Goal: Task Accomplishment & Management: Use online tool/utility

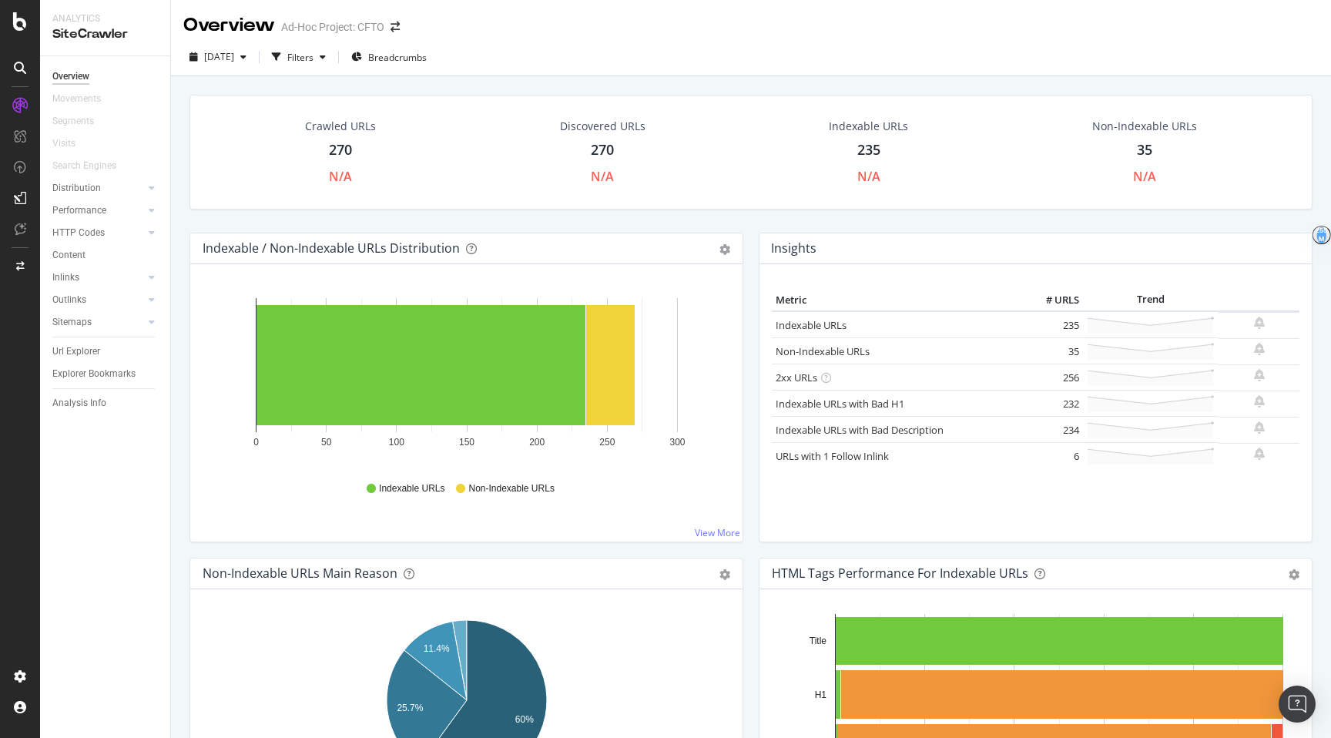
click at [347, 159] on div "270" at bounding box center [340, 150] width 23 height 20
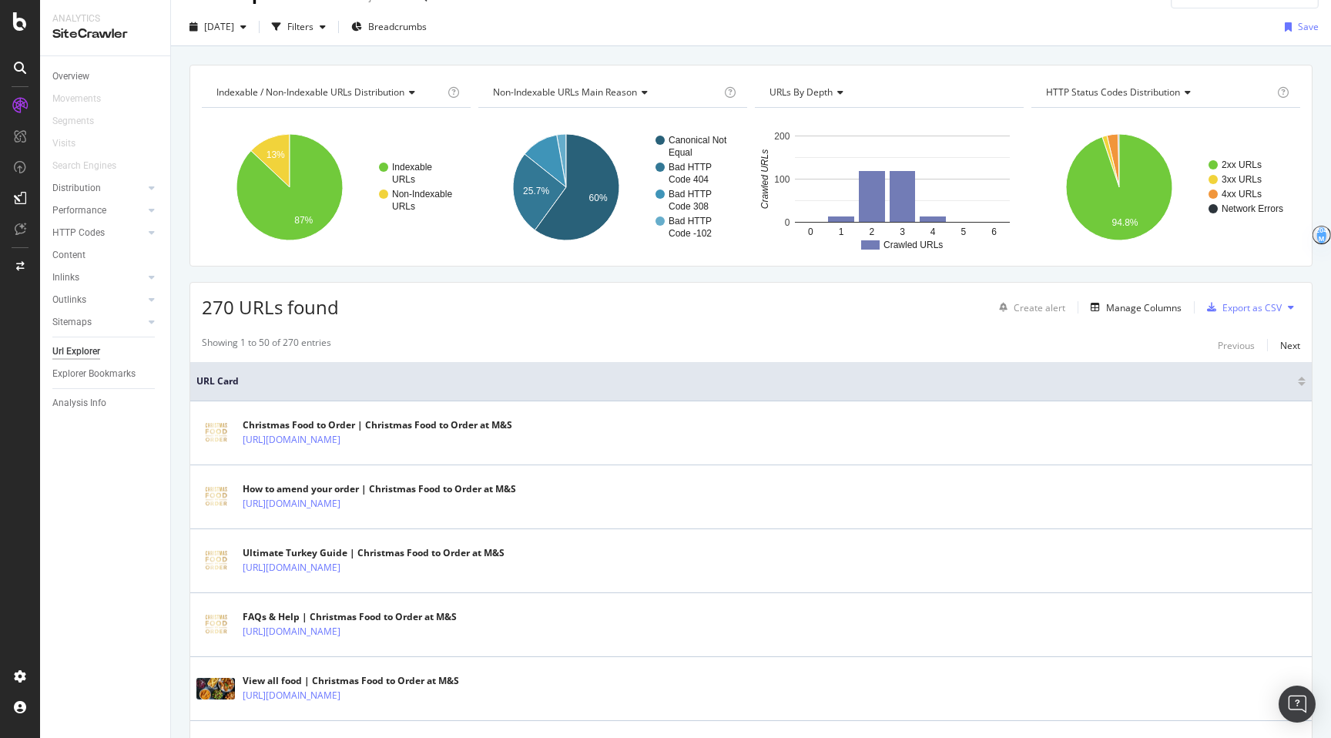
scroll to position [12, 0]
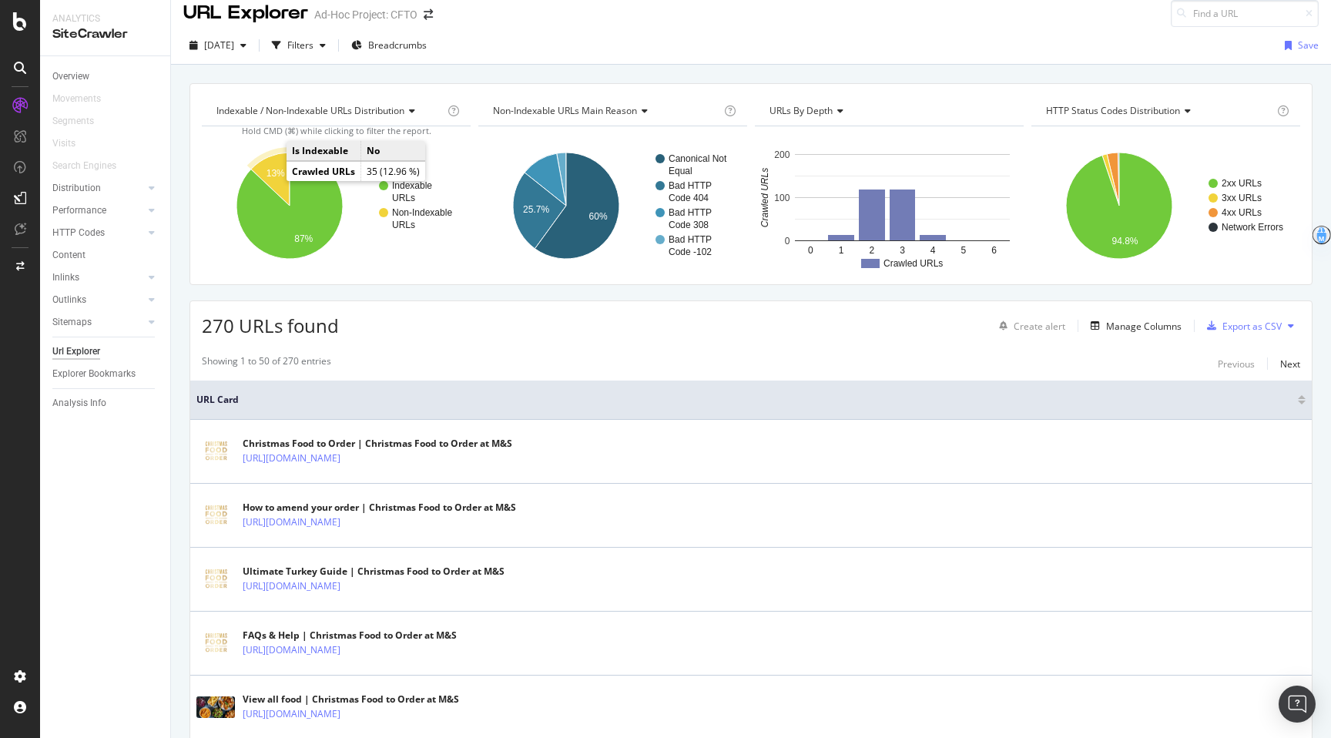
click at [277, 179] on icon "A chart." at bounding box center [270, 178] width 39 height 53
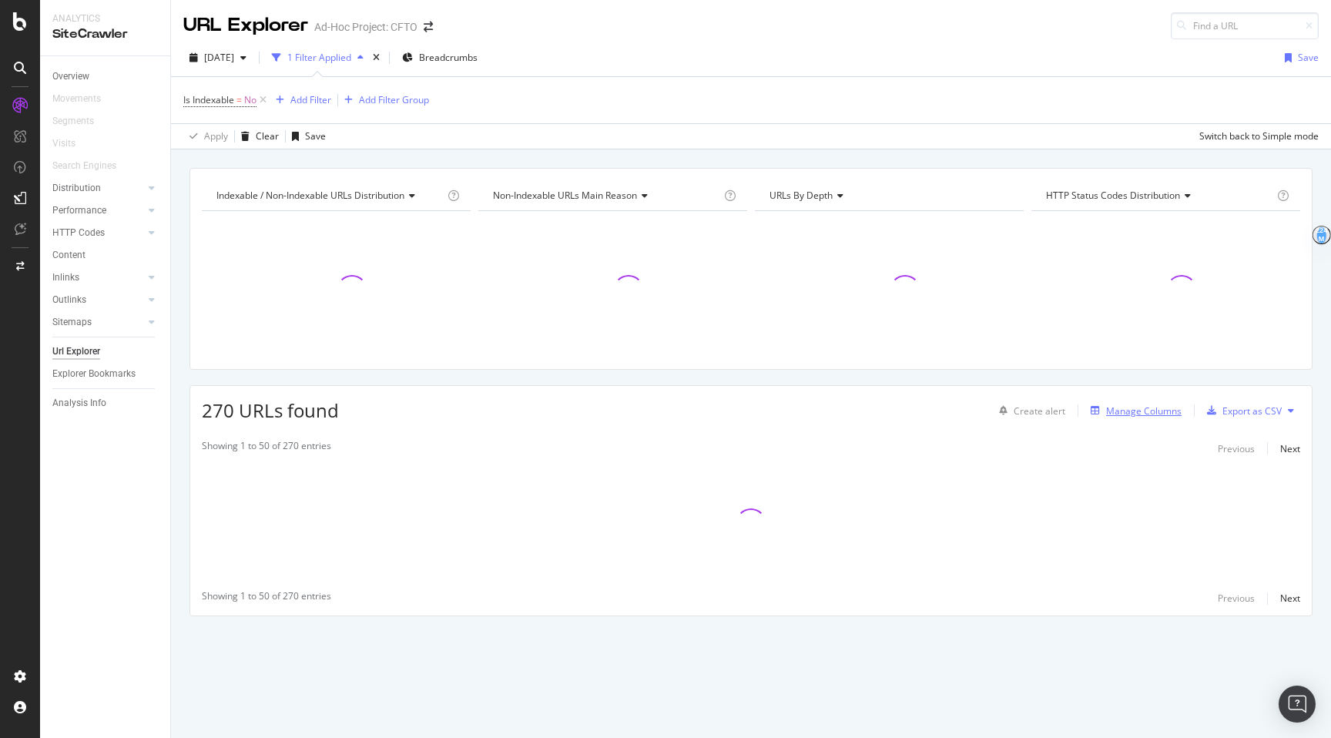
click at [924, 411] on div "Manage Columns" at bounding box center [1143, 410] width 75 height 13
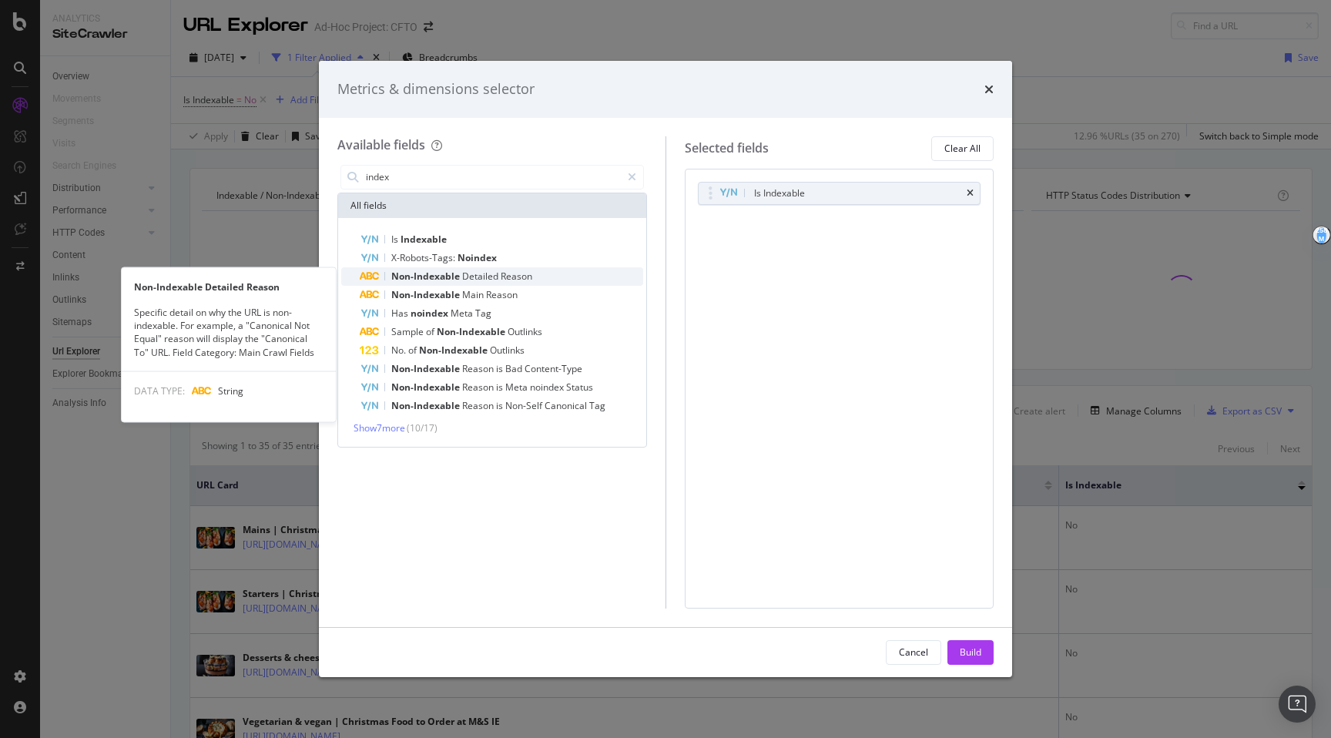
type input "index"
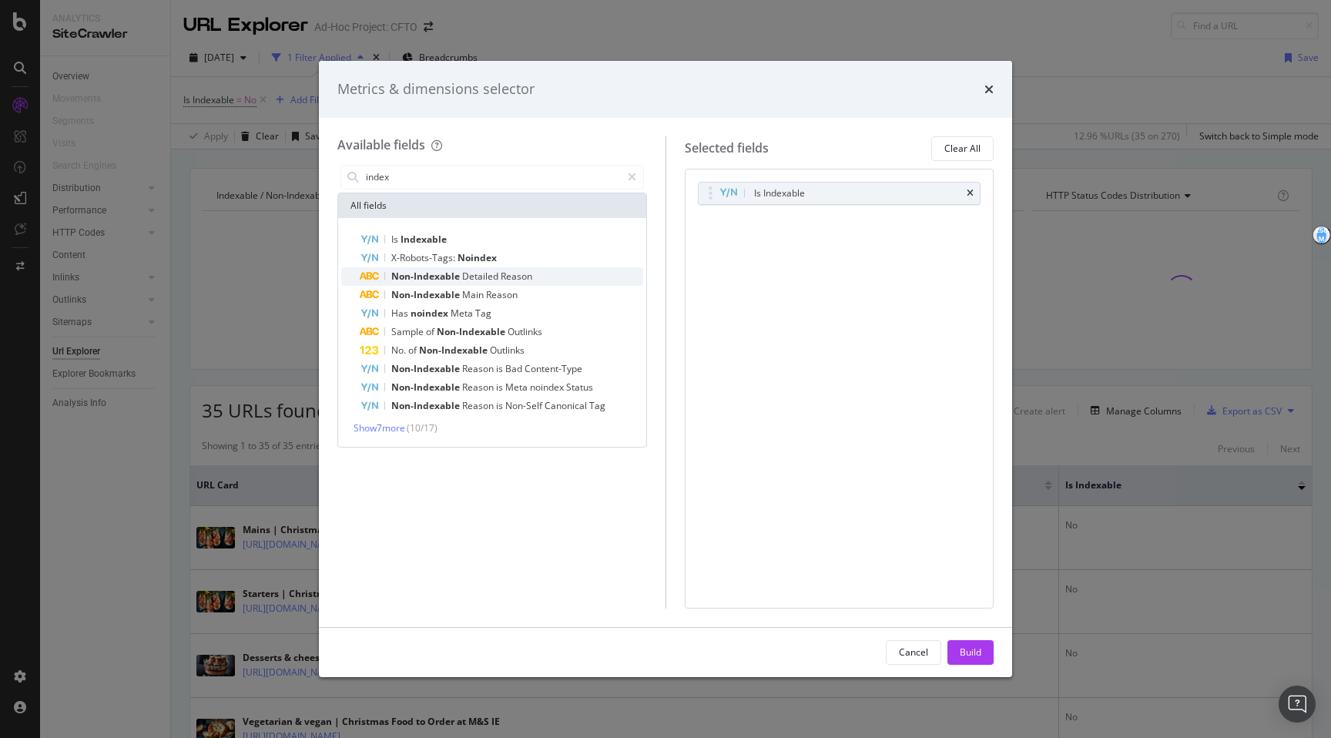
click at [471, 278] on span "Detailed" at bounding box center [481, 276] width 39 height 13
click at [924, 638] on button "Build" at bounding box center [970, 652] width 46 height 25
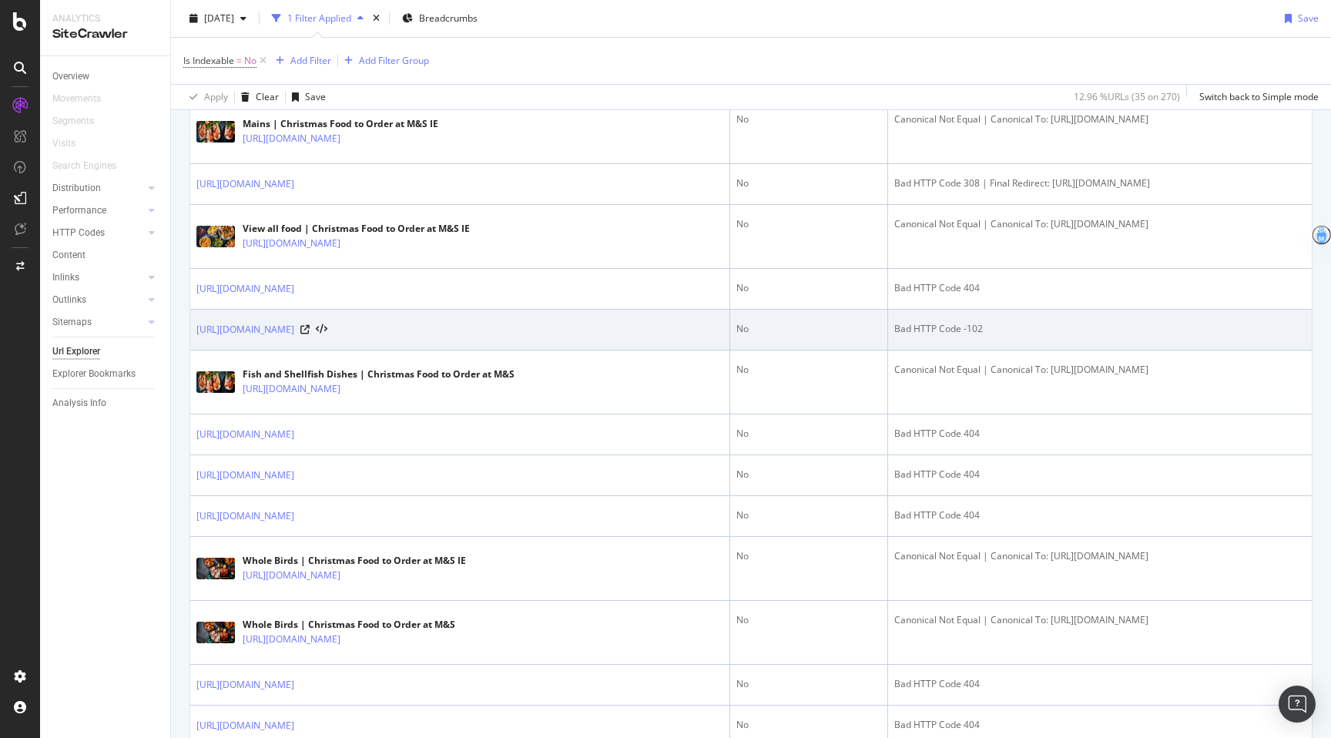
scroll to position [893, 0]
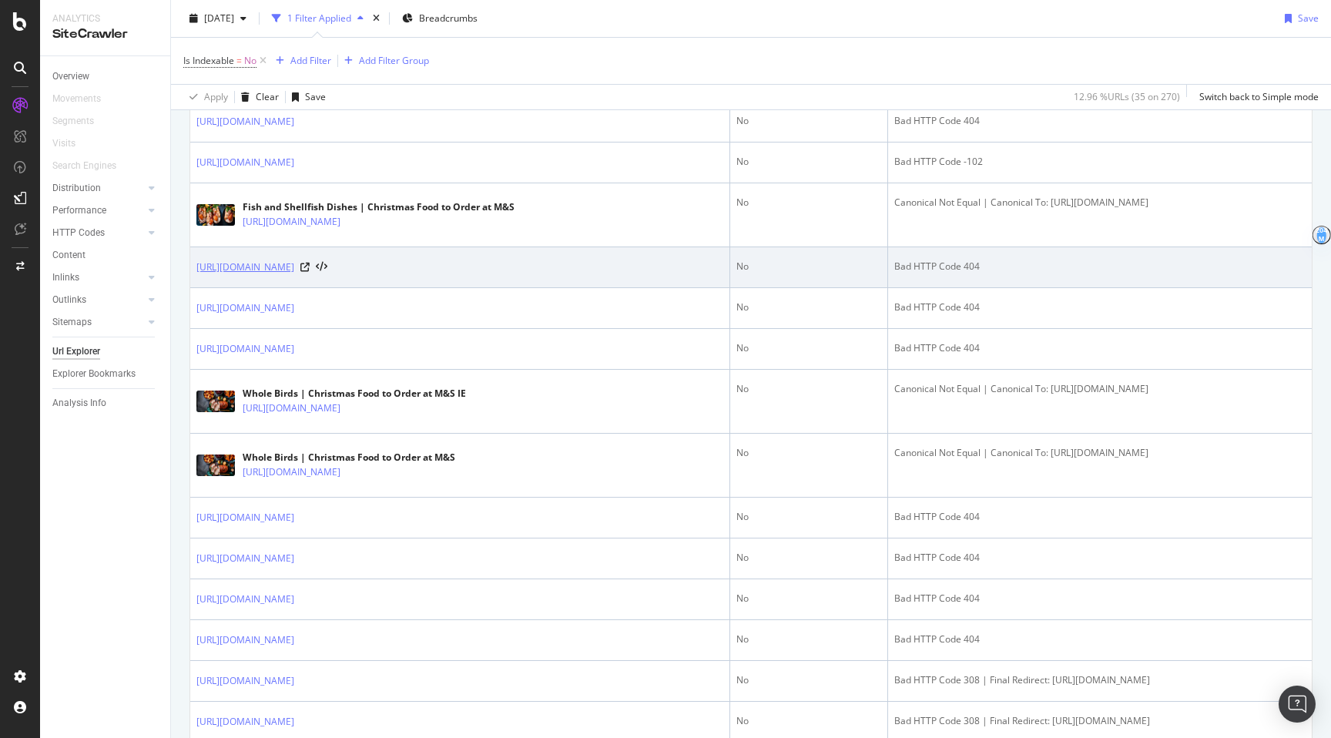
click at [294, 275] on link "[URL][DOMAIN_NAME]" at bounding box center [245, 267] width 98 height 15
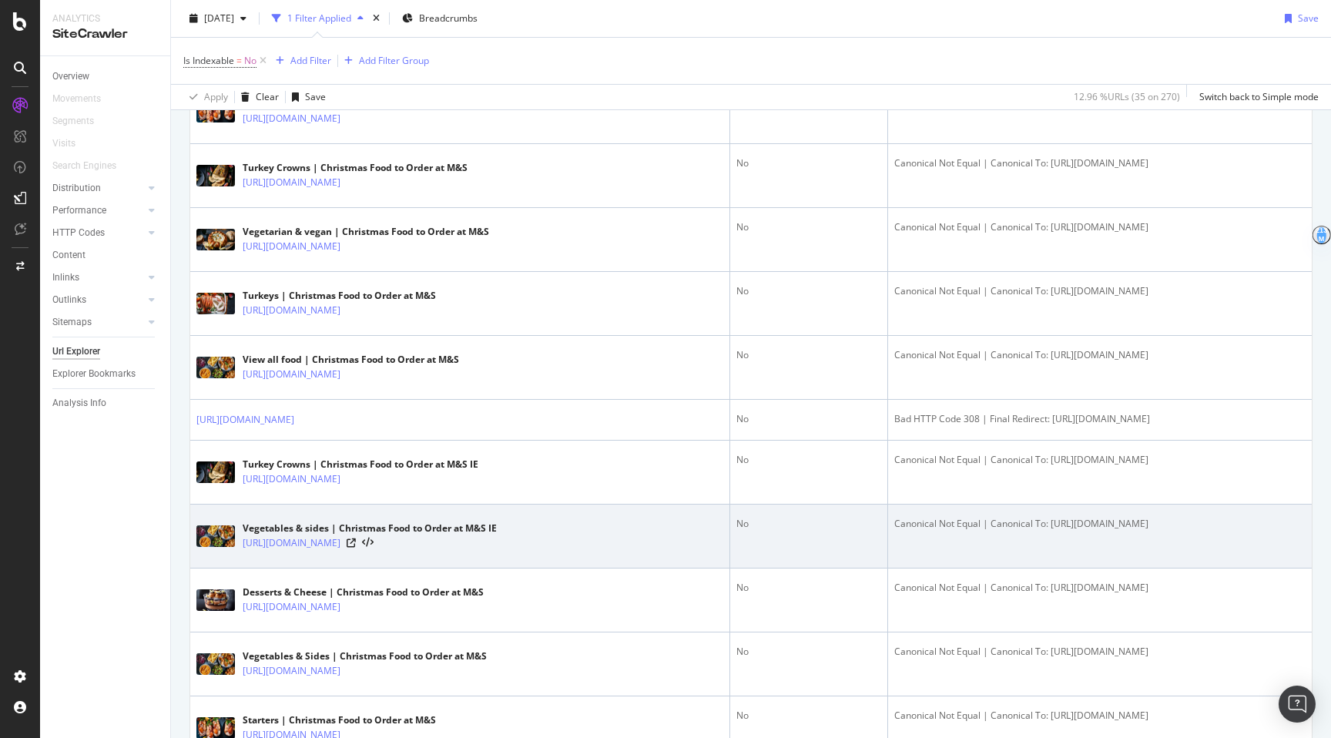
scroll to position [1876, 0]
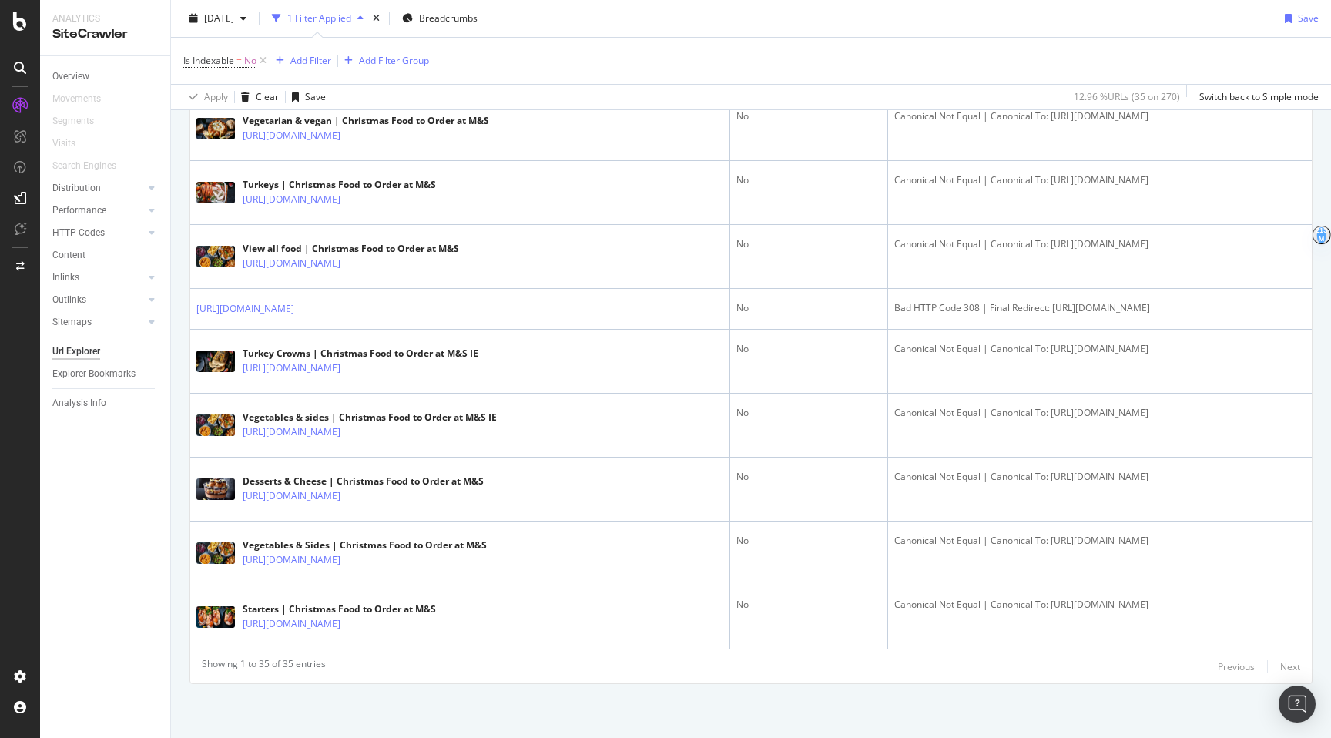
click at [924, 638] on div "Previous Next" at bounding box center [1259, 666] width 82 height 18
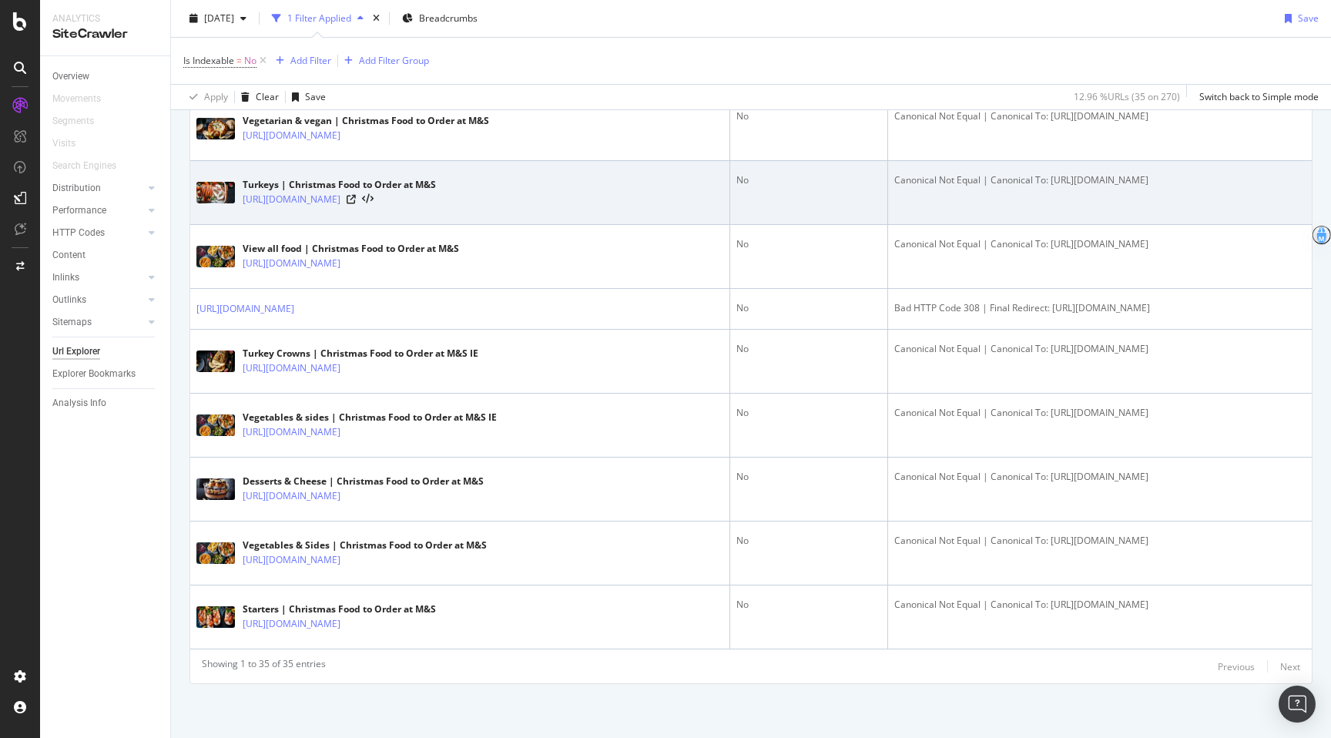
scroll to position [1865, 0]
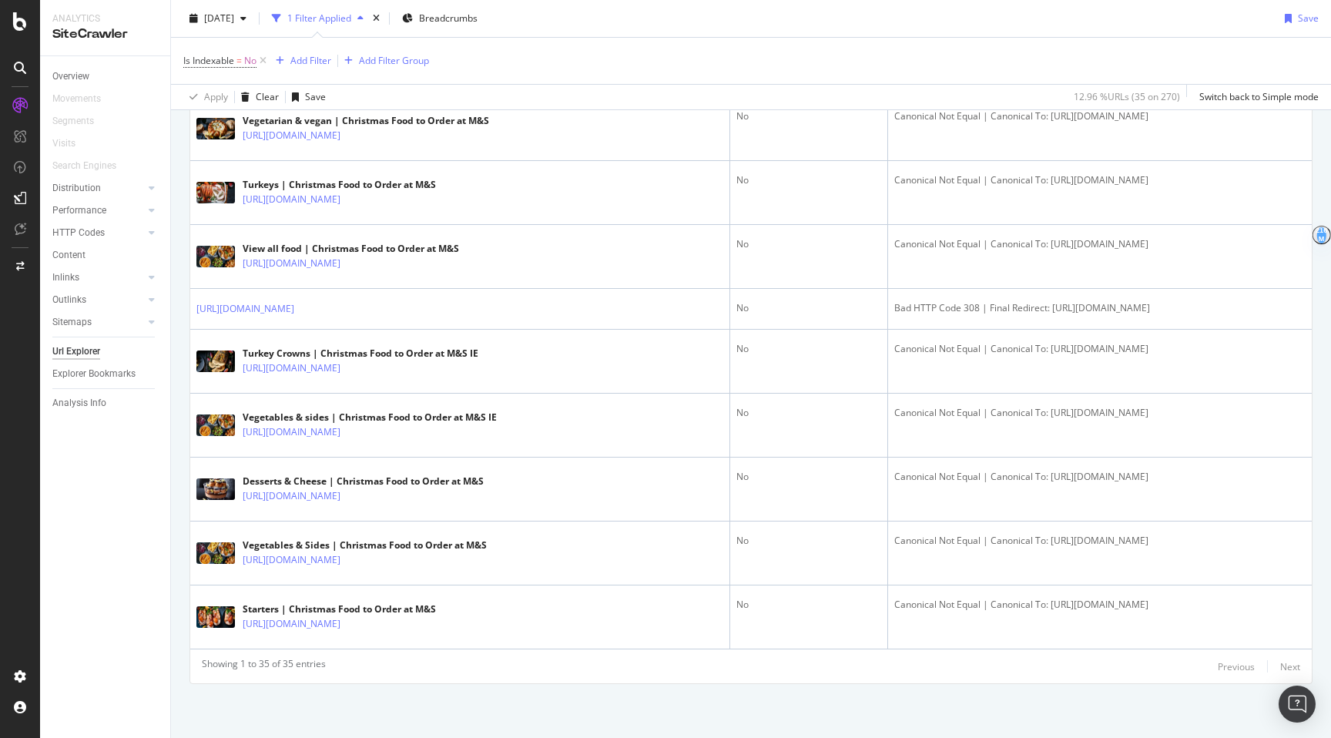
click at [96, 354] on div "Url Explorer" at bounding box center [76, 351] width 48 height 16
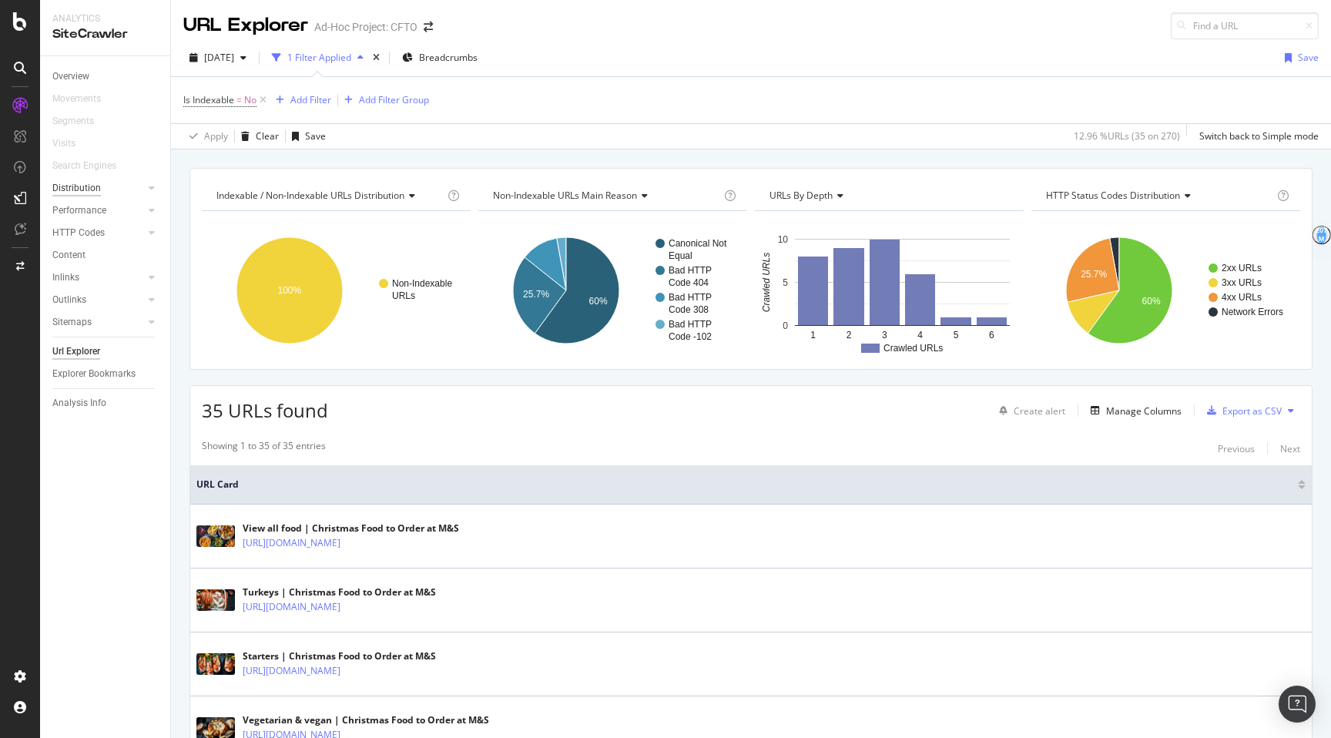
click at [75, 186] on div "Distribution" at bounding box center [76, 188] width 49 height 16
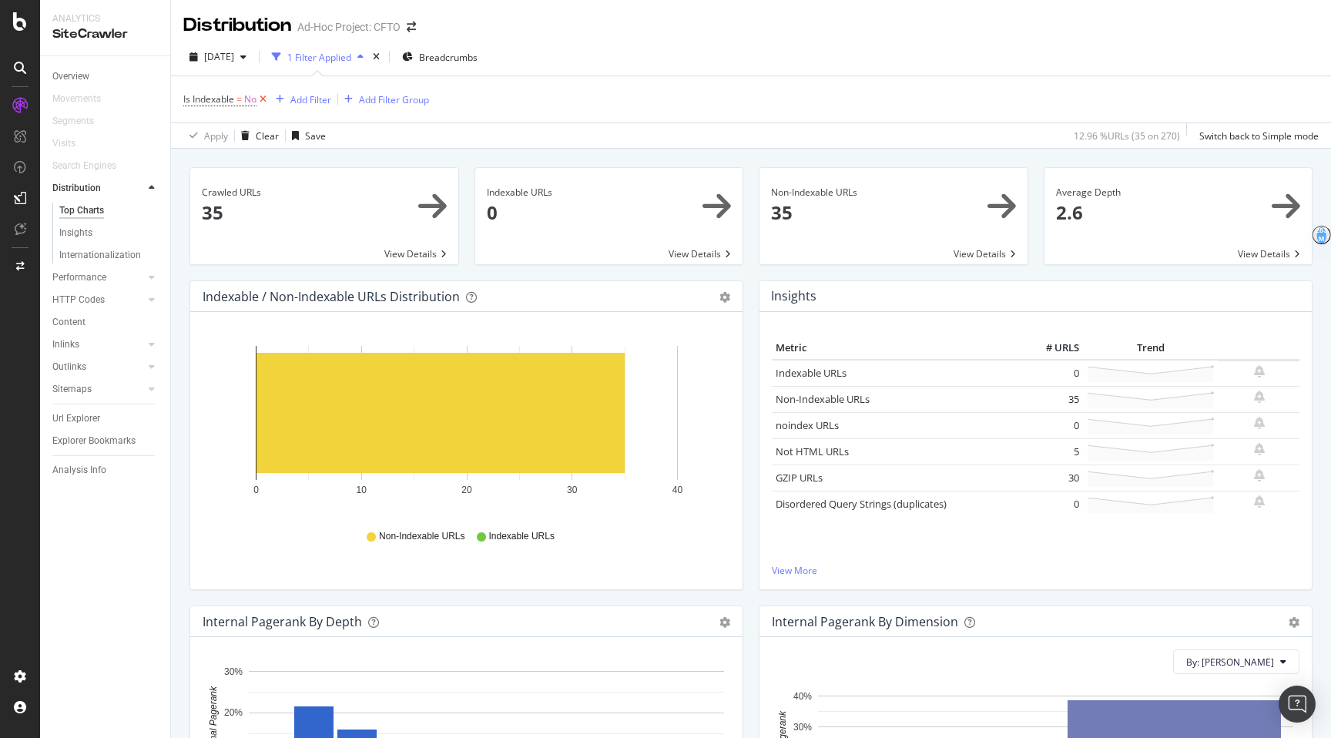
click at [266, 106] on icon at bounding box center [262, 99] width 13 height 15
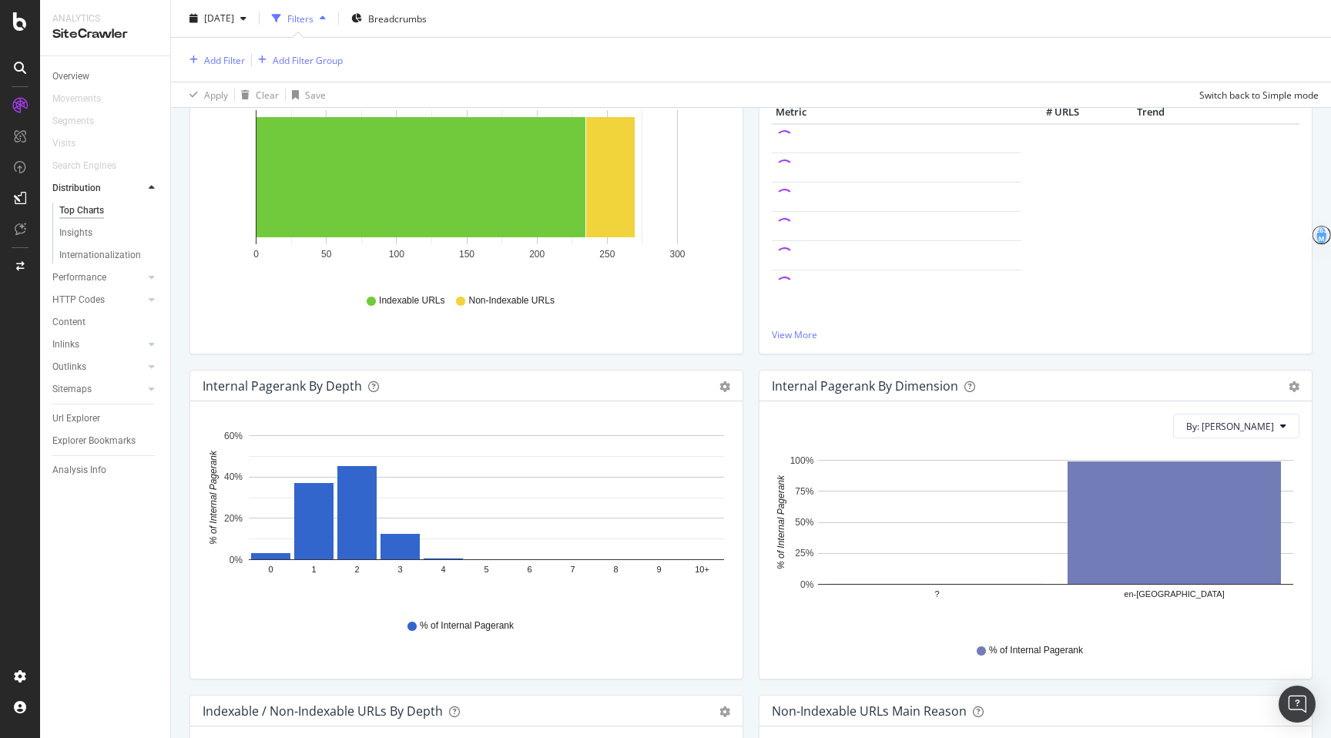
scroll to position [268, 0]
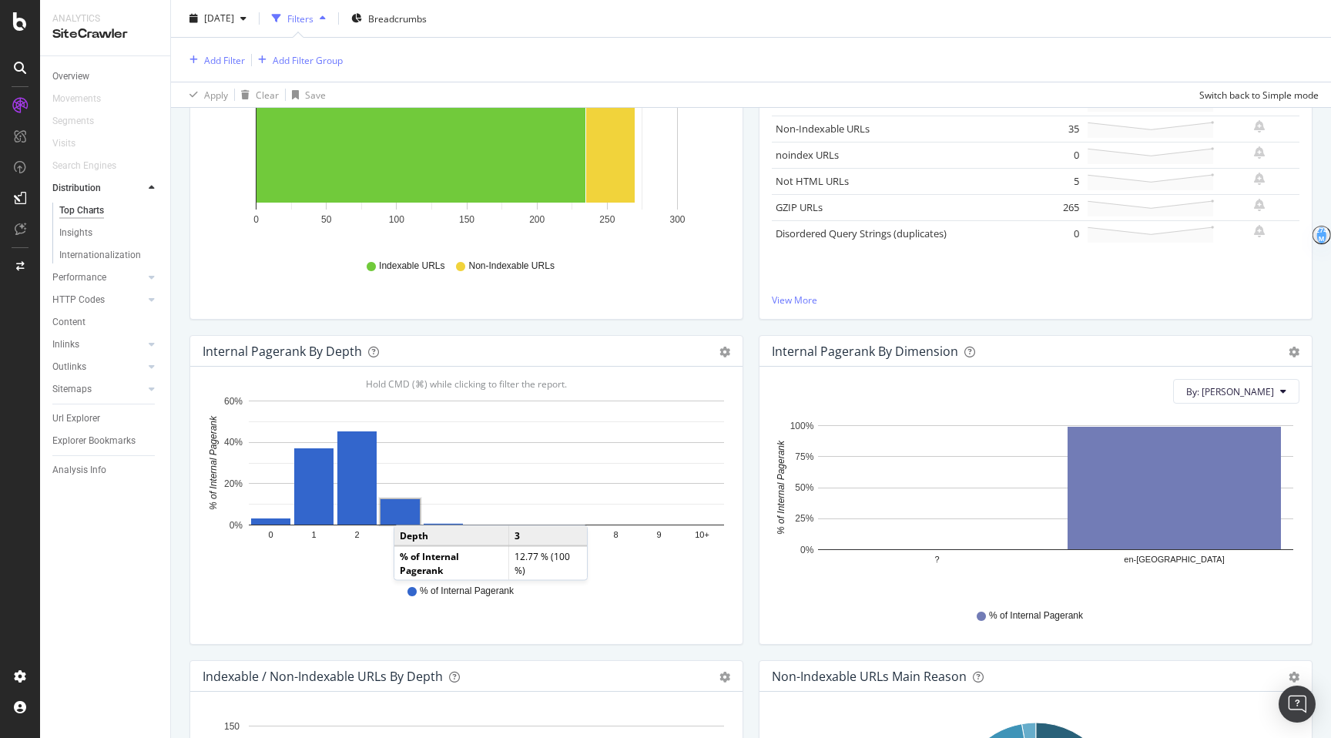
click at [409, 510] on rect "A chart." at bounding box center [399, 511] width 39 height 25
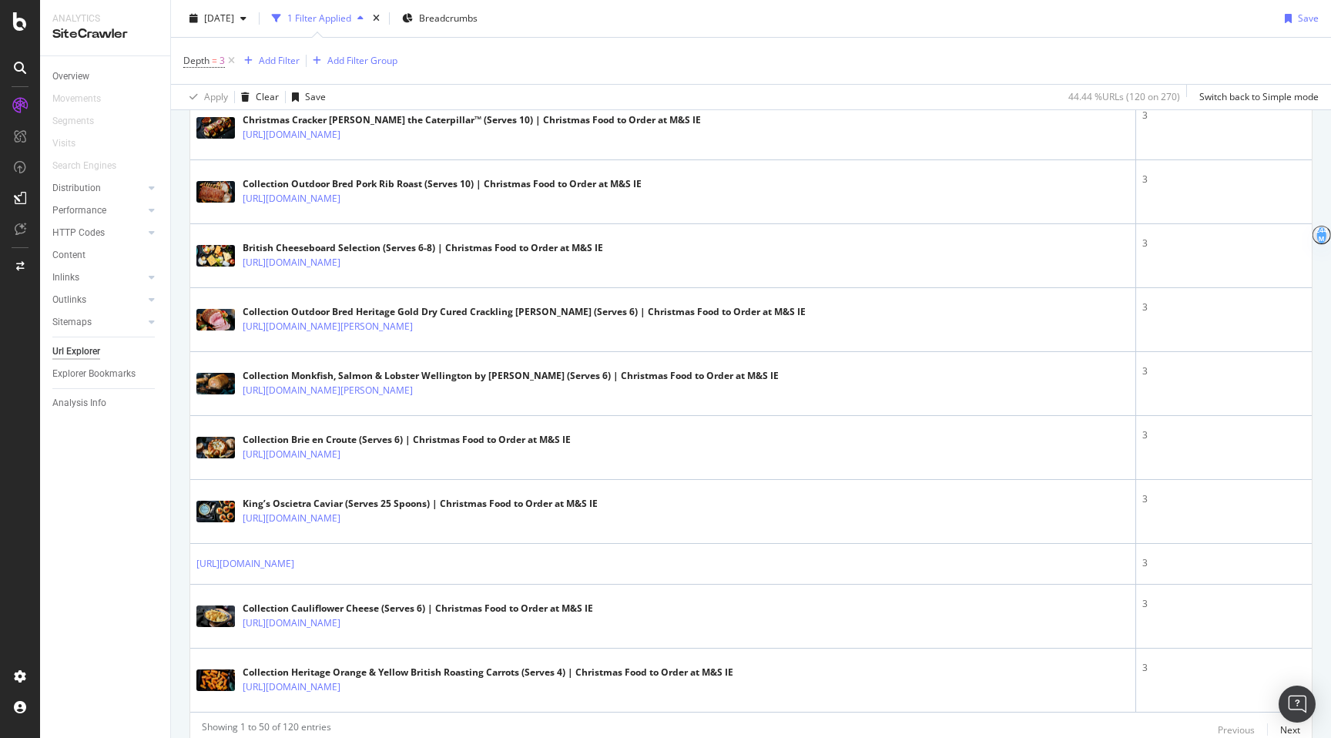
scroll to position [2961, 0]
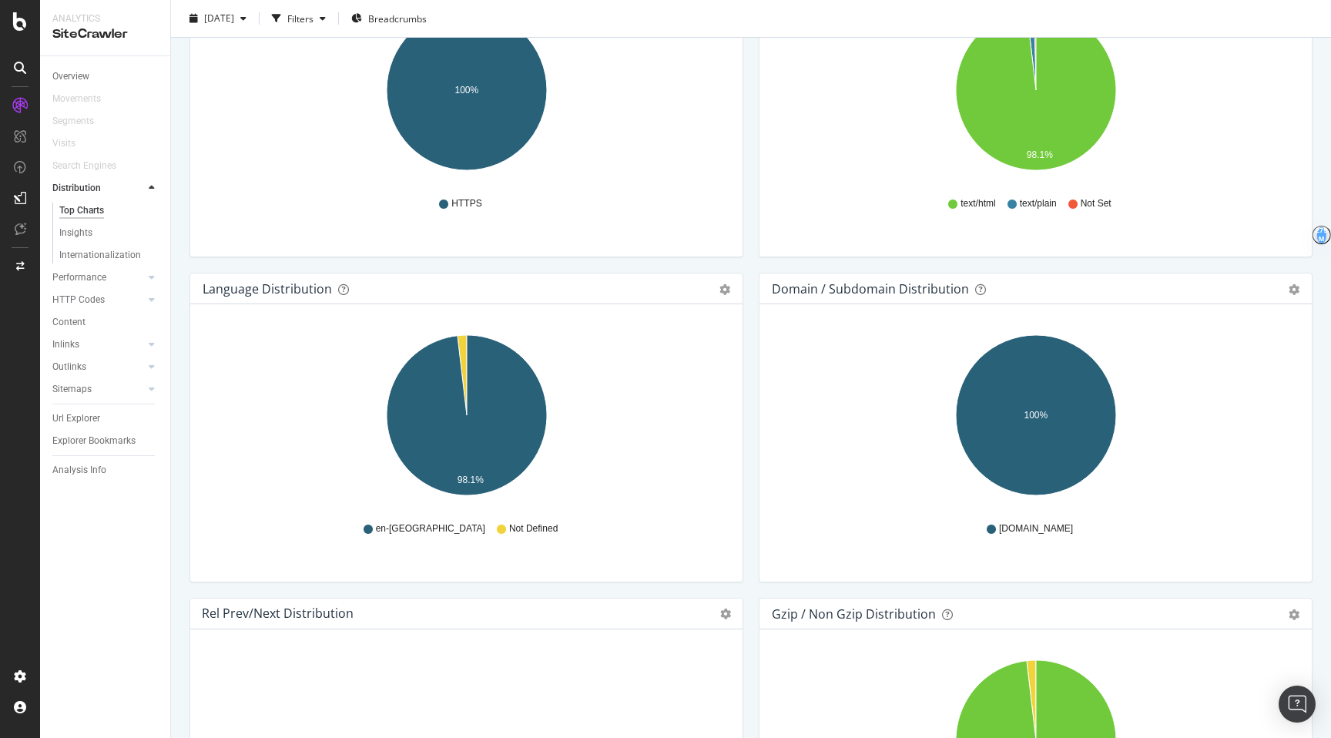
scroll to position [1614, 0]
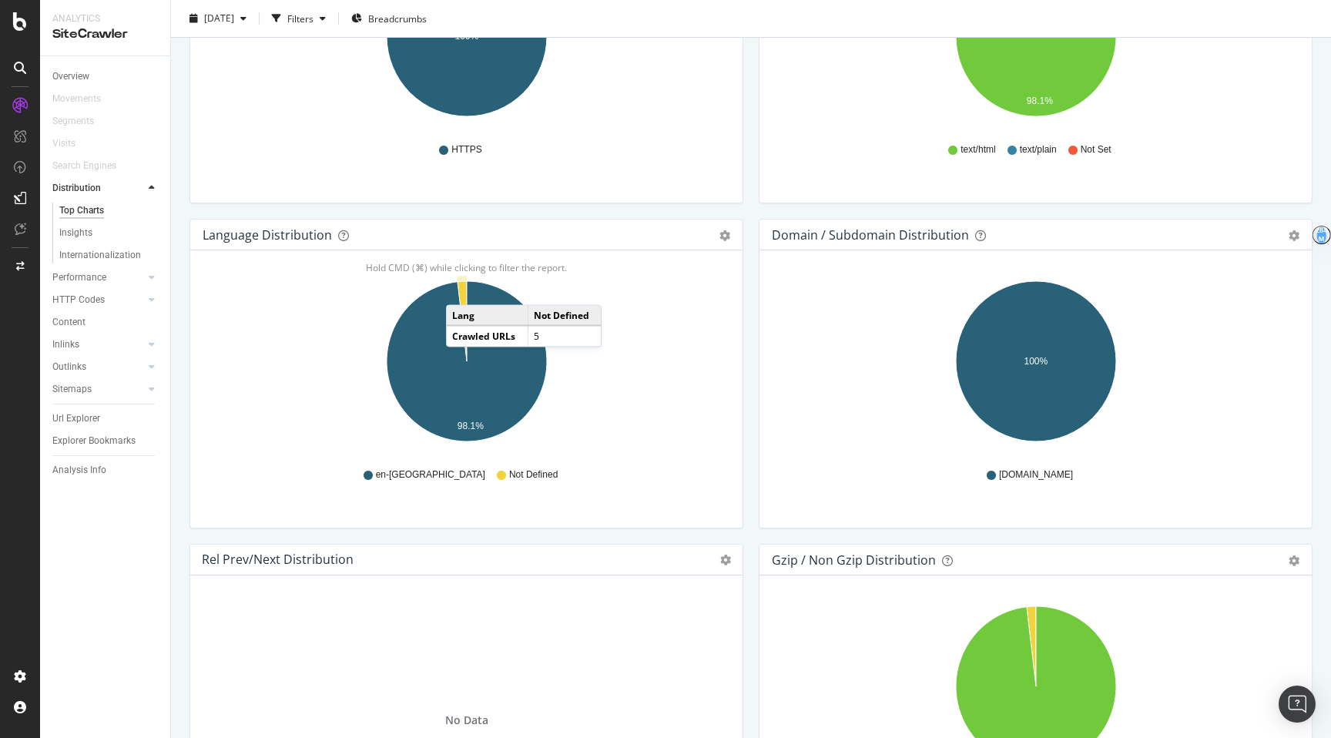
click at [461, 290] on icon "A chart." at bounding box center [461, 321] width 9 height 80
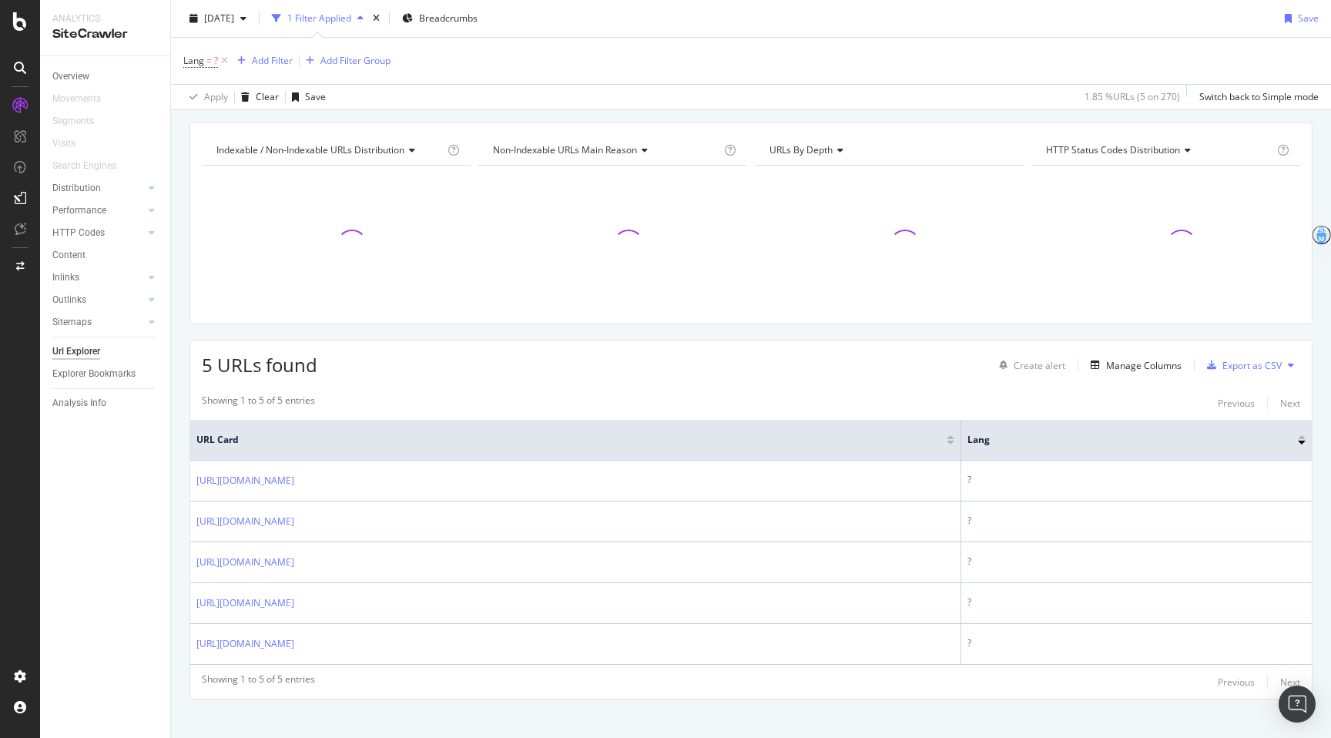
scroll to position [62, 0]
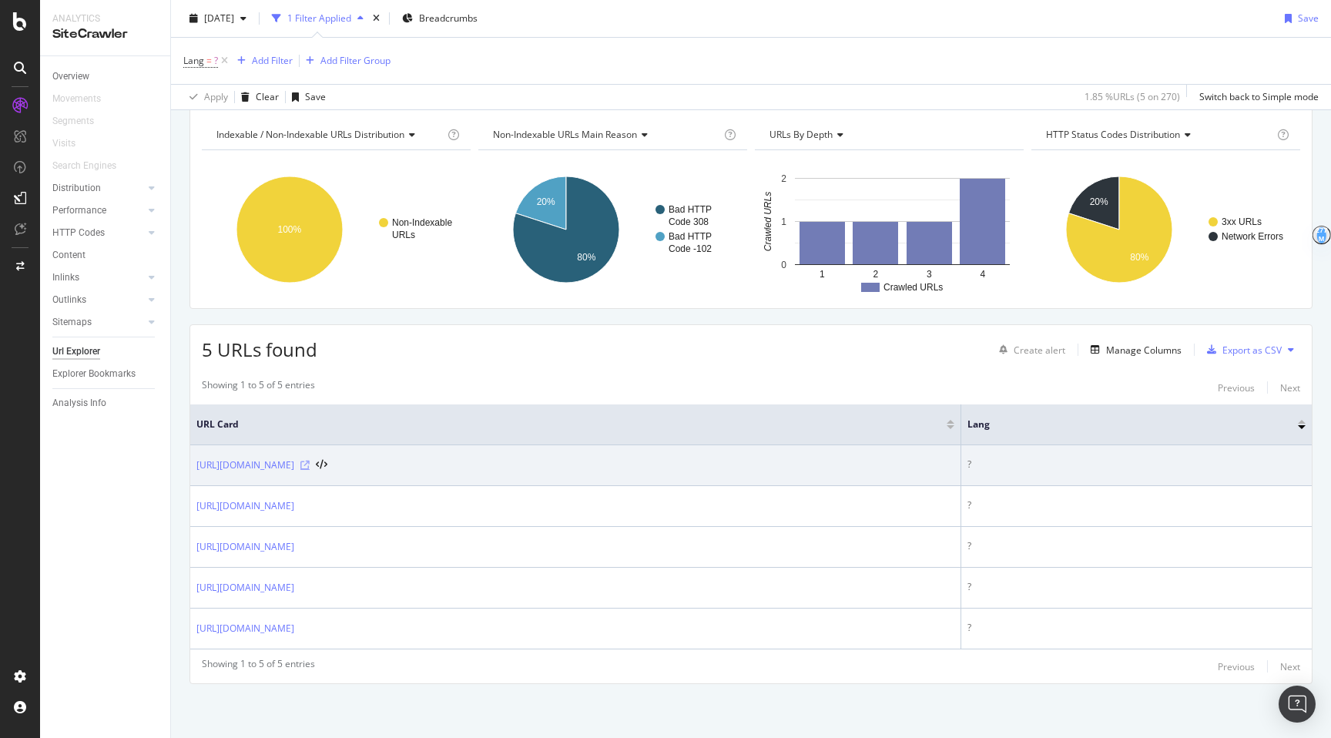
click at [310, 466] on icon at bounding box center [304, 465] width 9 height 9
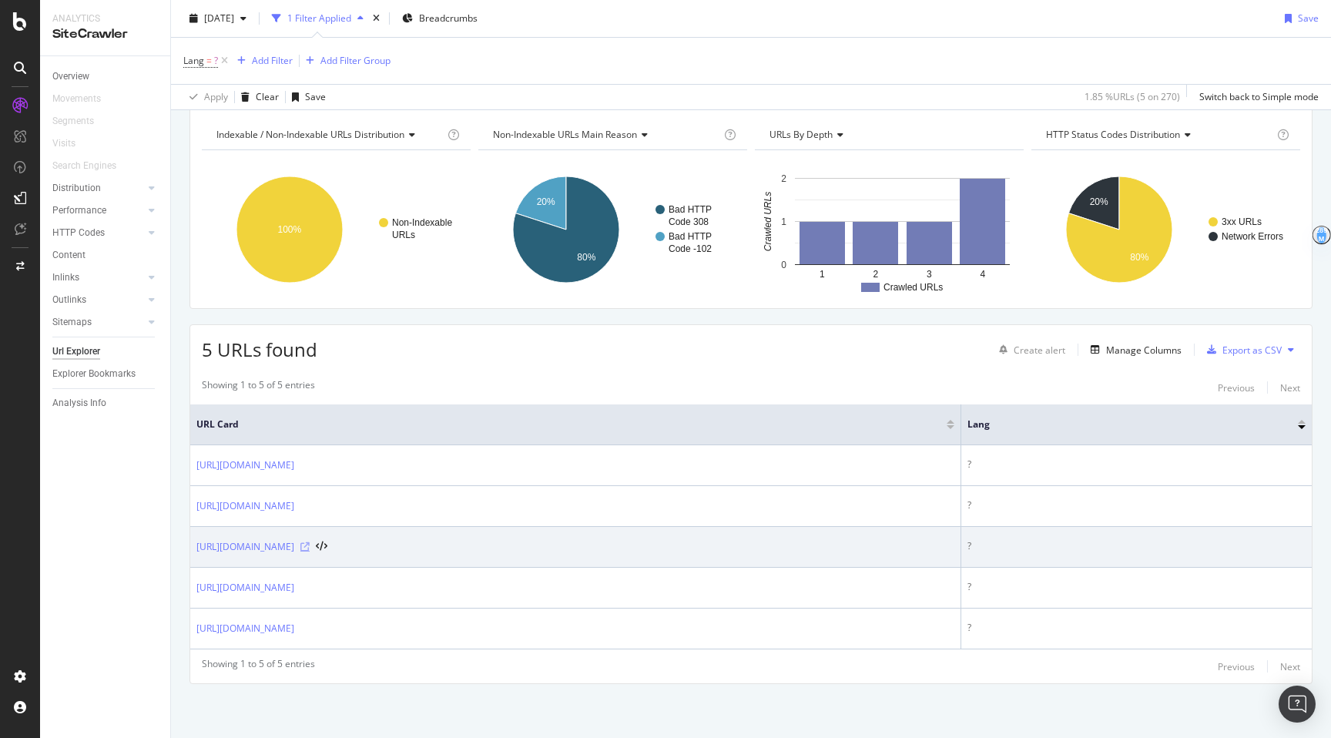
click at [310, 544] on icon at bounding box center [304, 546] width 9 height 9
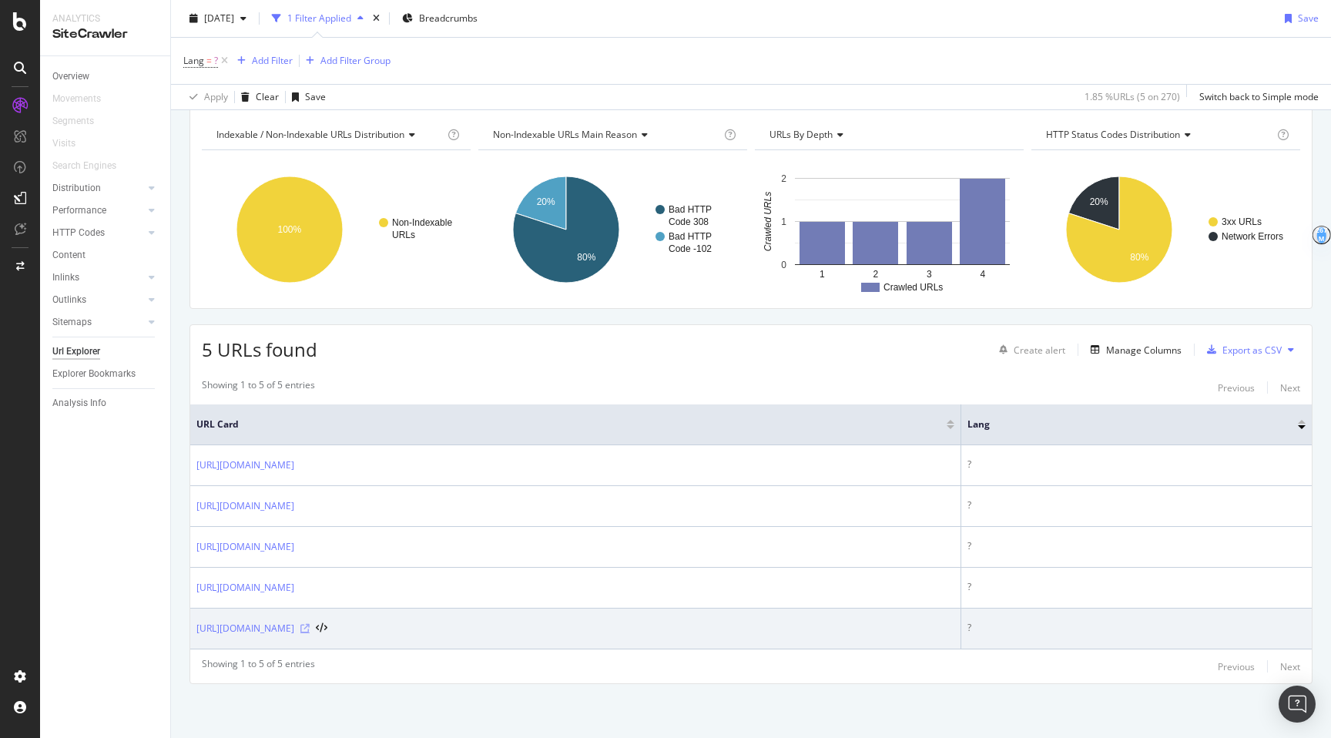
click at [310, 628] on icon at bounding box center [304, 628] width 9 height 9
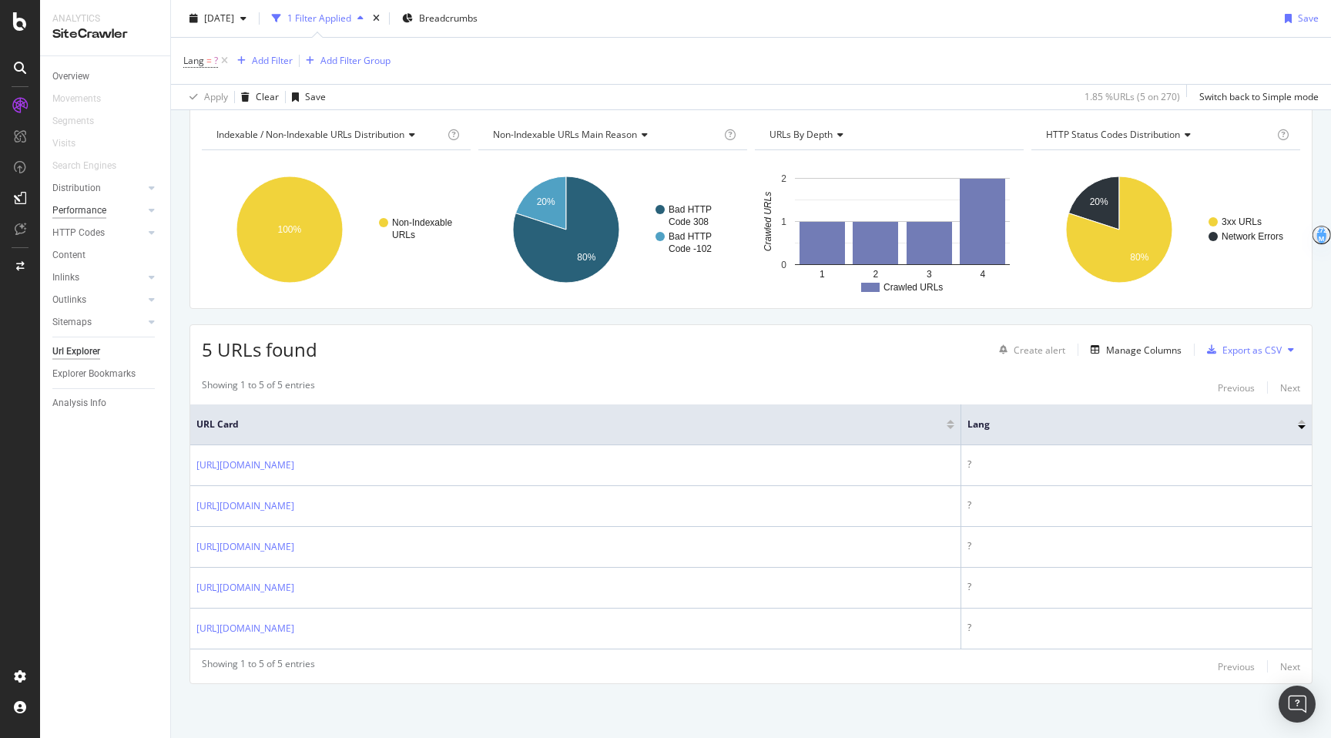
click at [92, 213] on div "Performance" at bounding box center [79, 211] width 54 height 16
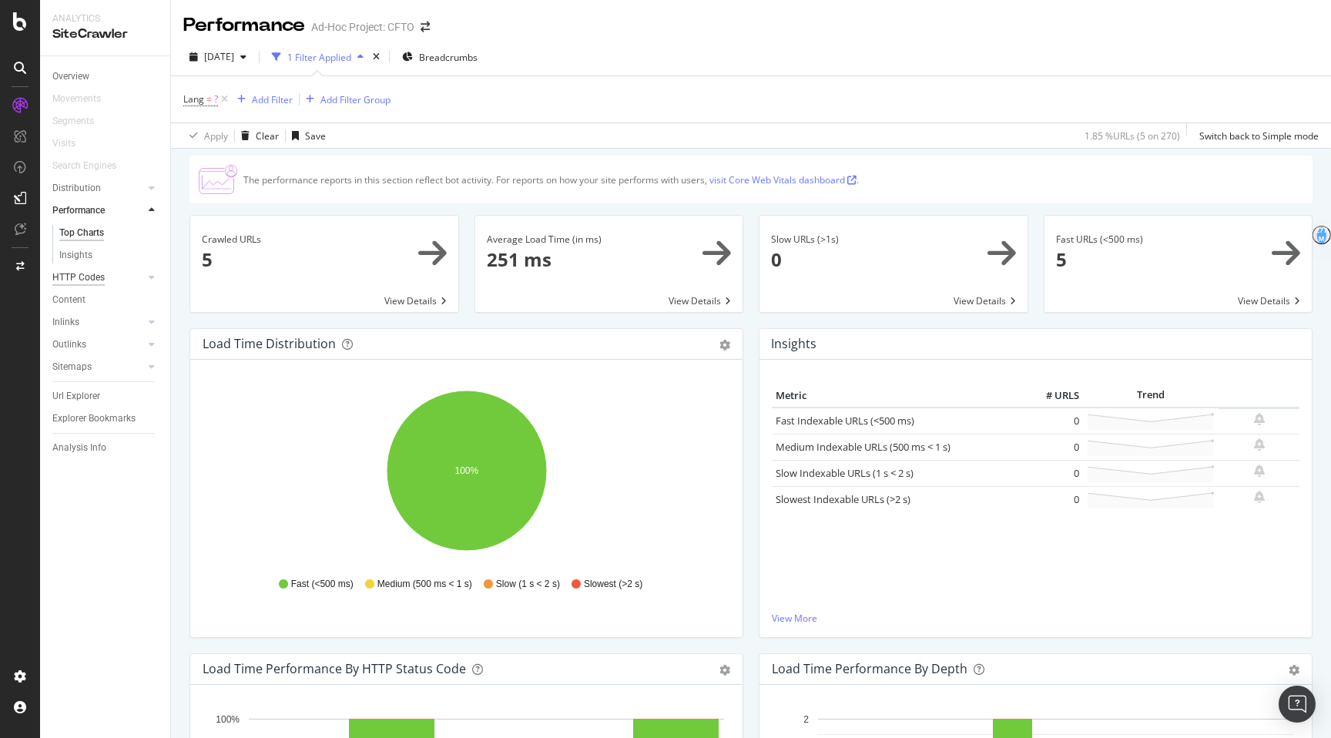
click at [89, 280] on div "HTTP Codes" at bounding box center [78, 278] width 52 height 16
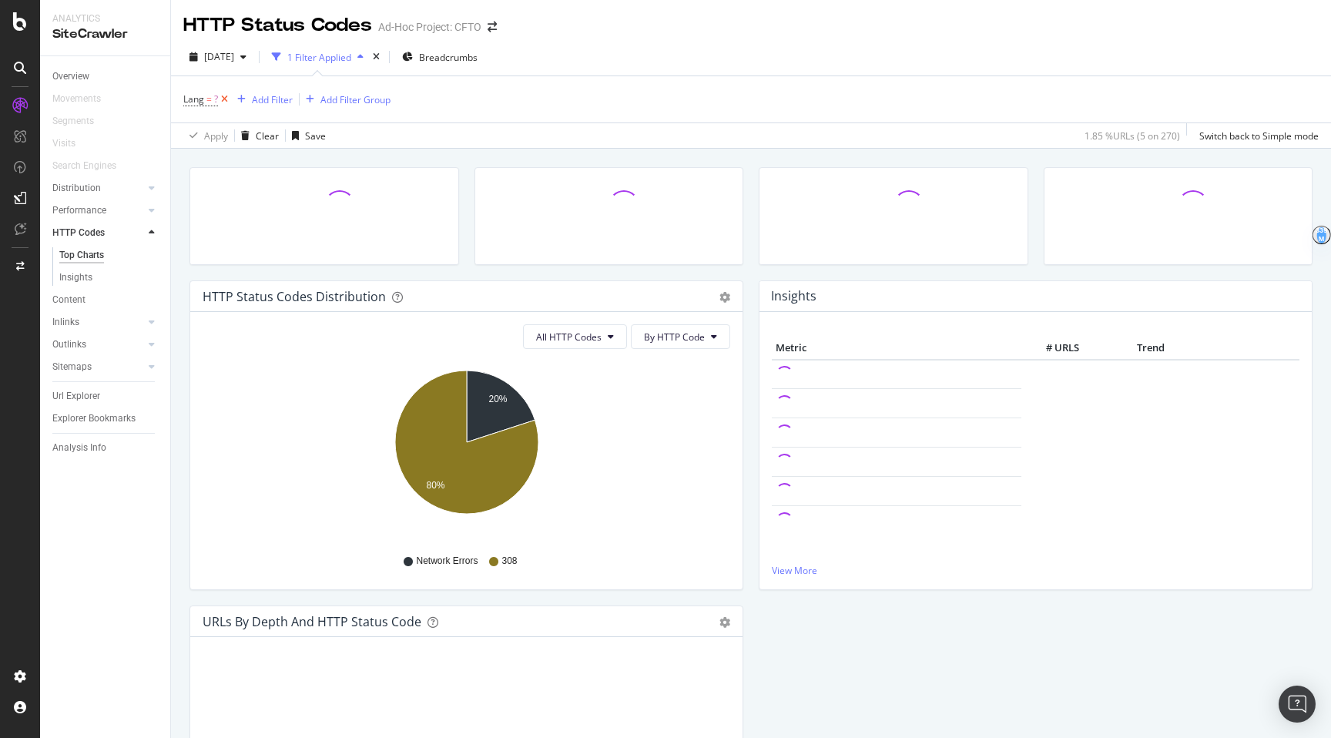
click at [228, 100] on icon at bounding box center [224, 99] width 13 height 15
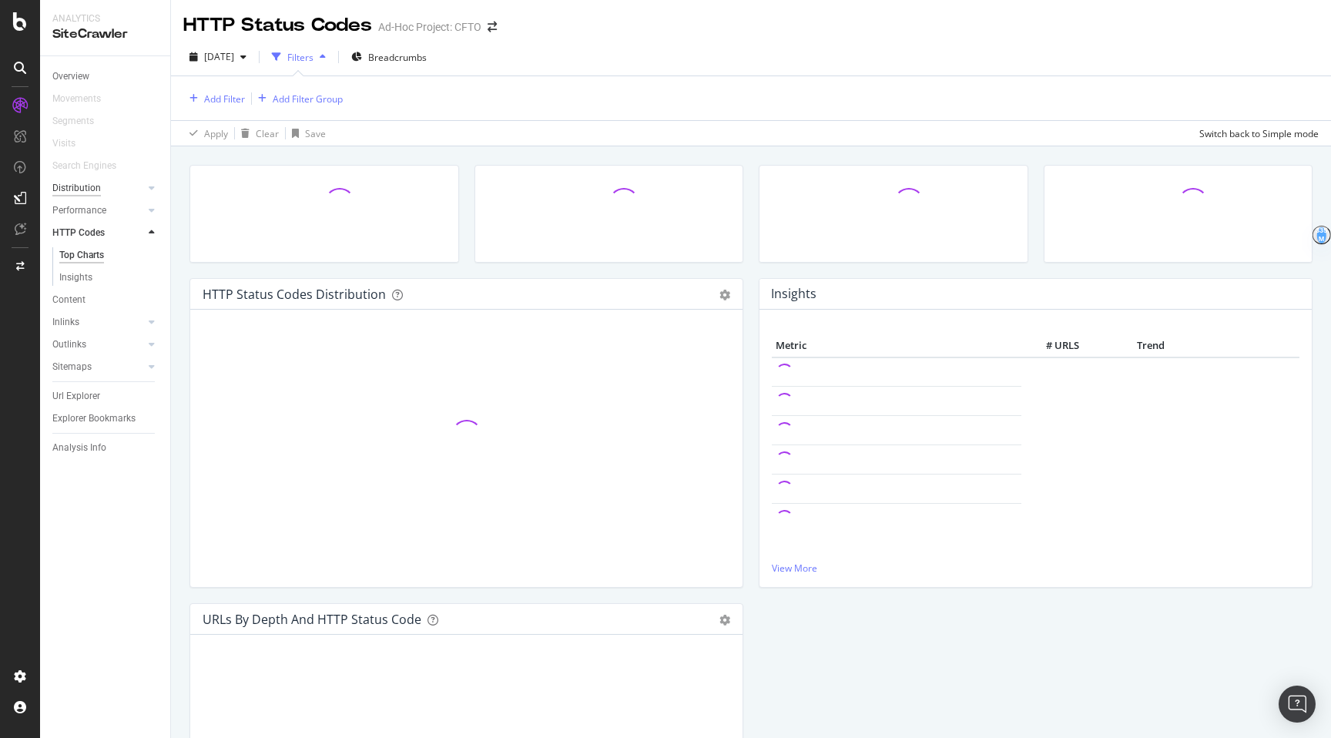
click at [72, 191] on div "Distribution" at bounding box center [76, 188] width 49 height 16
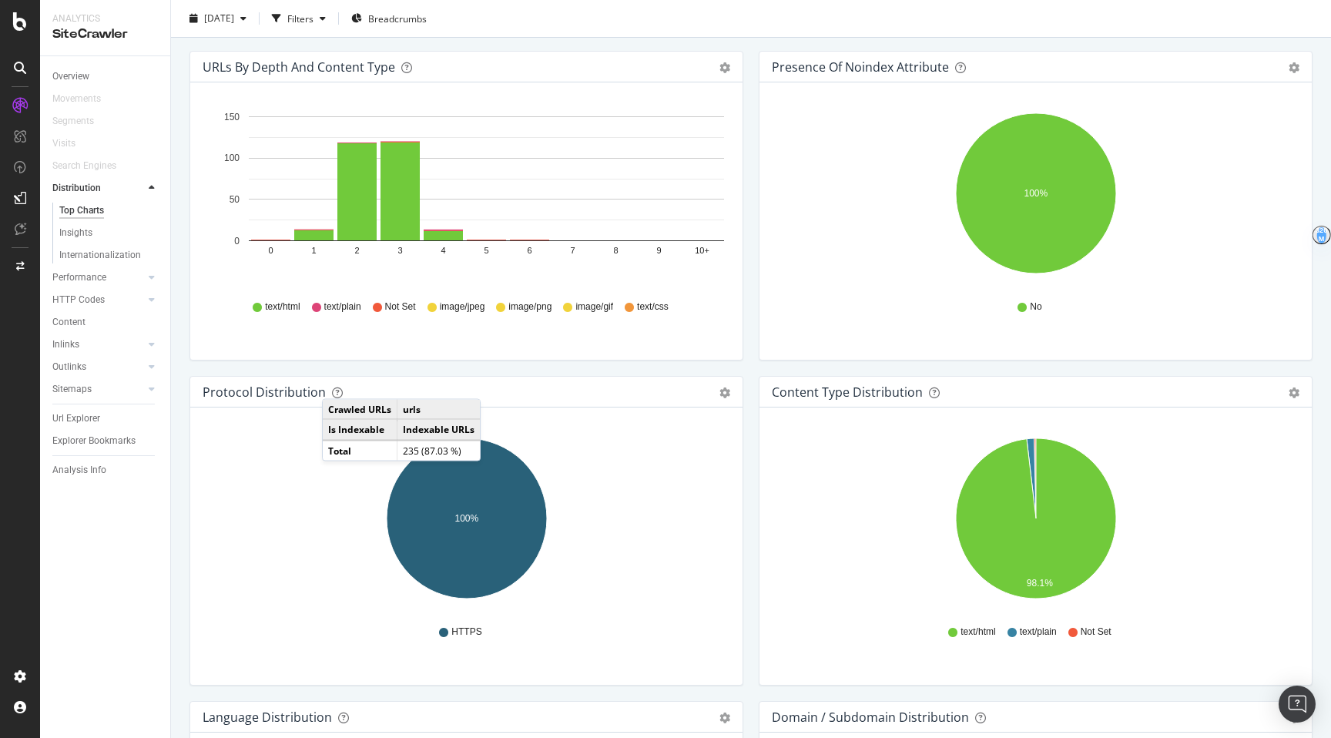
scroll to position [1139, 0]
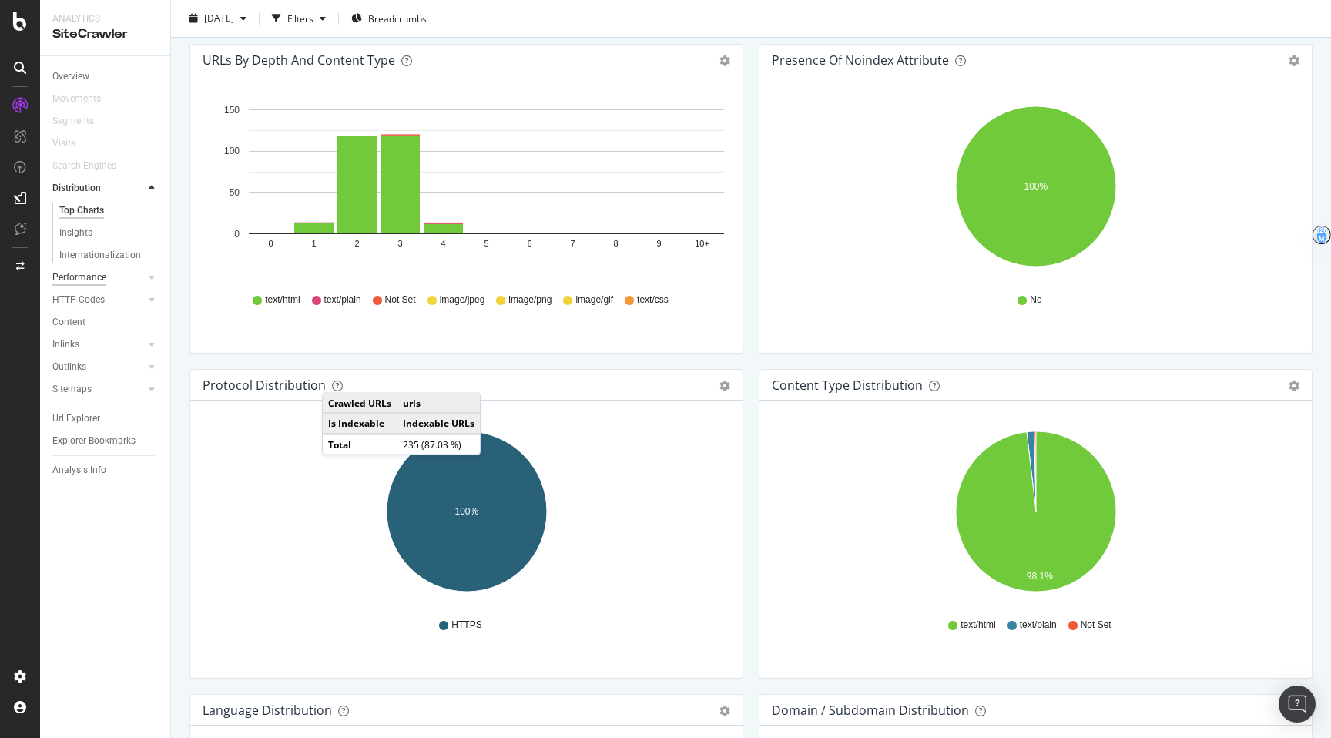
click at [75, 284] on div "Performance" at bounding box center [79, 278] width 54 height 16
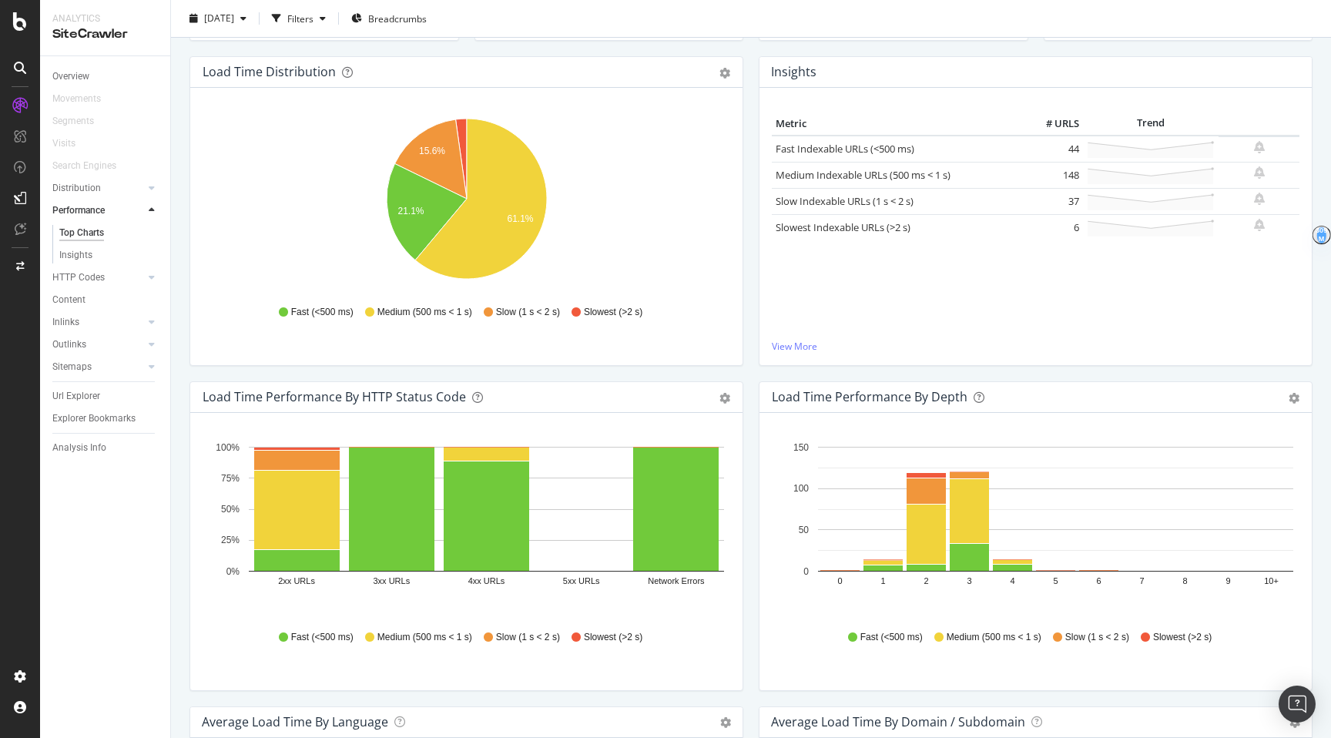
scroll to position [38, 0]
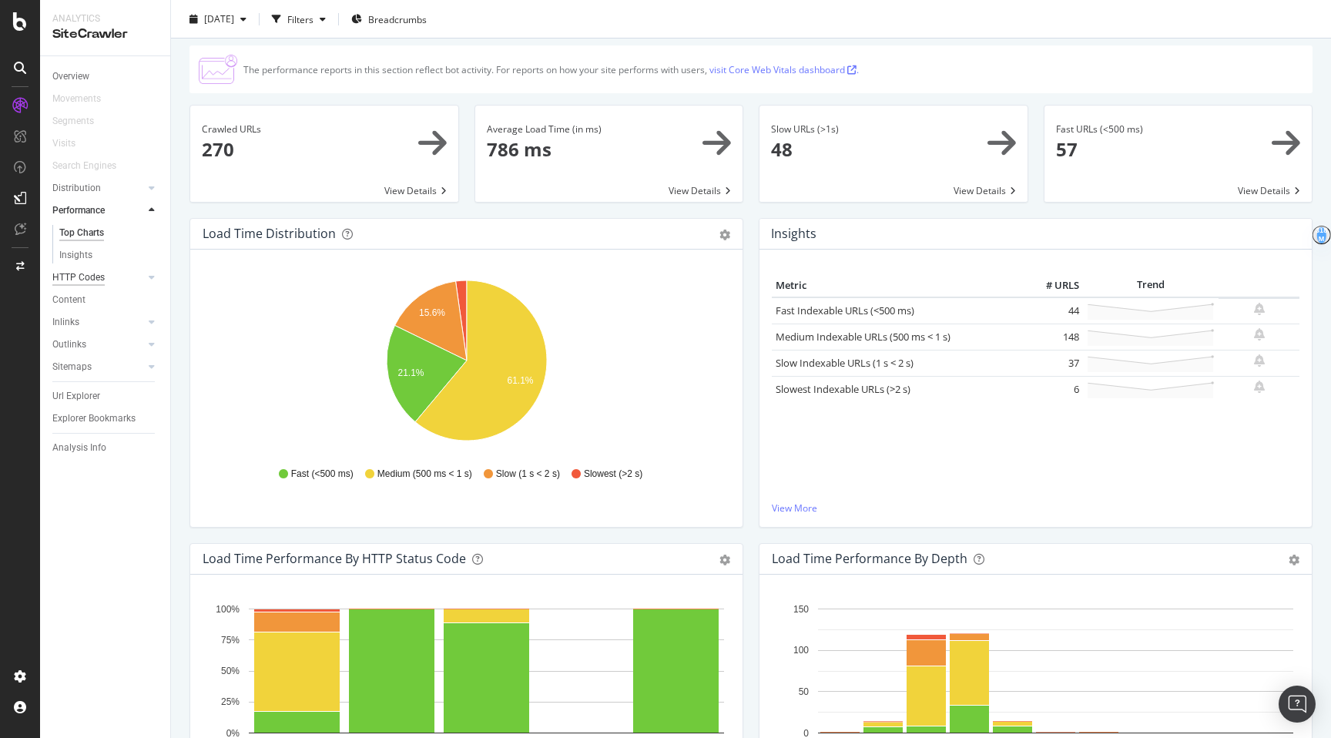
click at [86, 280] on div "HTTP Codes" at bounding box center [78, 278] width 52 height 16
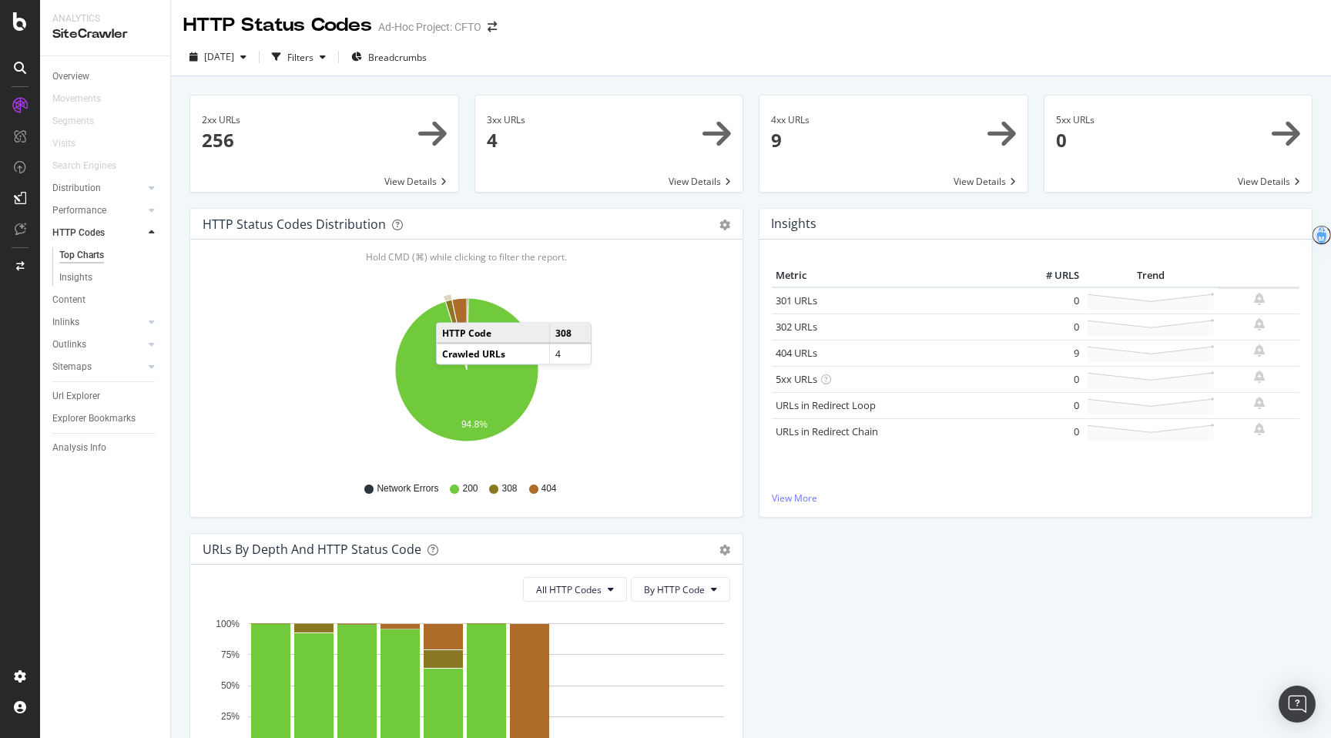
click at [451, 307] on icon "A chart." at bounding box center [456, 335] width 22 height 70
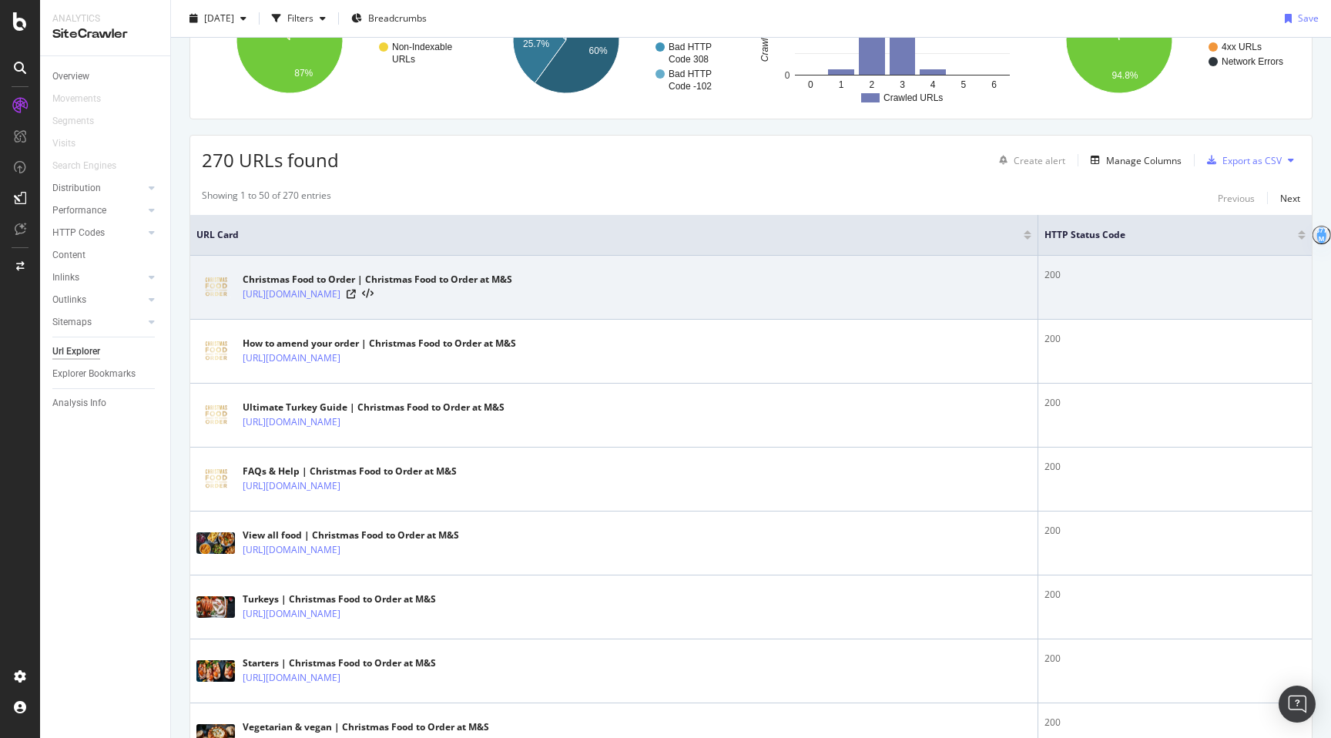
scroll to position [233, 0]
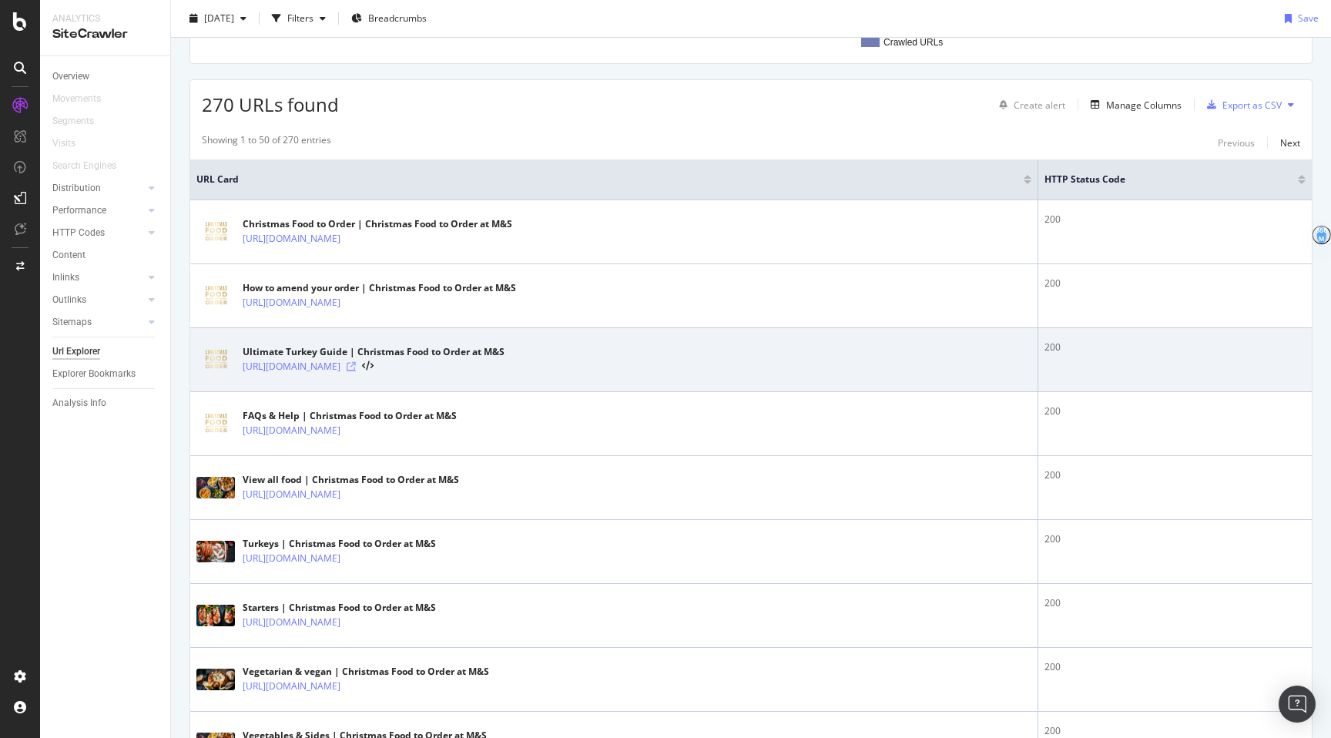
click at [356, 364] on icon at bounding box center [351, 366] width 9 height 9
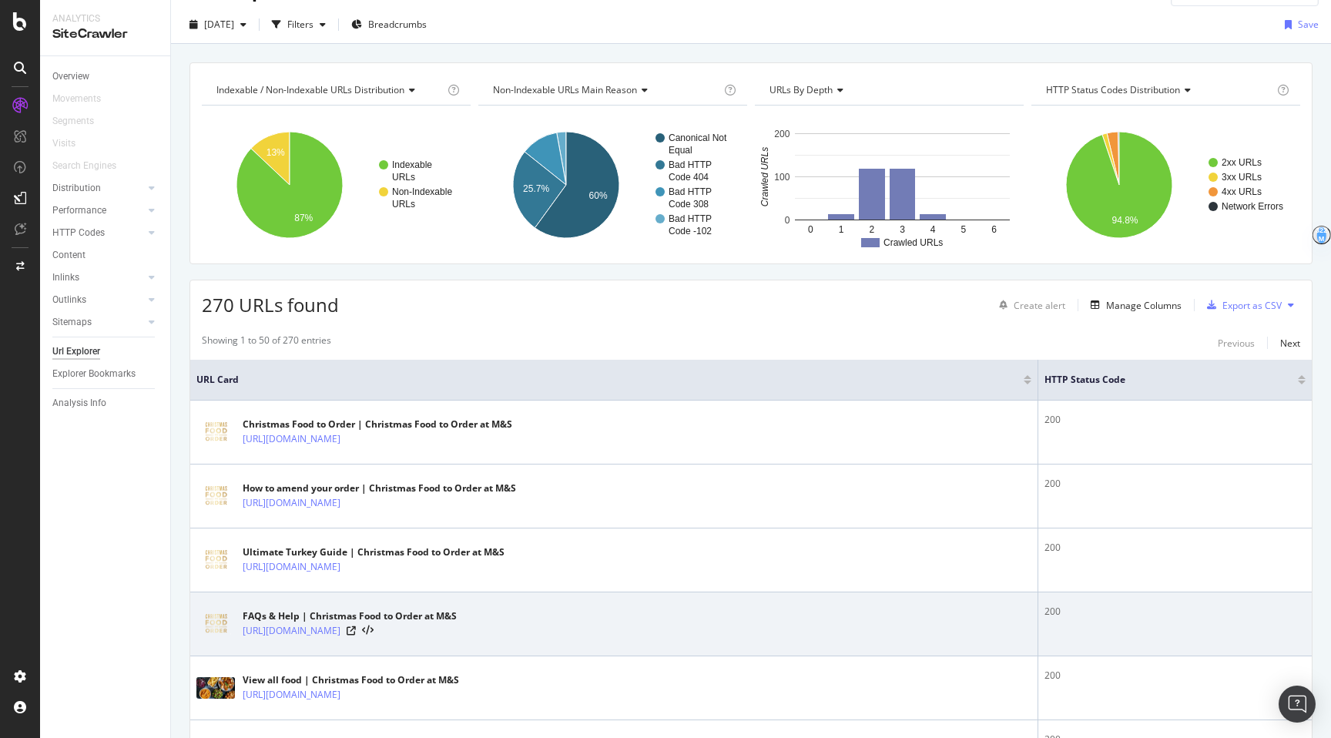
scroll to position [0, 0]
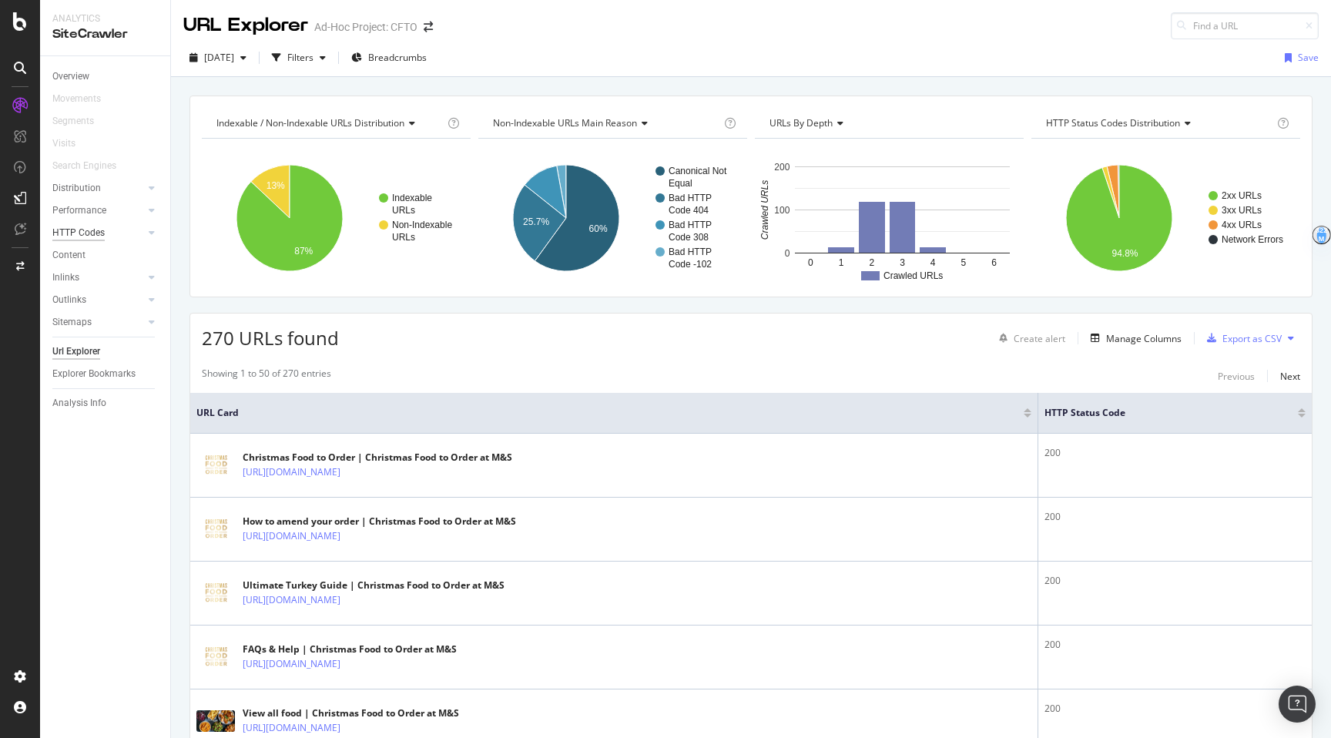
click at [95, 236] on div "HTTP Codes" at bounding box center [78, 233] width 52 height 16
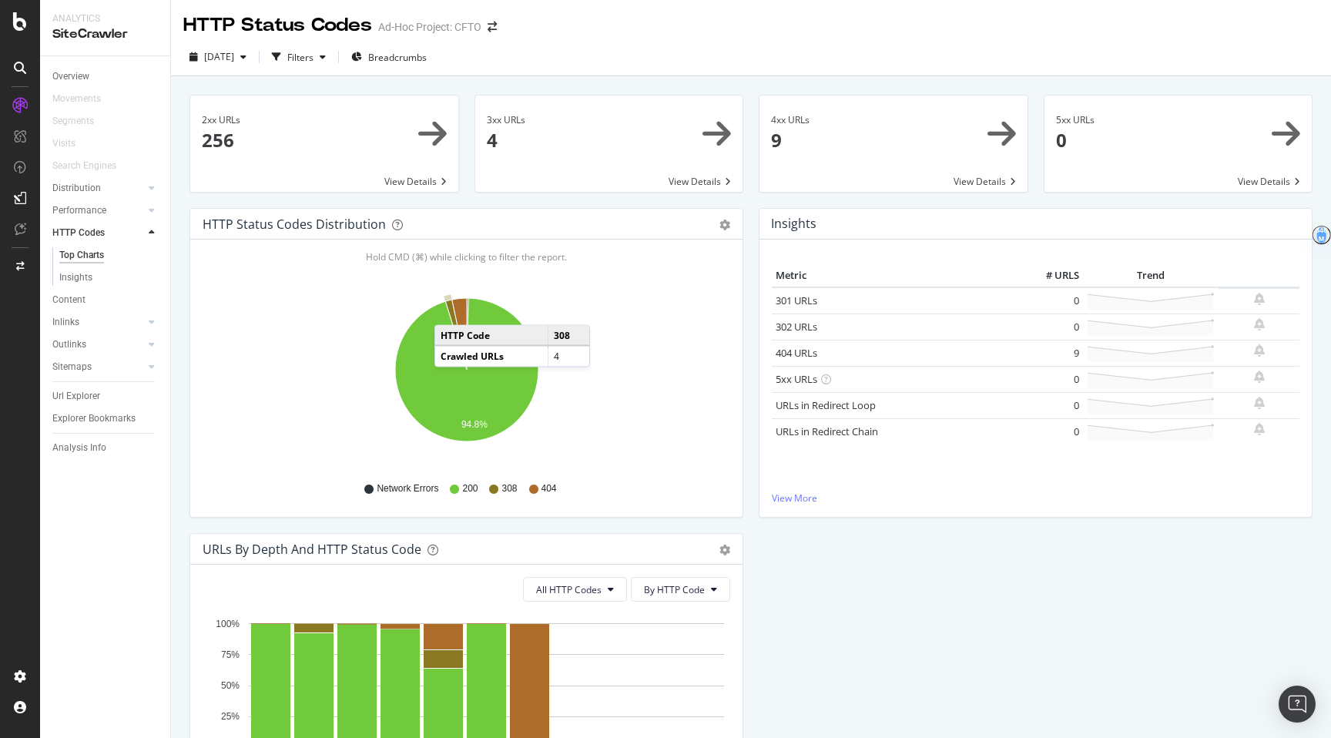
click at [450, 310] on icon "A chart." at bounding box center [456, 335] width 22 height 70
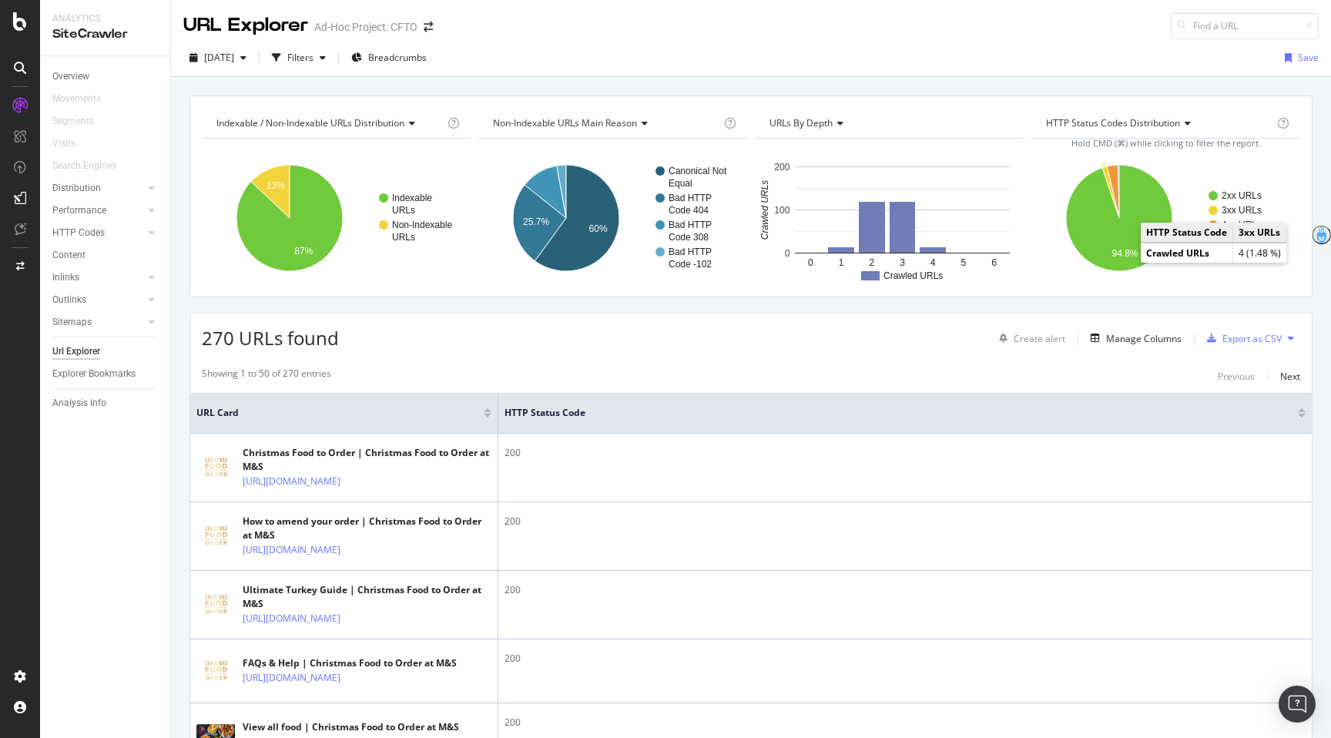
click at [924, 211] on text "3xx URLs" at bounding box center [1241, 210] width 40 height 11
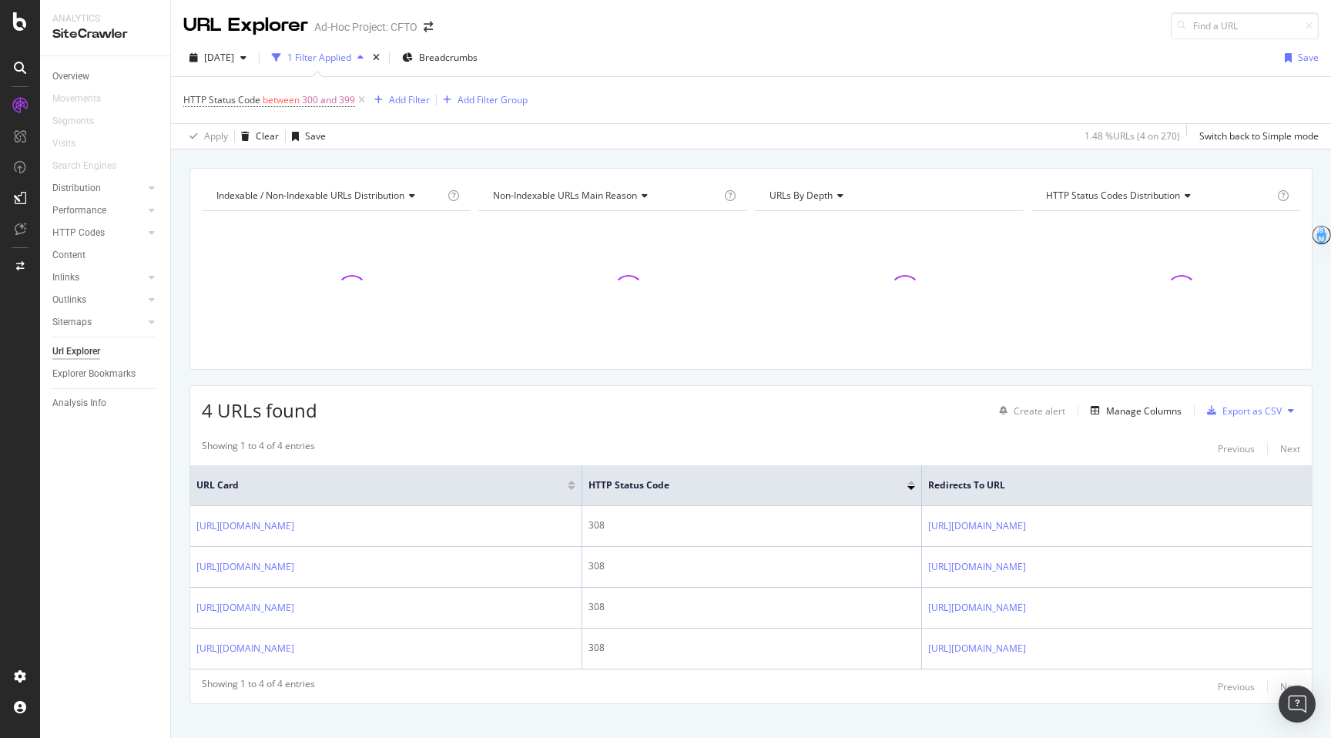
scroll to position [21, 0]
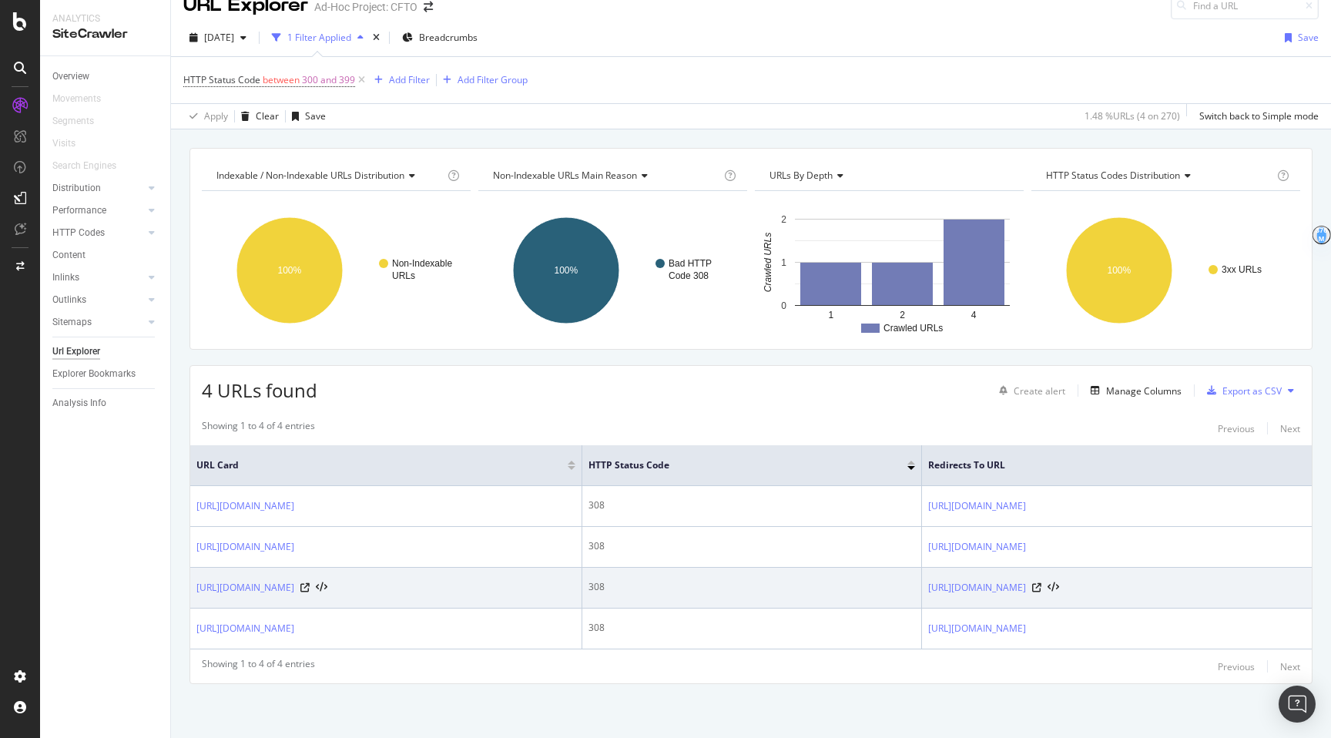
click at [327, 587] on div at bounding box center [313, 587] width 27 height 11
click at [310, 587] on icon at bounding box center [304, 587] width 9 height 9
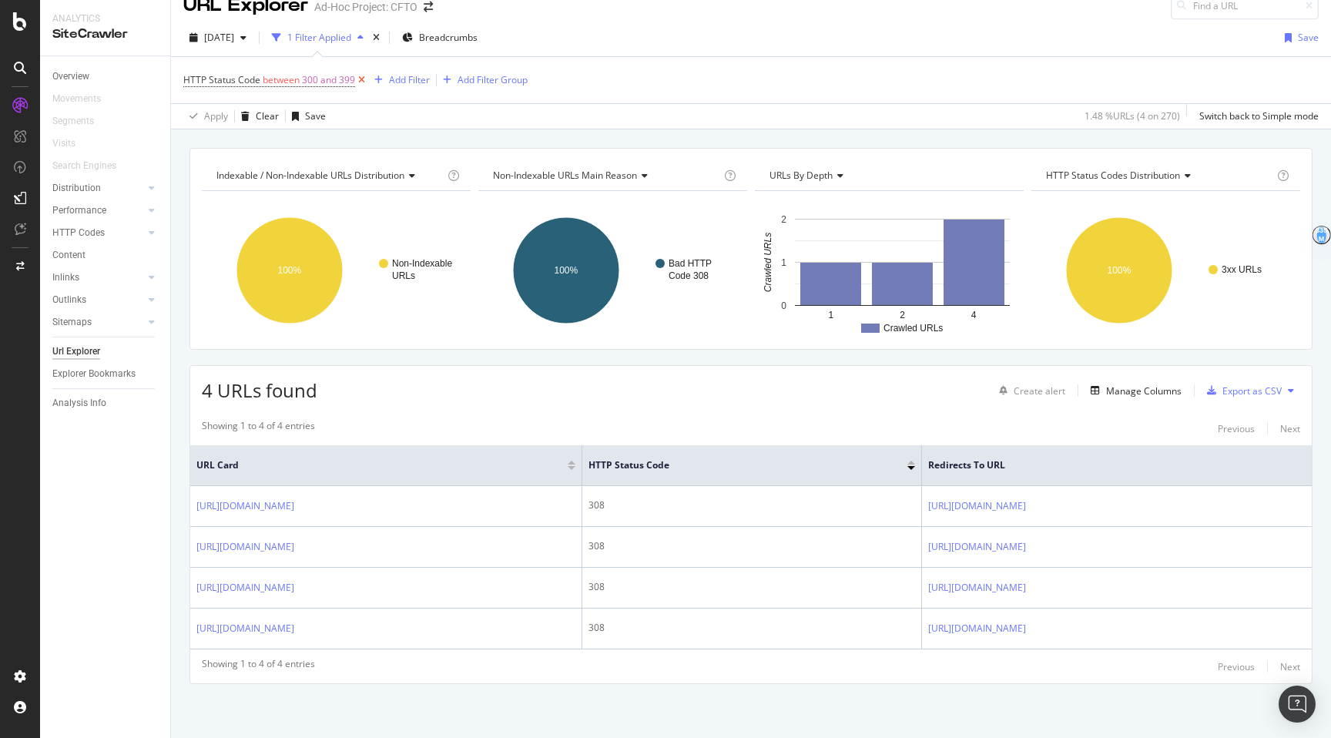
click at [365, 77] on icon at bounding box center [361, 79] width 13 height 15
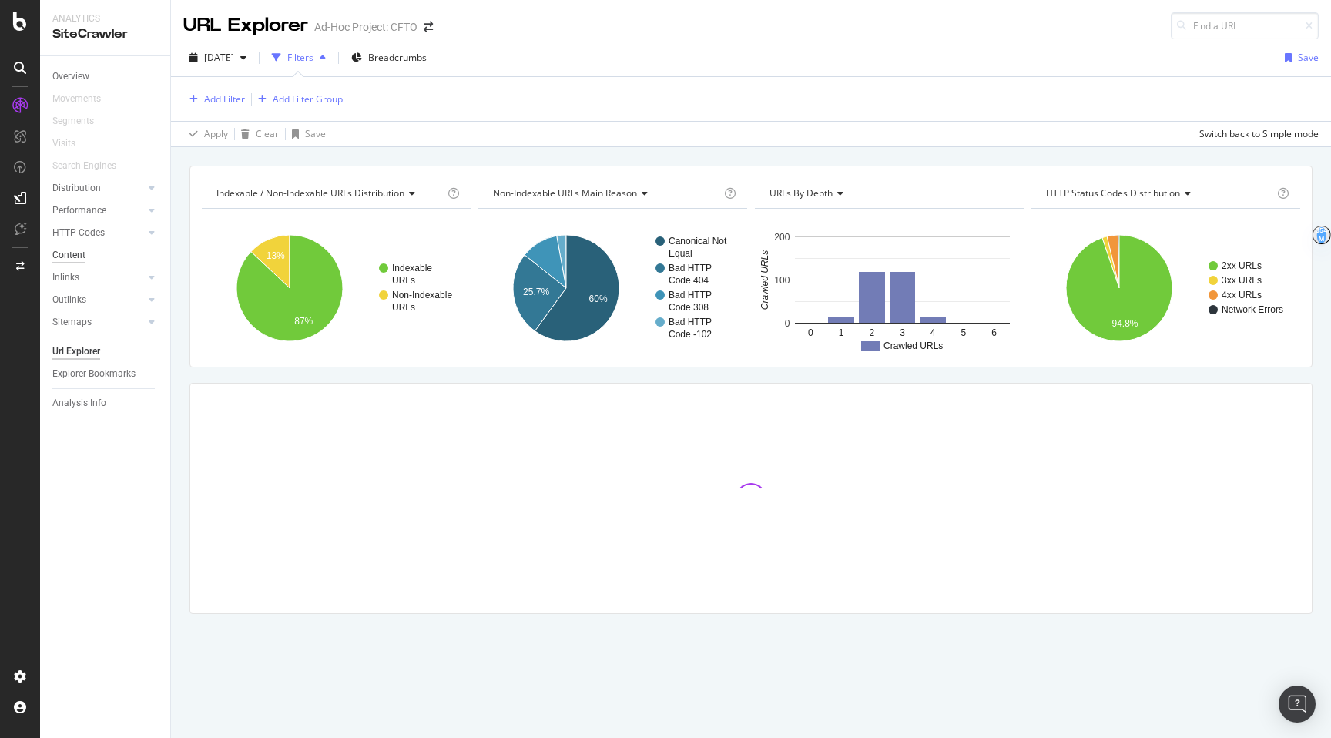
click at [82, 259] on div "Content" at bounding box center [68, 255] width 33 height 16
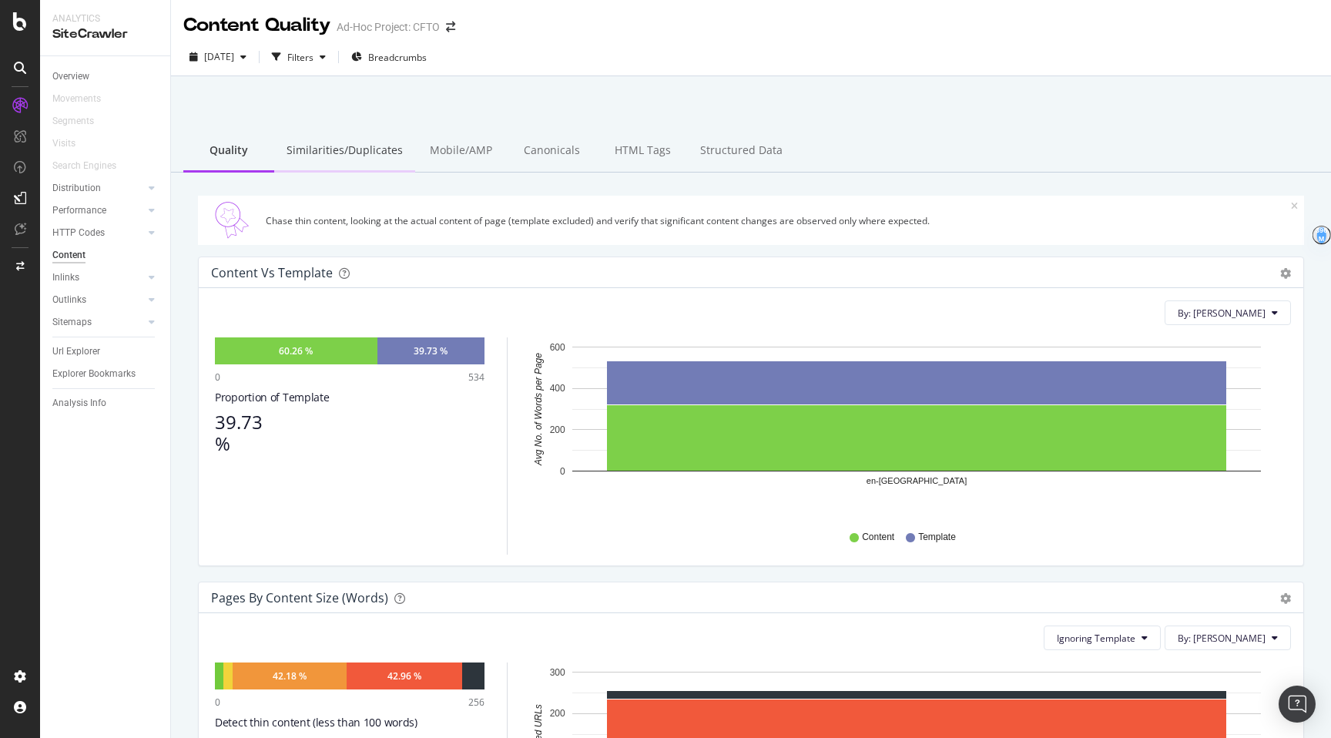
click at [344, 152] on div "Similarities/Duplicates" at bounding box center [344, 151] width 141 height 42
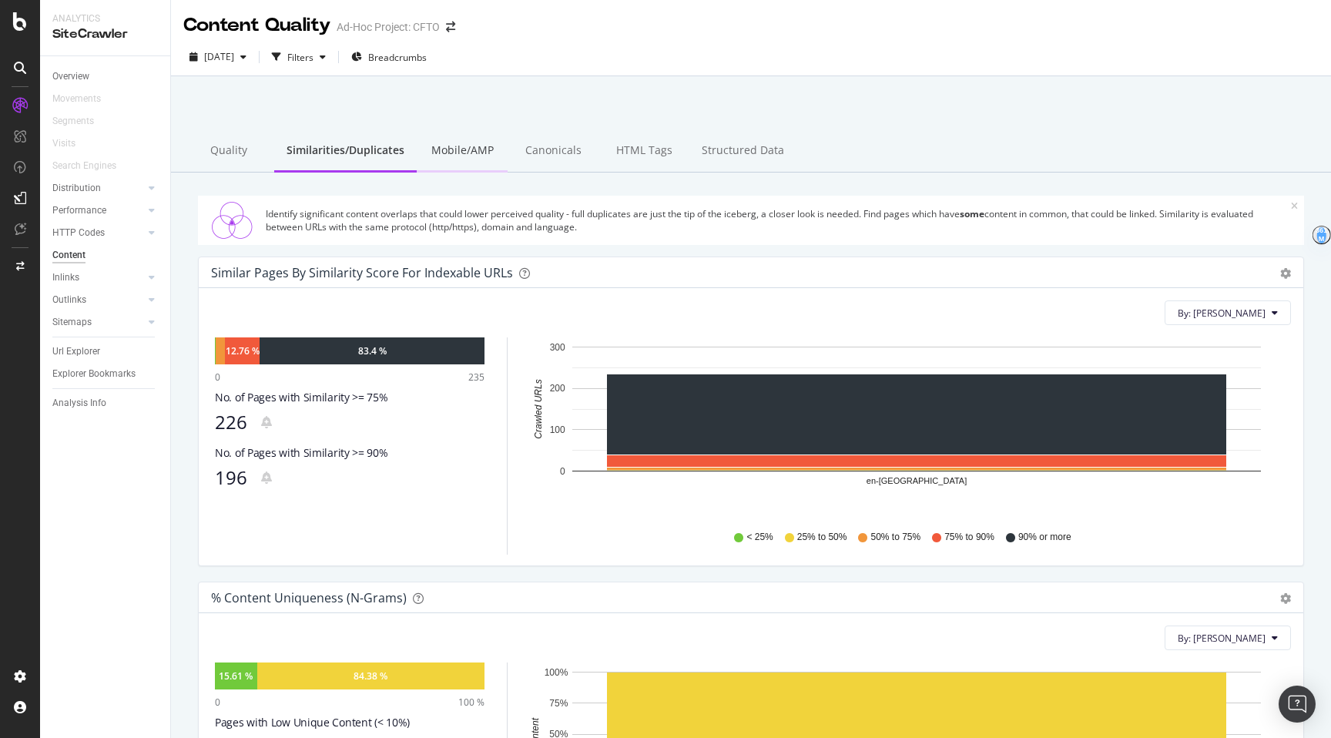
click at [437, 159] on div "Mobile/AMP" at bounding box center [462, 151] width 91 height 42
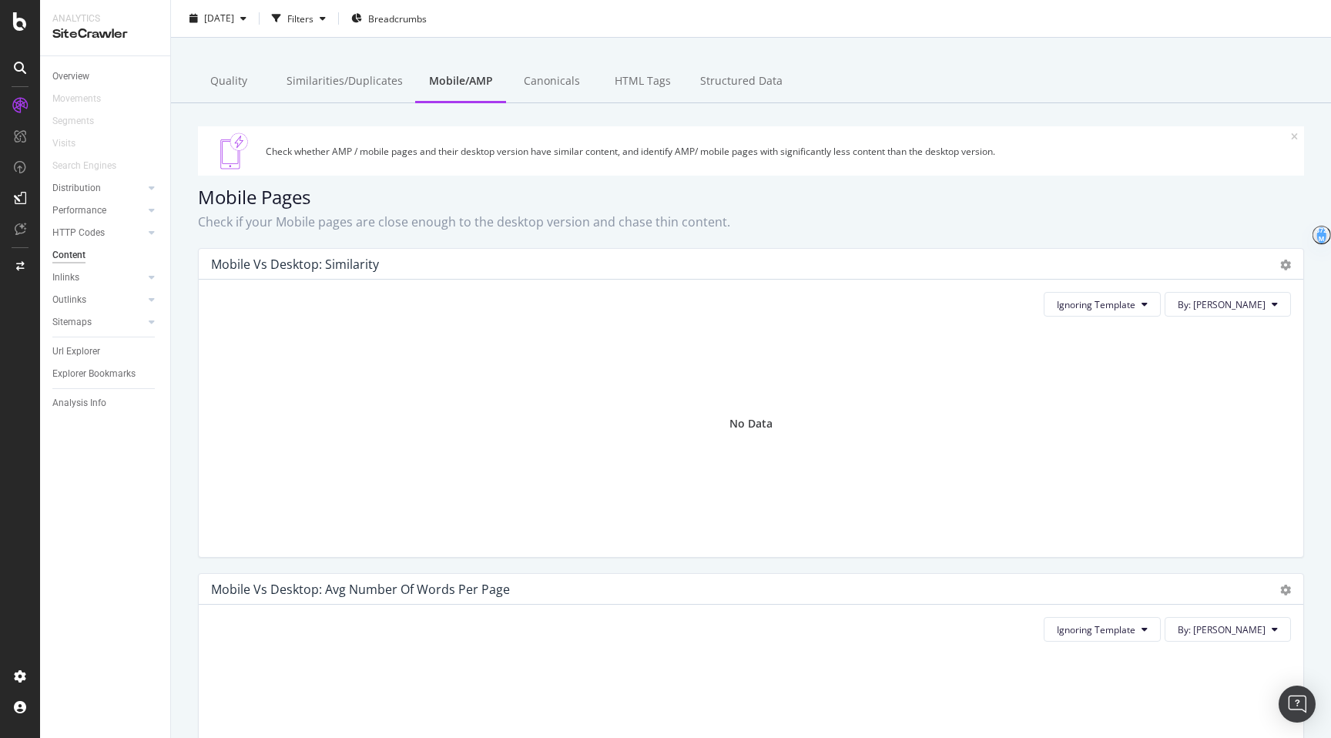
scroll to position [49, 0]
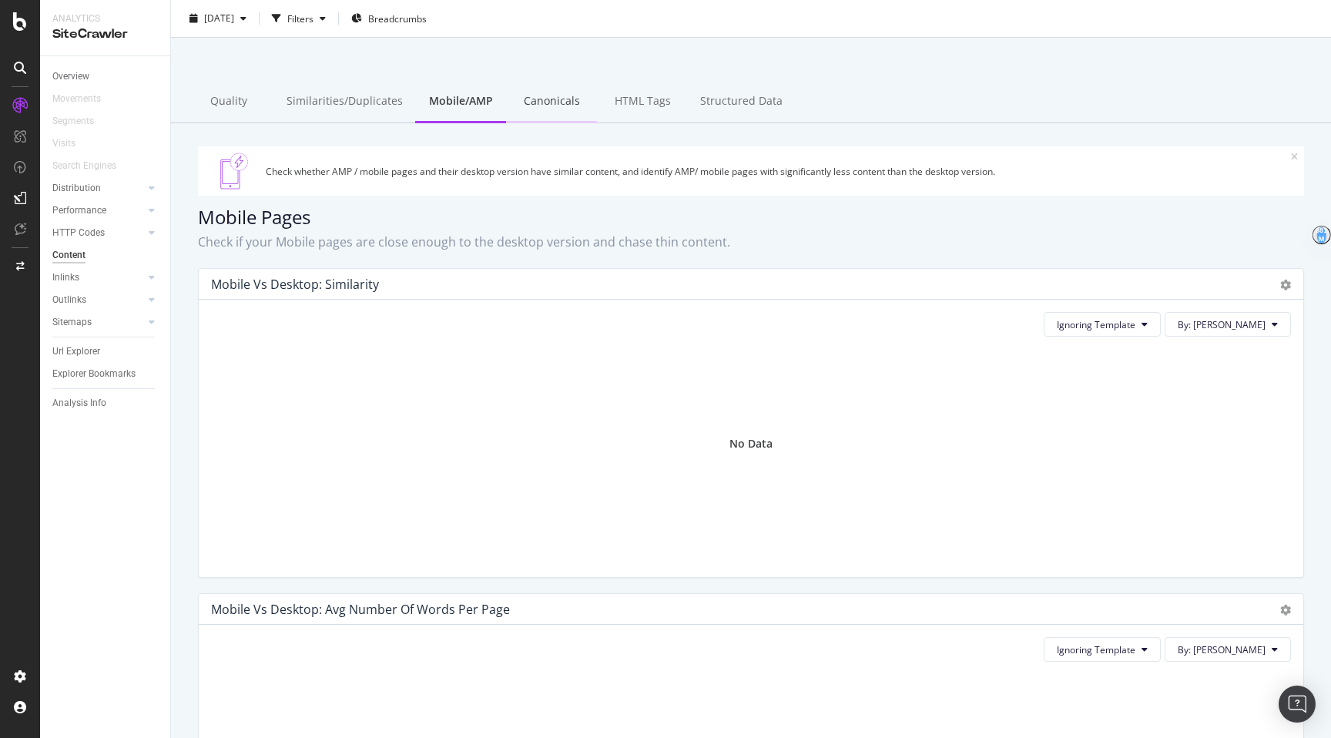
click at [568, 100] on div "Canonicals" at bounding box center [551, 102] width 91 height 42
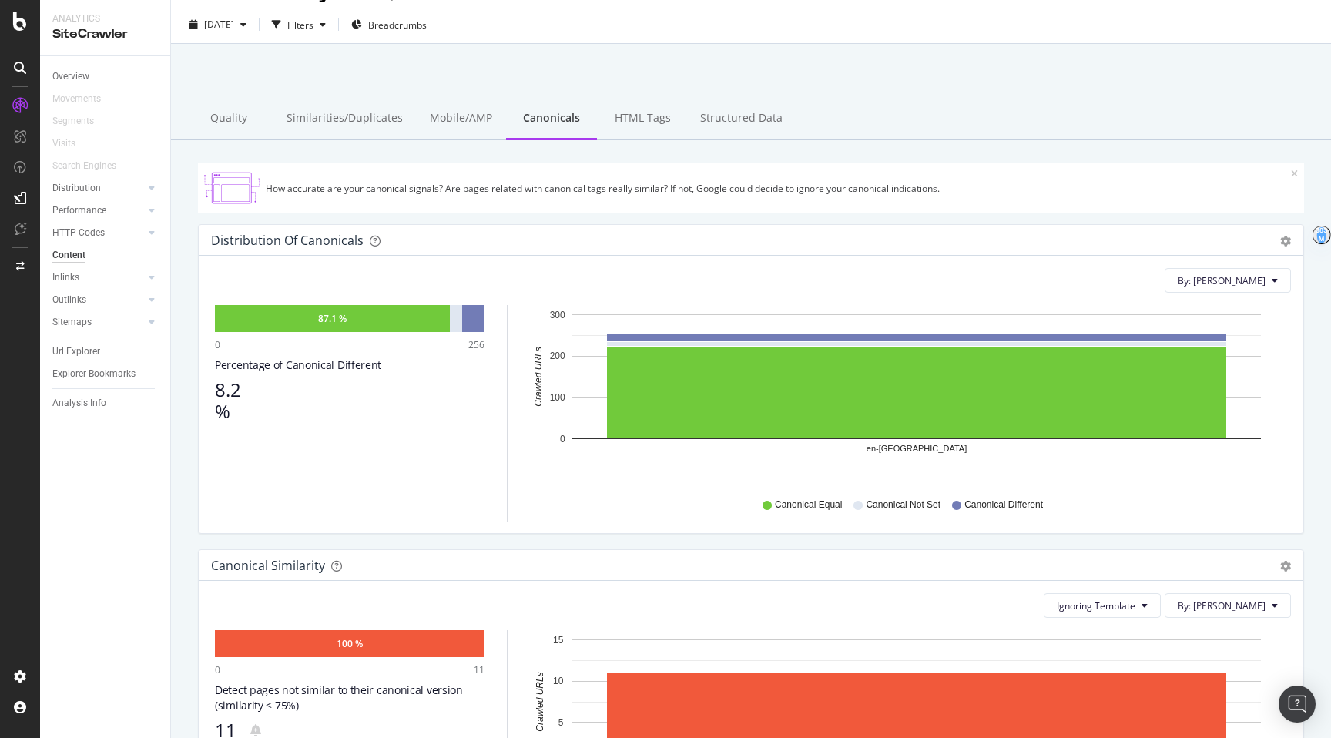
scroll to position [23, 0]
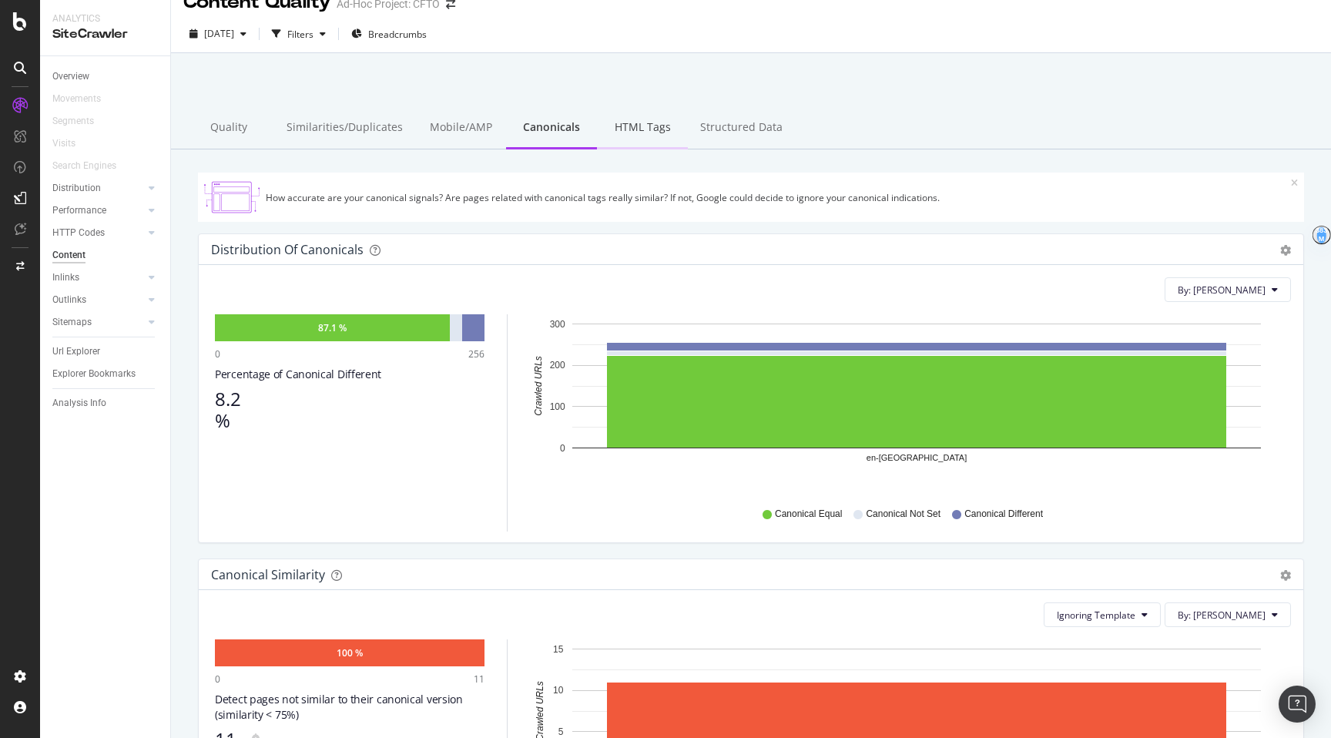
click at [653, 130] on div "HTML Tags" at bounding box center [642, 128] width 91 height 42
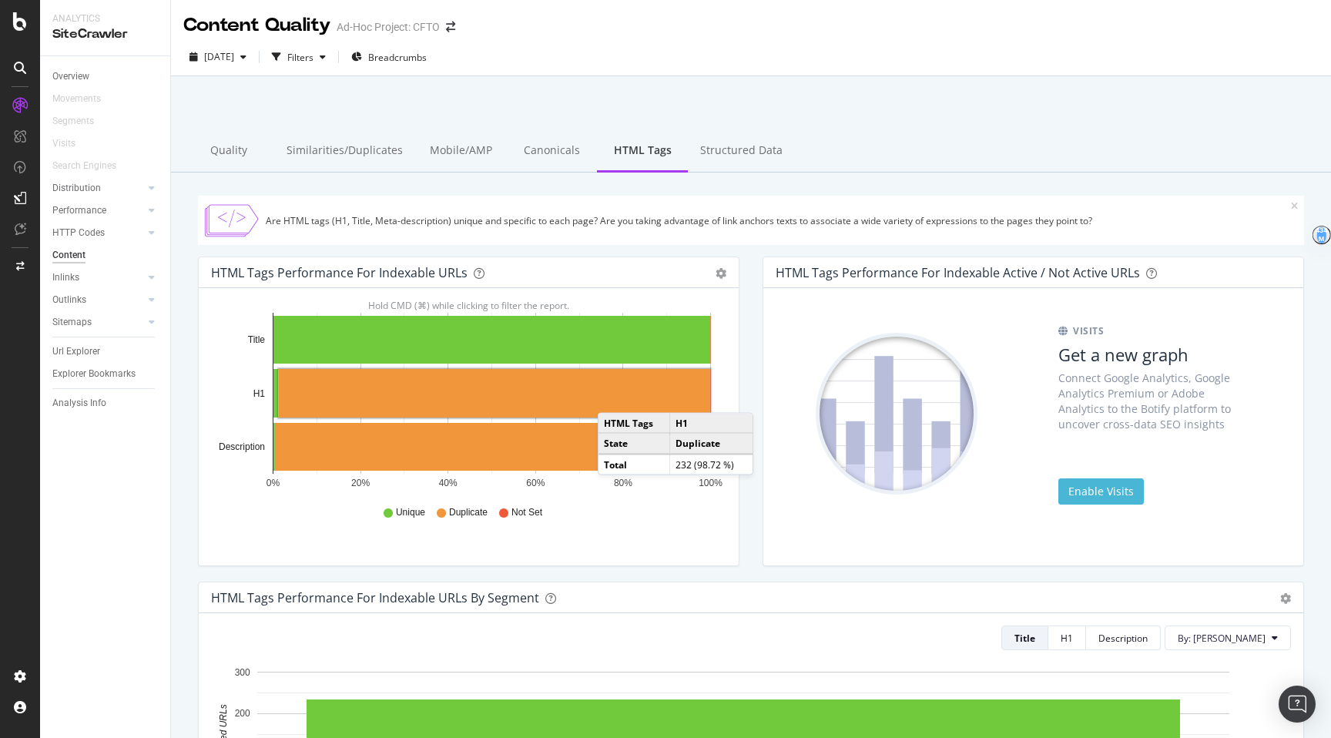
click at [613, 397] on rect "A chart." at bounding box center [494, 393] width 431 height 49
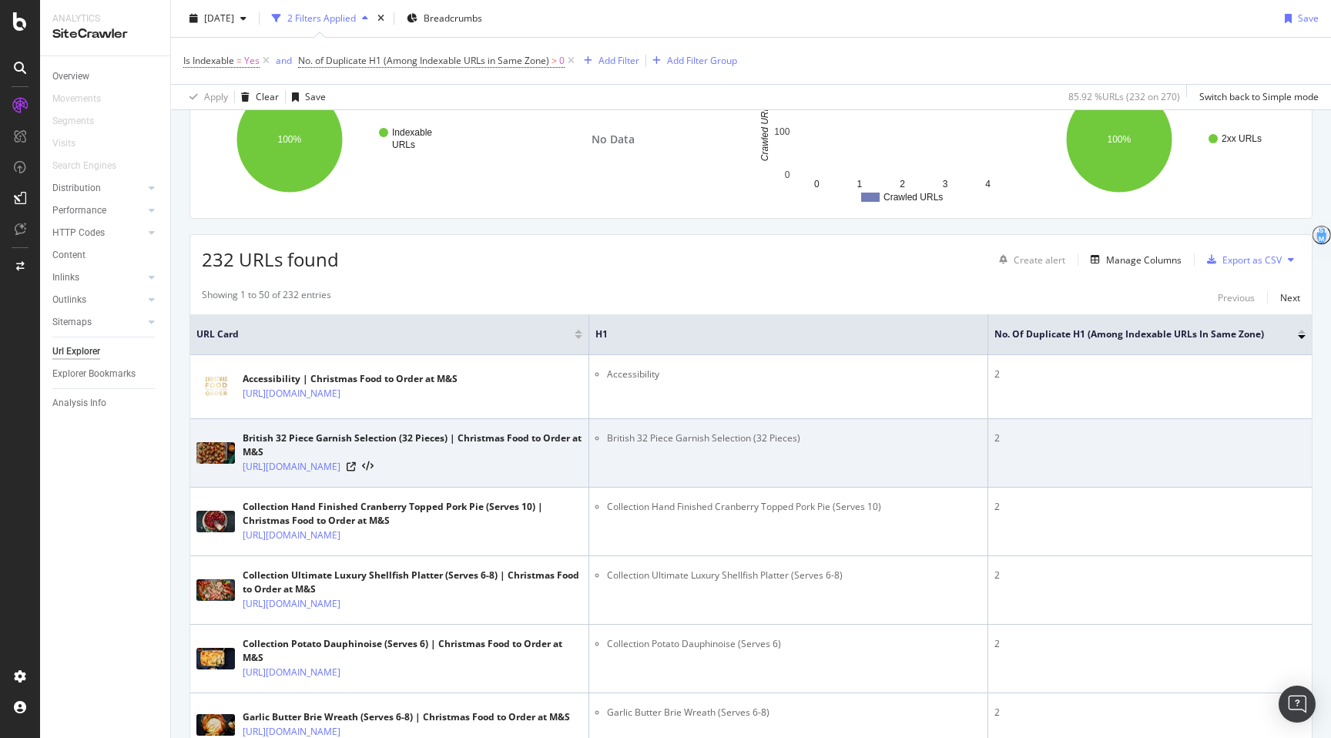
scroll to position [162, 0]
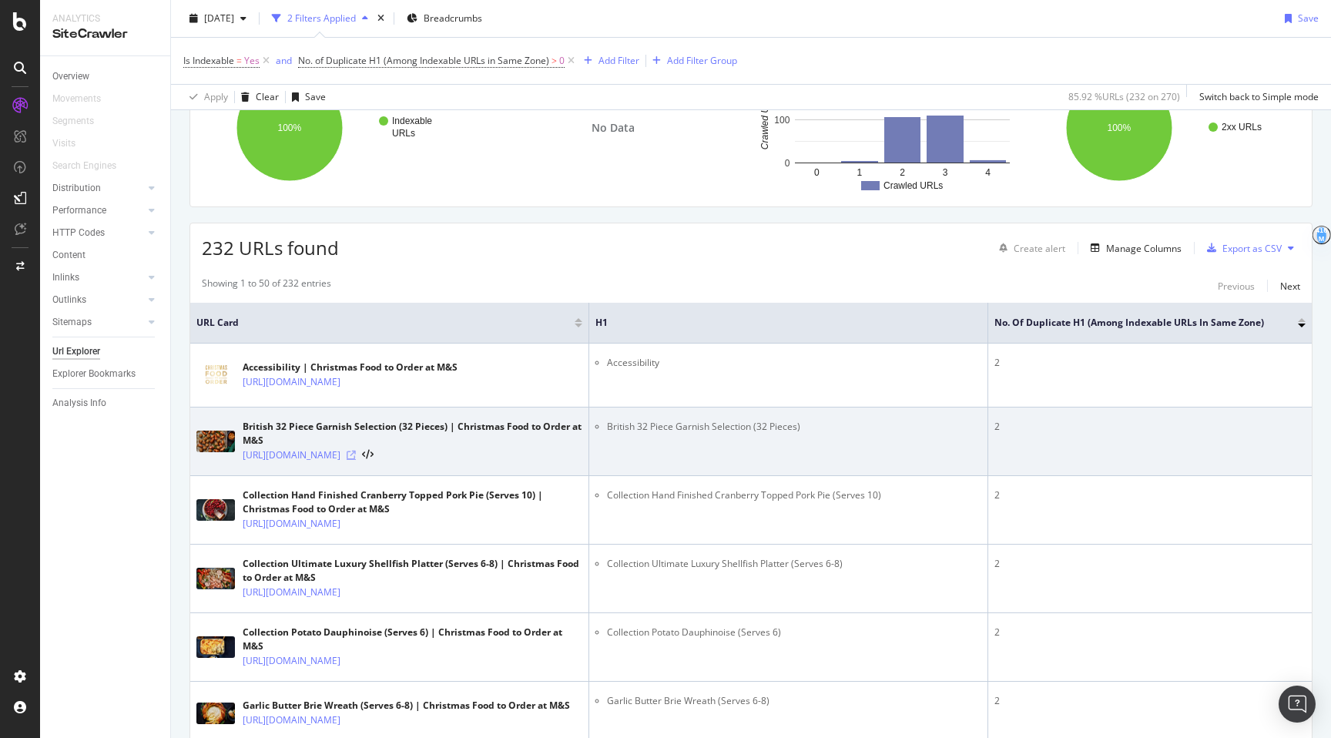
click at [356, 460] on icon at bounding box center [351, 455] width 9 height 9
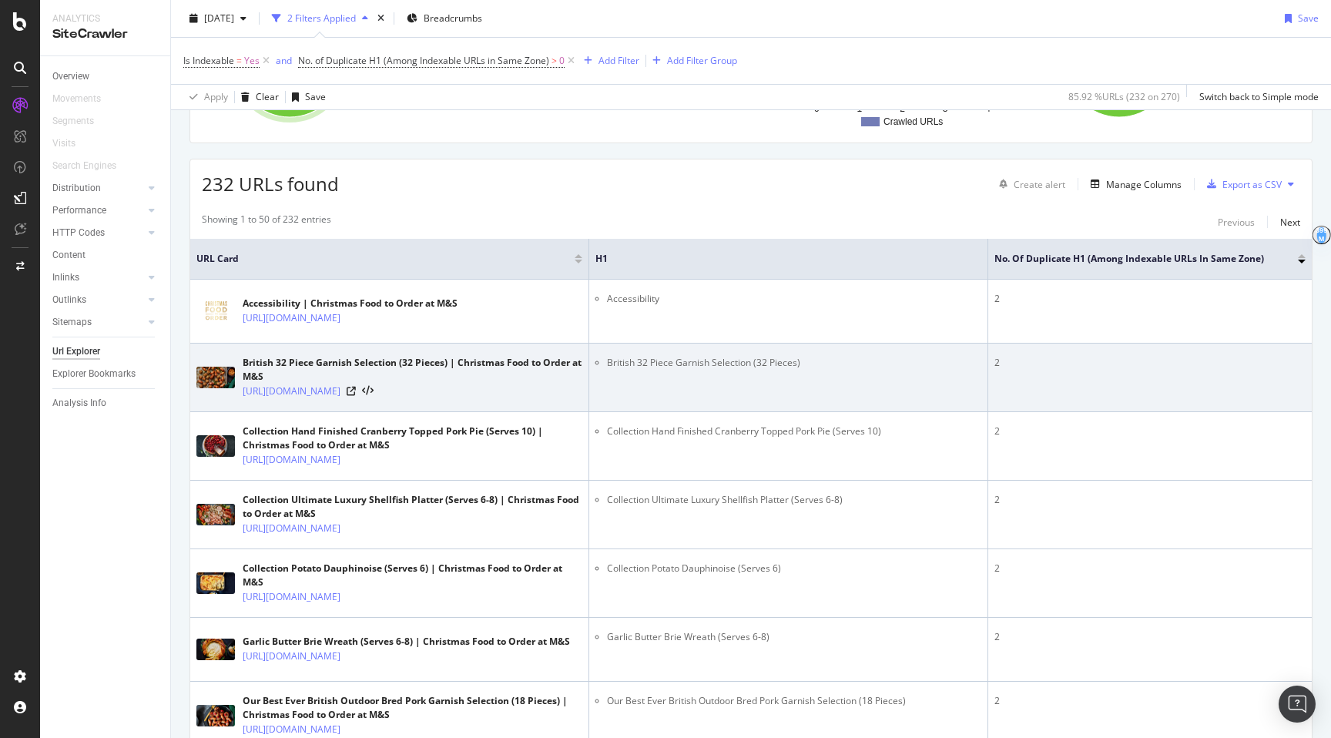
scroll to position [59, 0]
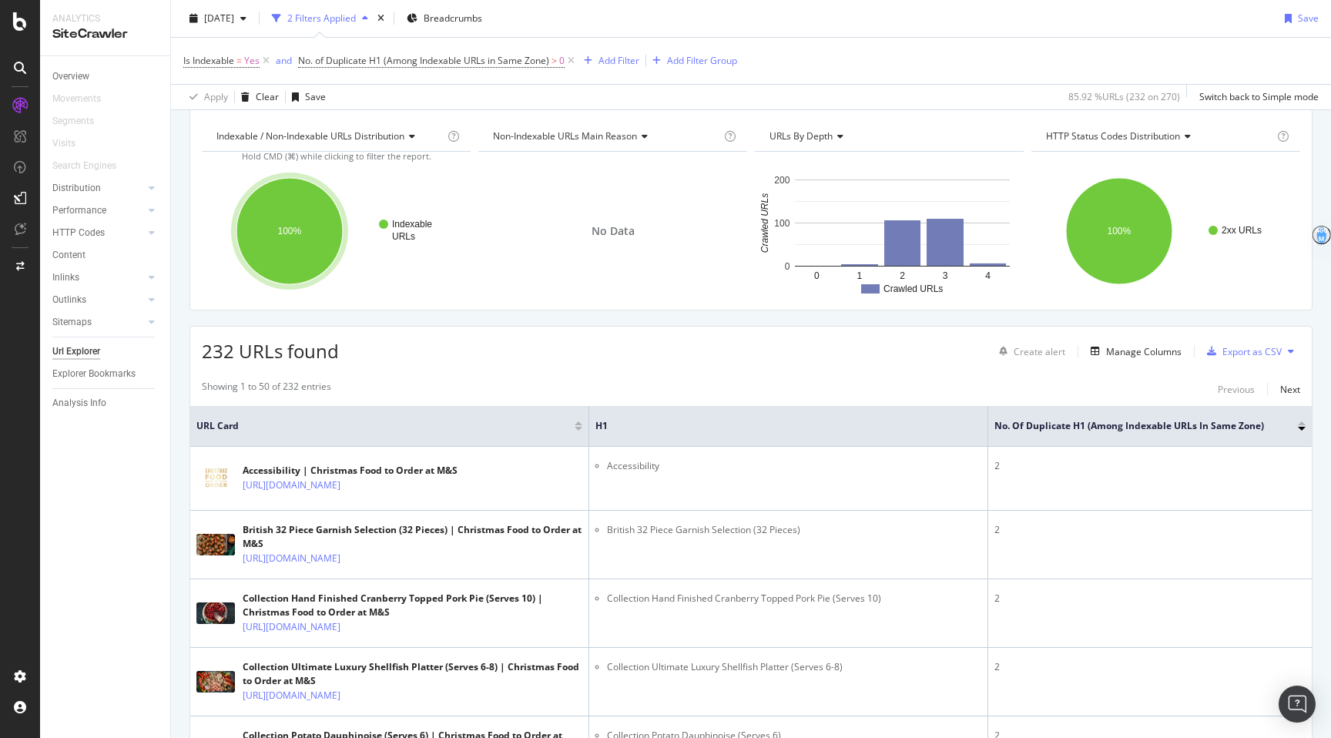
click at [648, 435] on th "H1" at bounding box center [788, 426] width 399 height 41
click at [577, 427] on div at bounding box center [578, 429] width 8 height 4
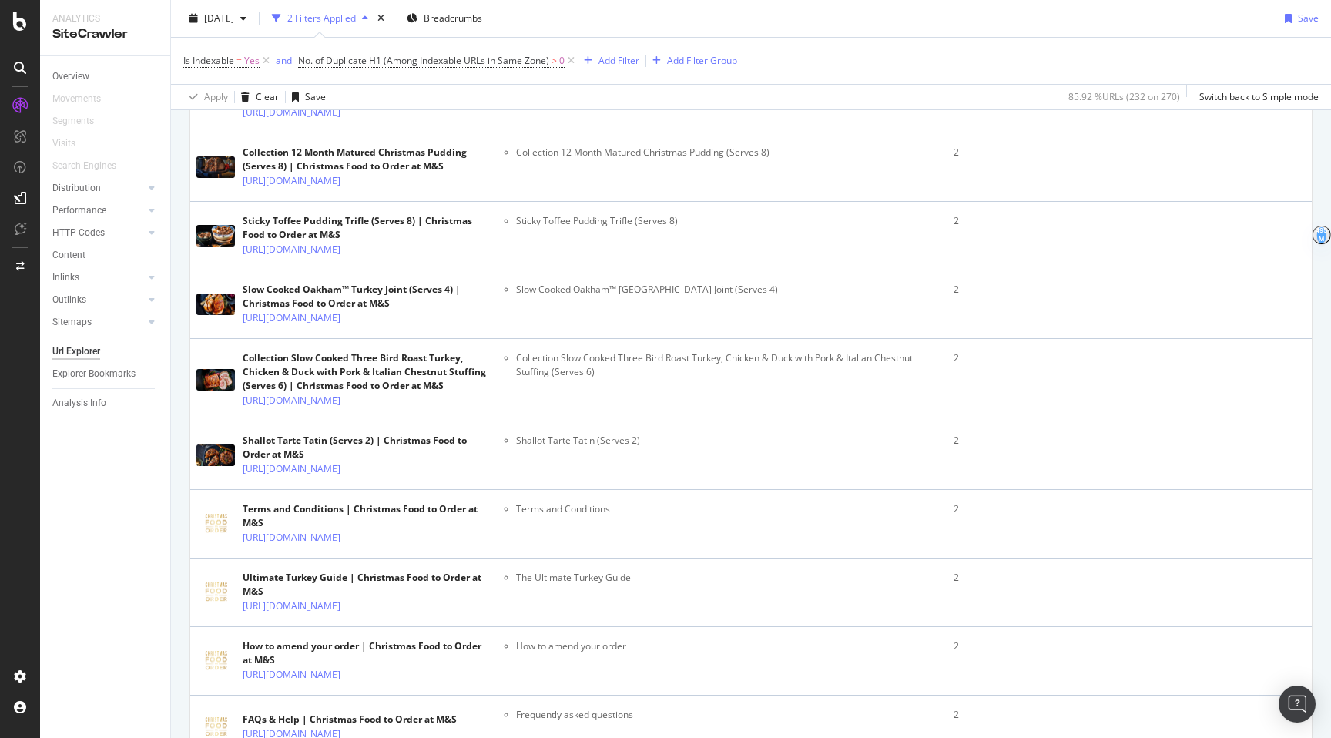
scroll to position [832, 0]
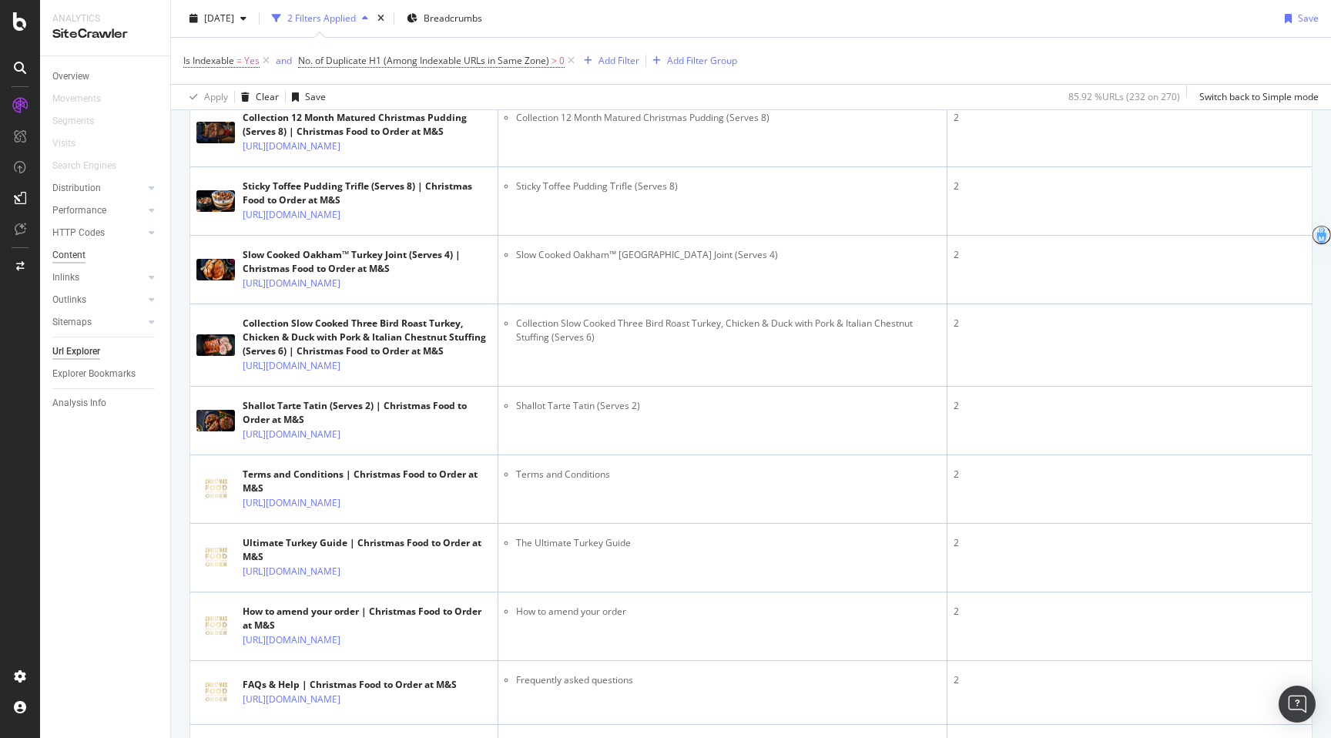
click at [79, 254] on div "Content" at bounding box center [68, 255] width 33 height 16
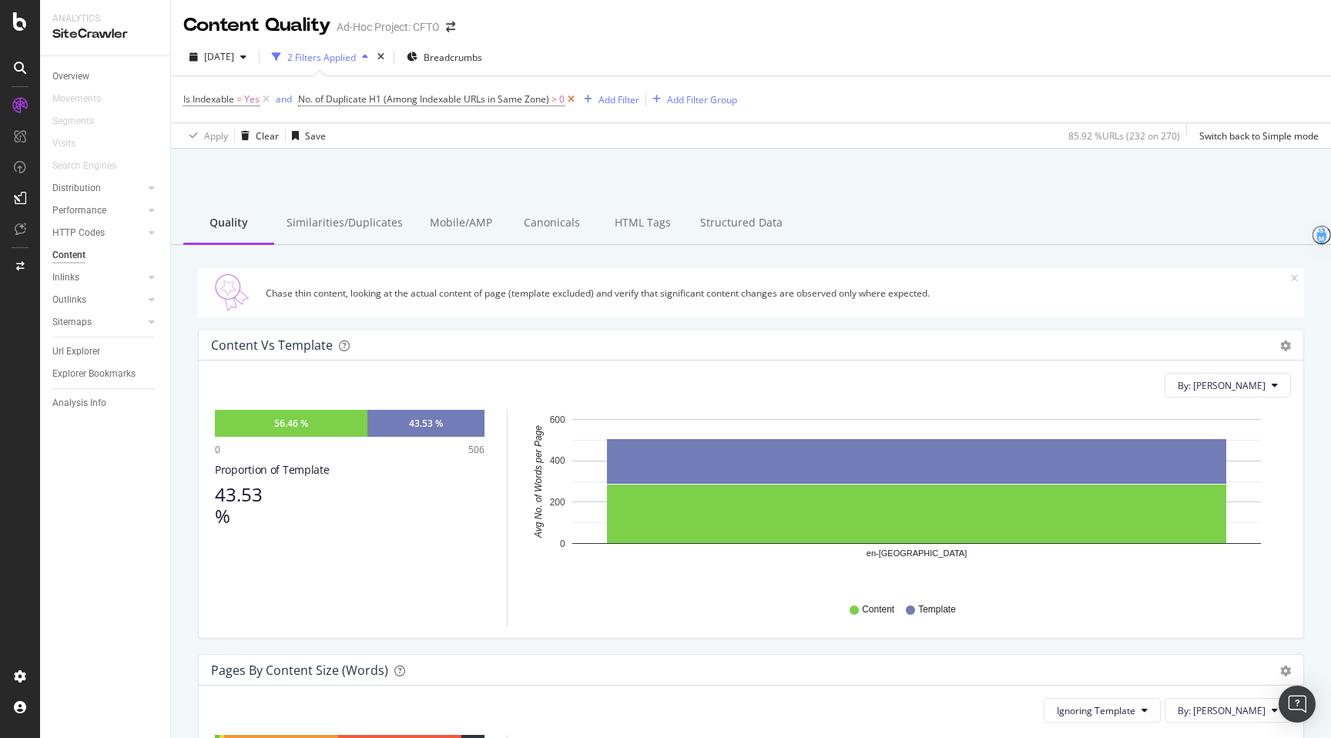
click at [575, 100] on icon at bounding box center [570, 99] width 13 height 15
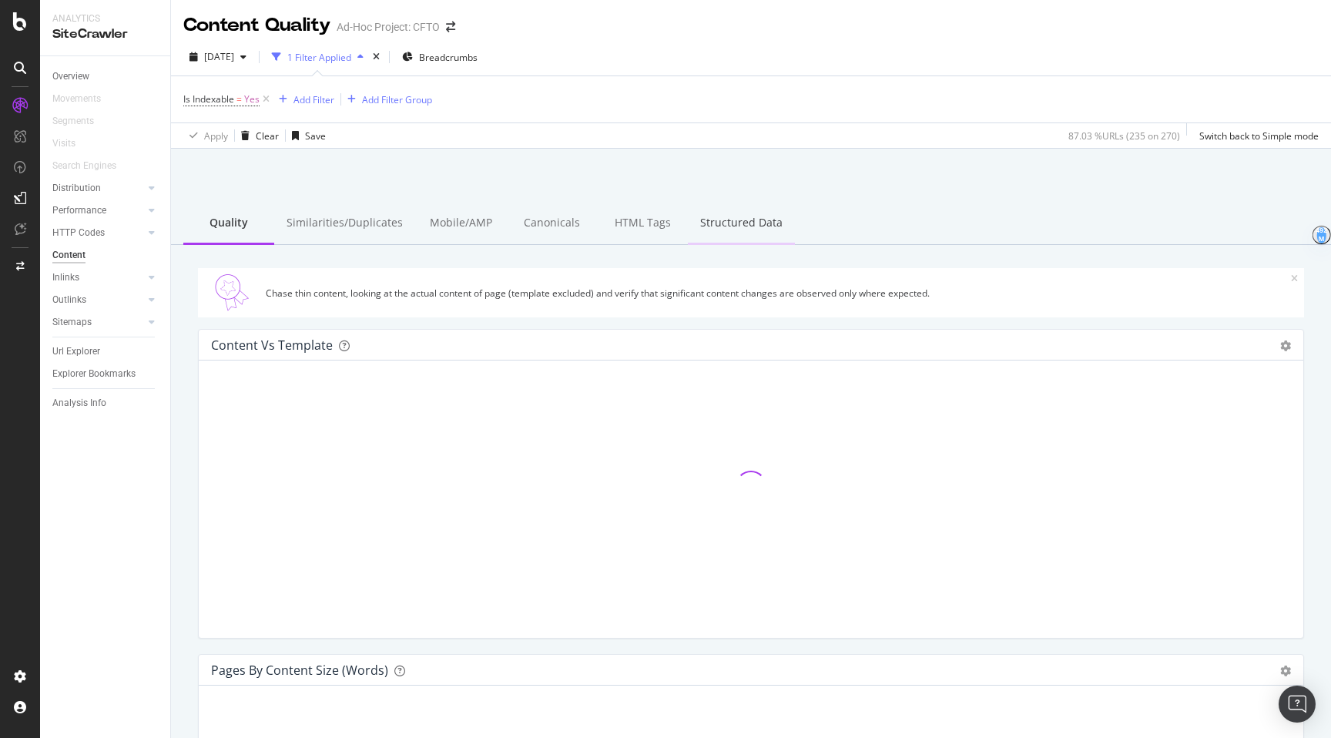
click at [688, 230] on div "Structured Data" at bounding box center [741, 224] width 107 height 42
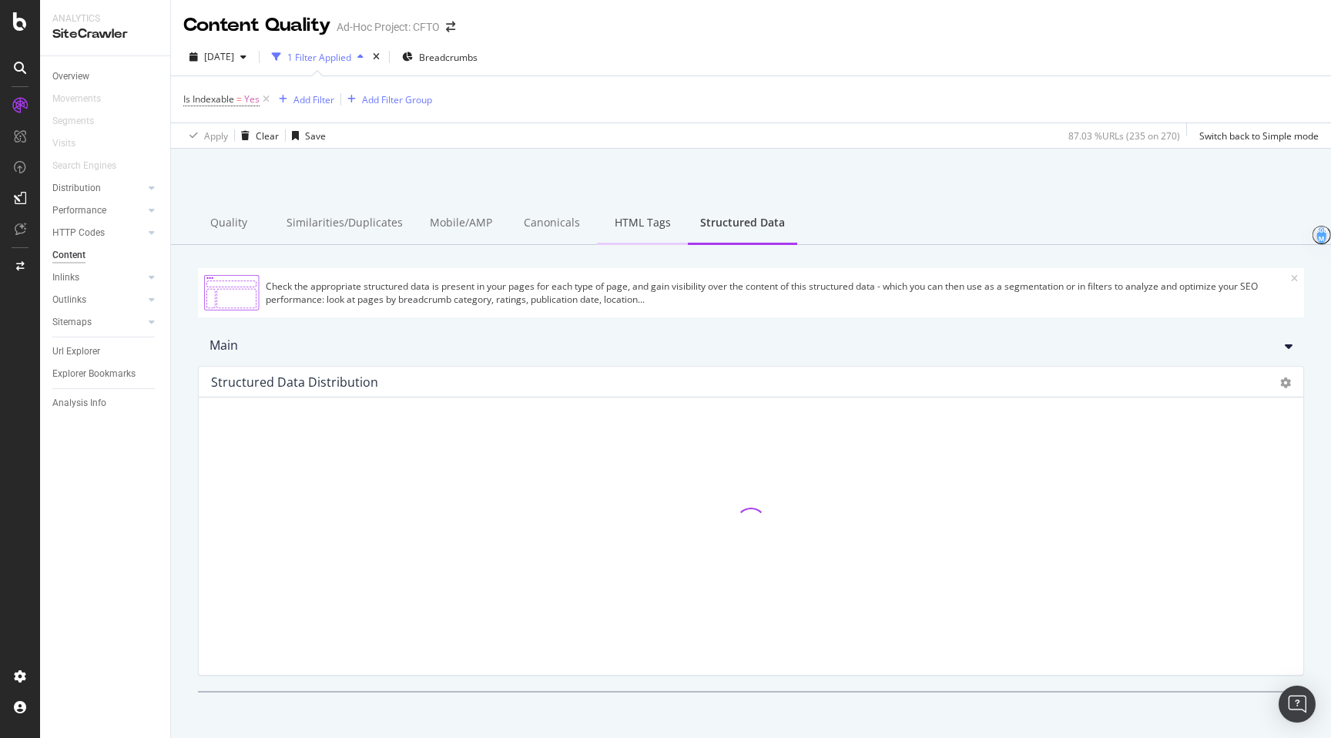
click at [635, 228] on div "HTML Tags" at bounding box center [642, 224] width 91 height 42
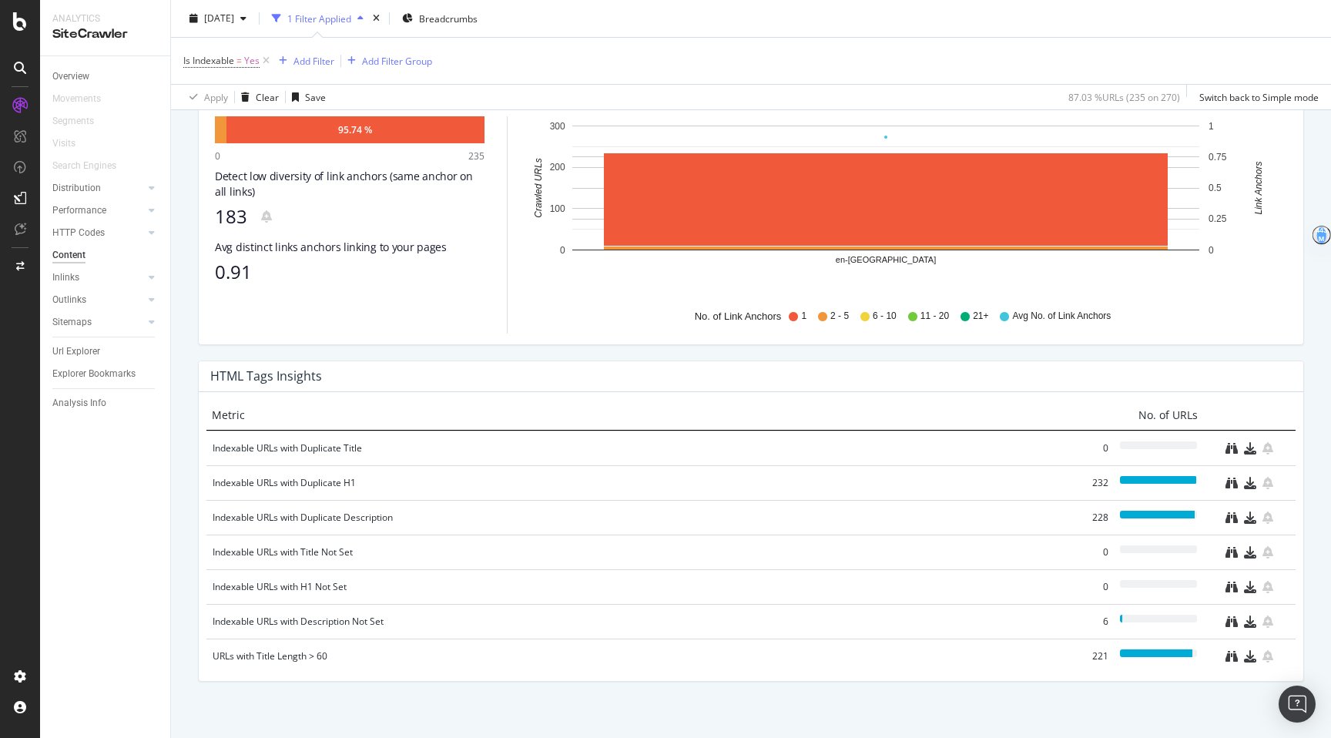
scroll to position [957, 0]
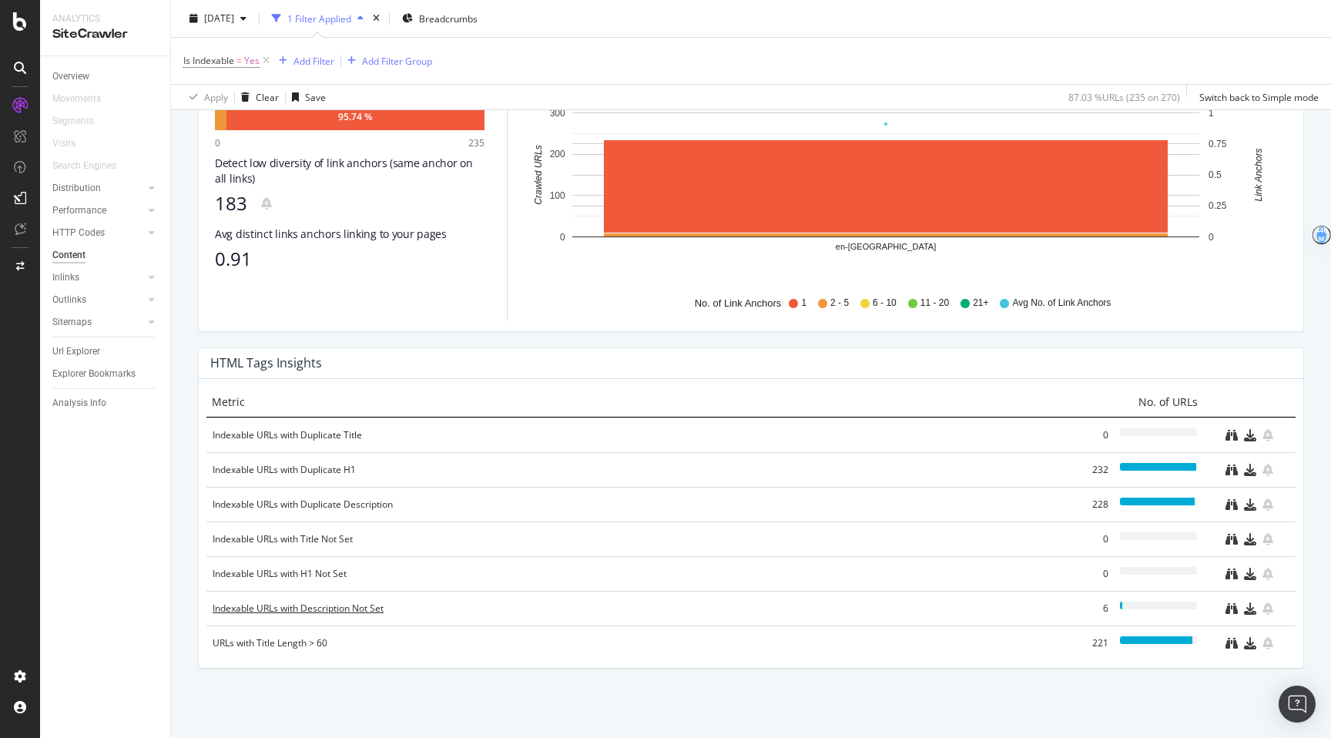
click at [314, 610] on div "Indexable URLs with Description Not Set" at bounding box center [636, 608] width 846 height 15
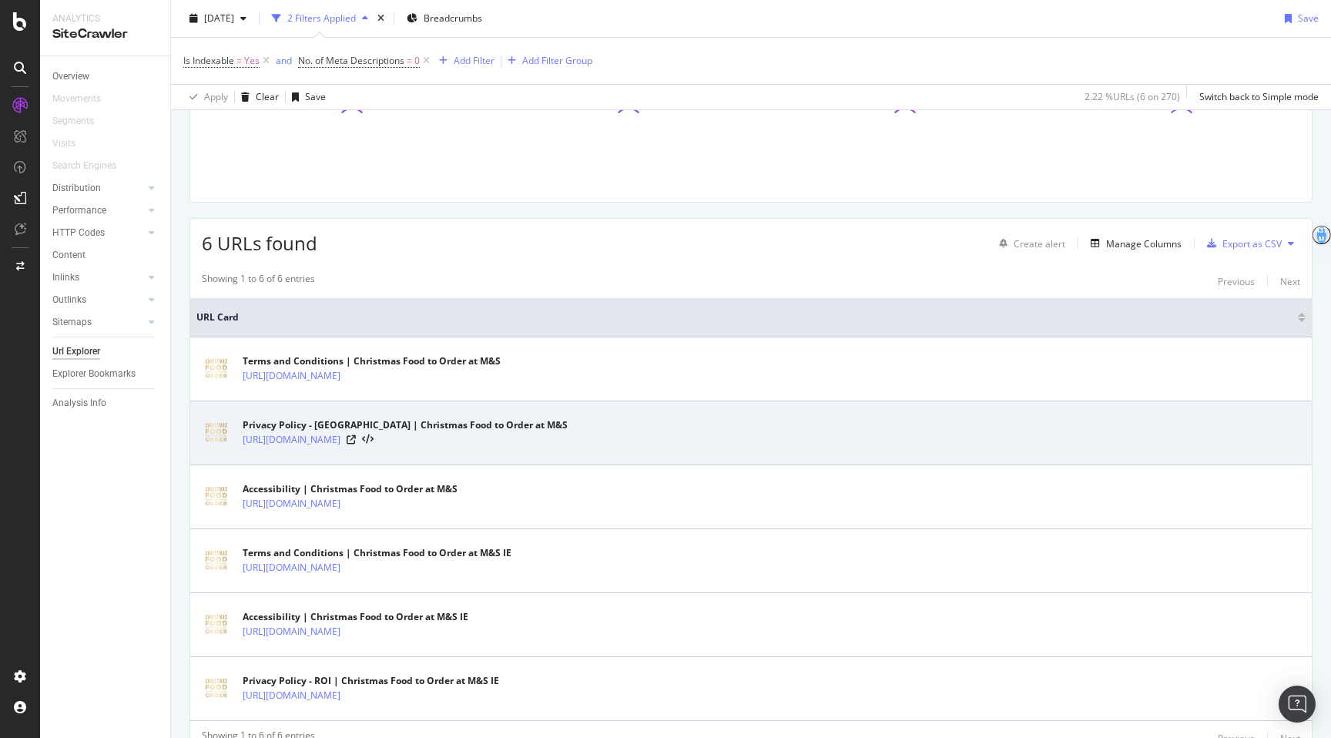
scroll to position [239, 0]
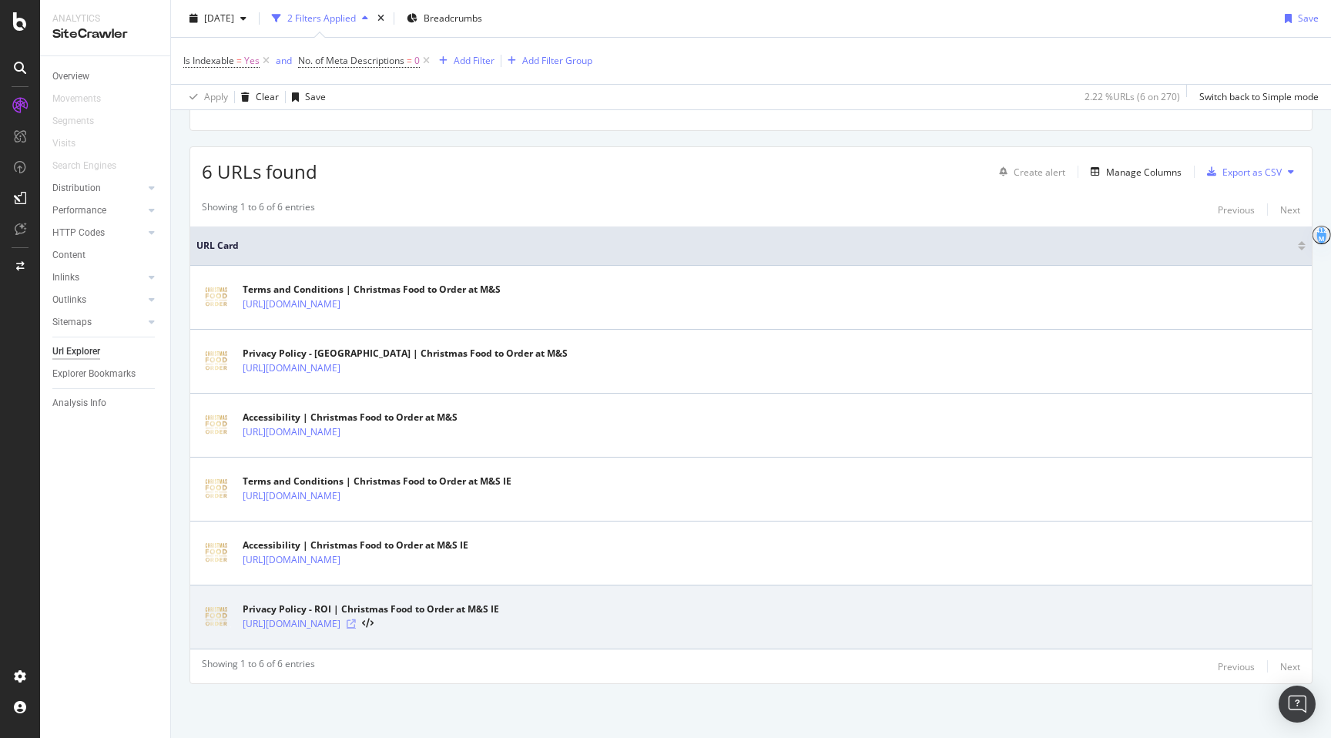
click at [356, 624] on icon at bounding box center [351, 623] width 9 height 9
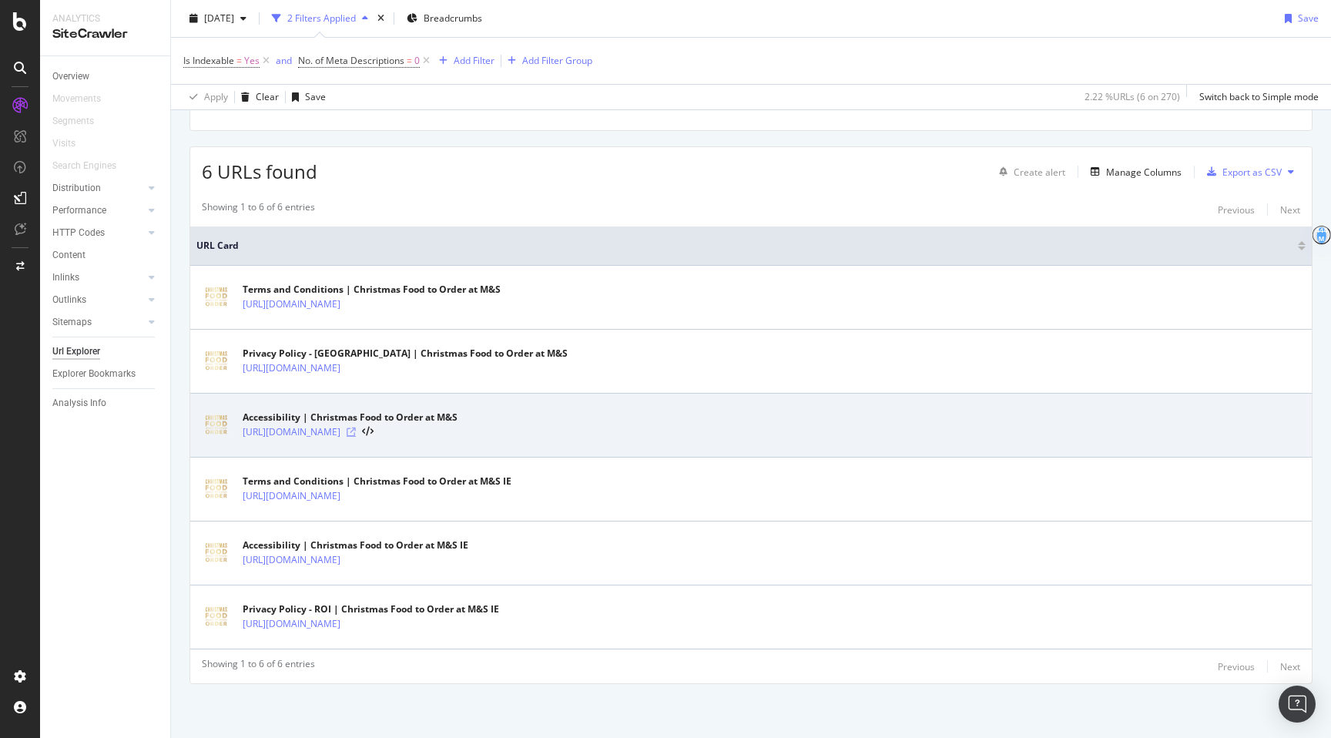
click at [356, 430] on icon at bounding box center [351, 431] width 9 height 9
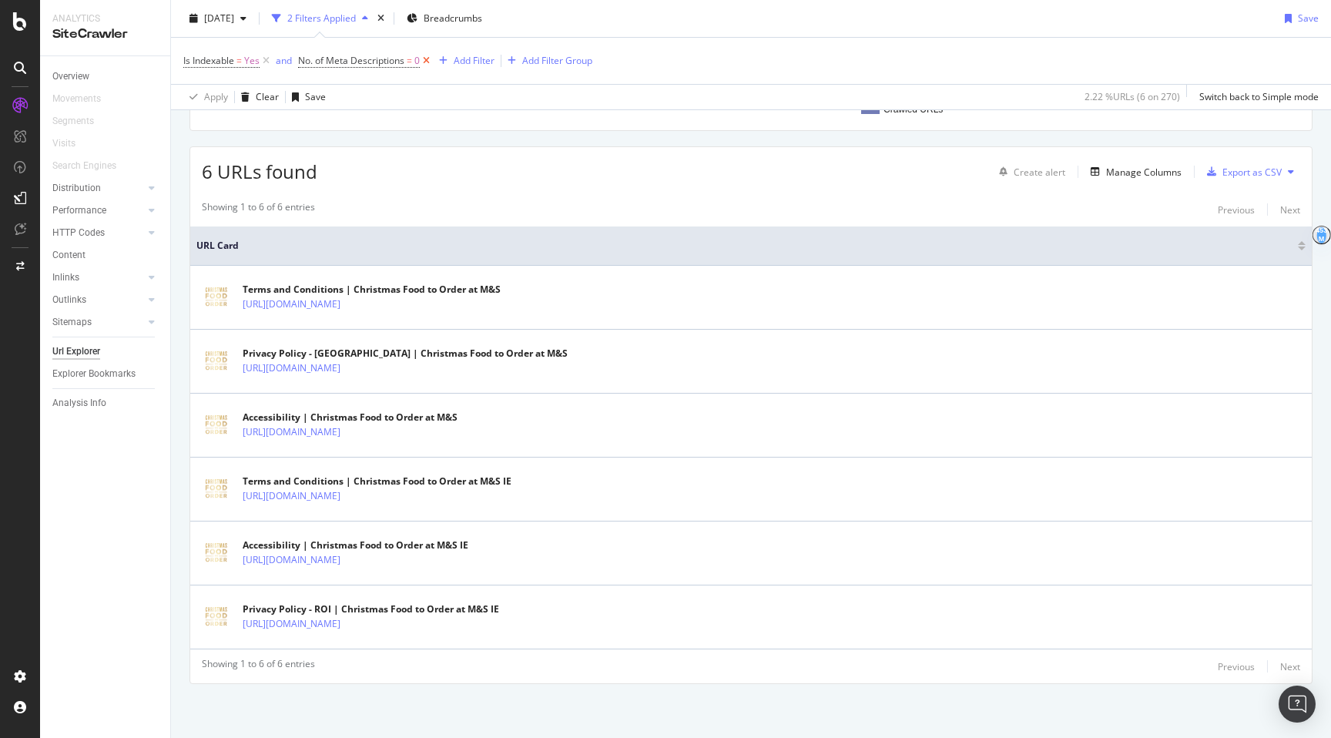
click at [429, 59] on icon at bounding box center [426, 60] width 13 height 15
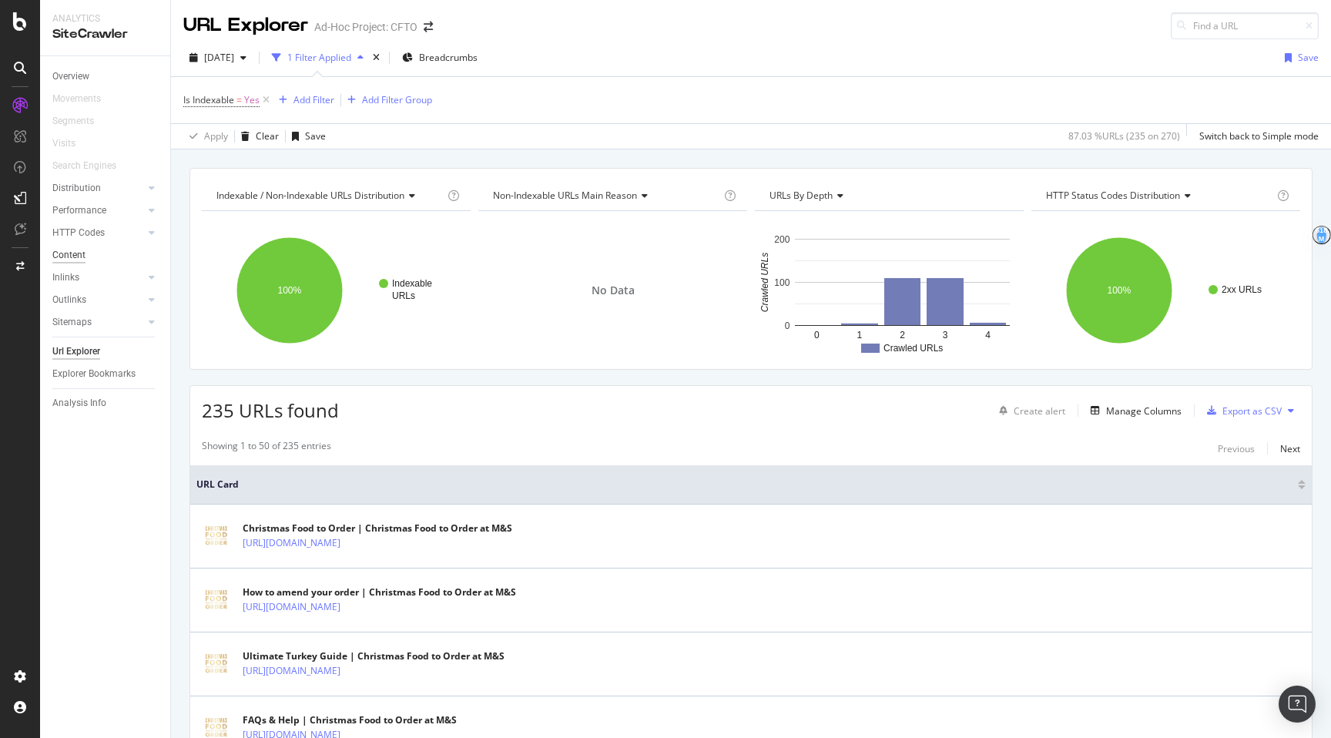
click at [81, 258] on div "Content" at bounding box center [68, 255] width 33 height 16
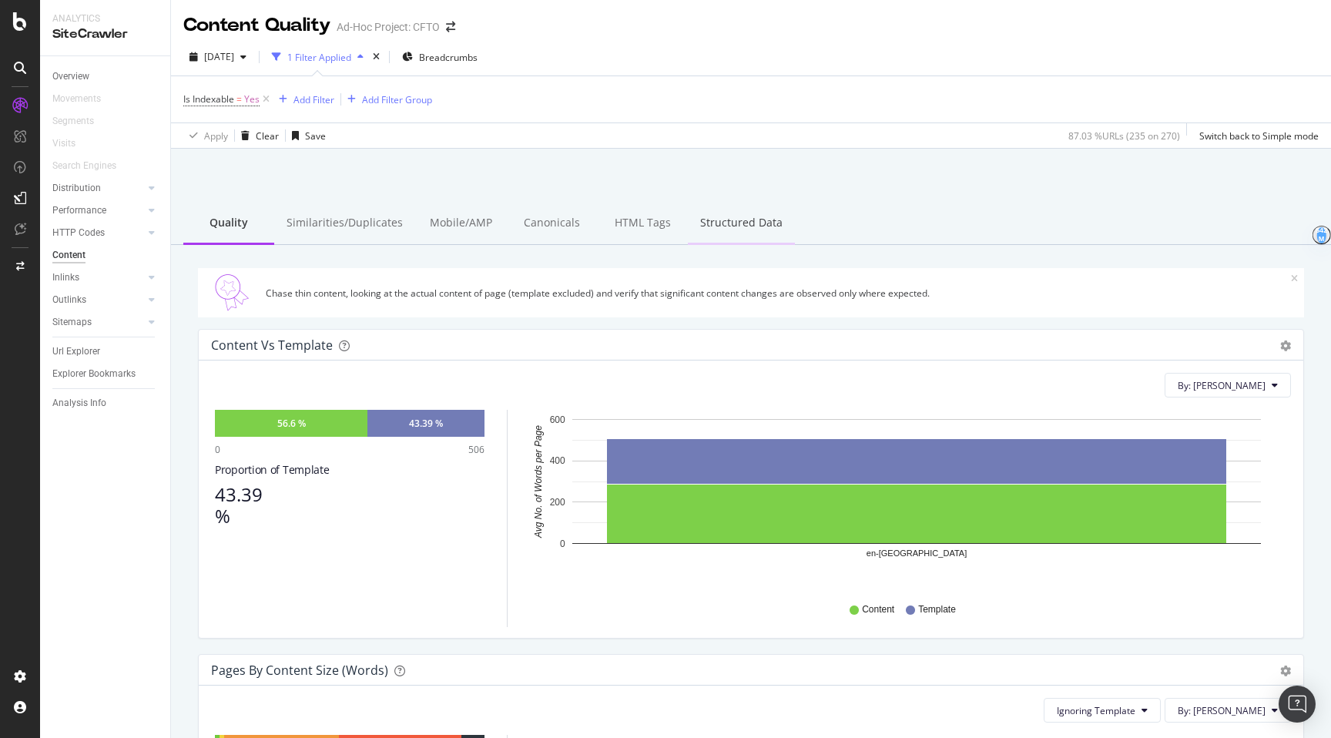
click at [750, 216] on div "Structured Data" at bounding box center [741, 224] width 107 height 42
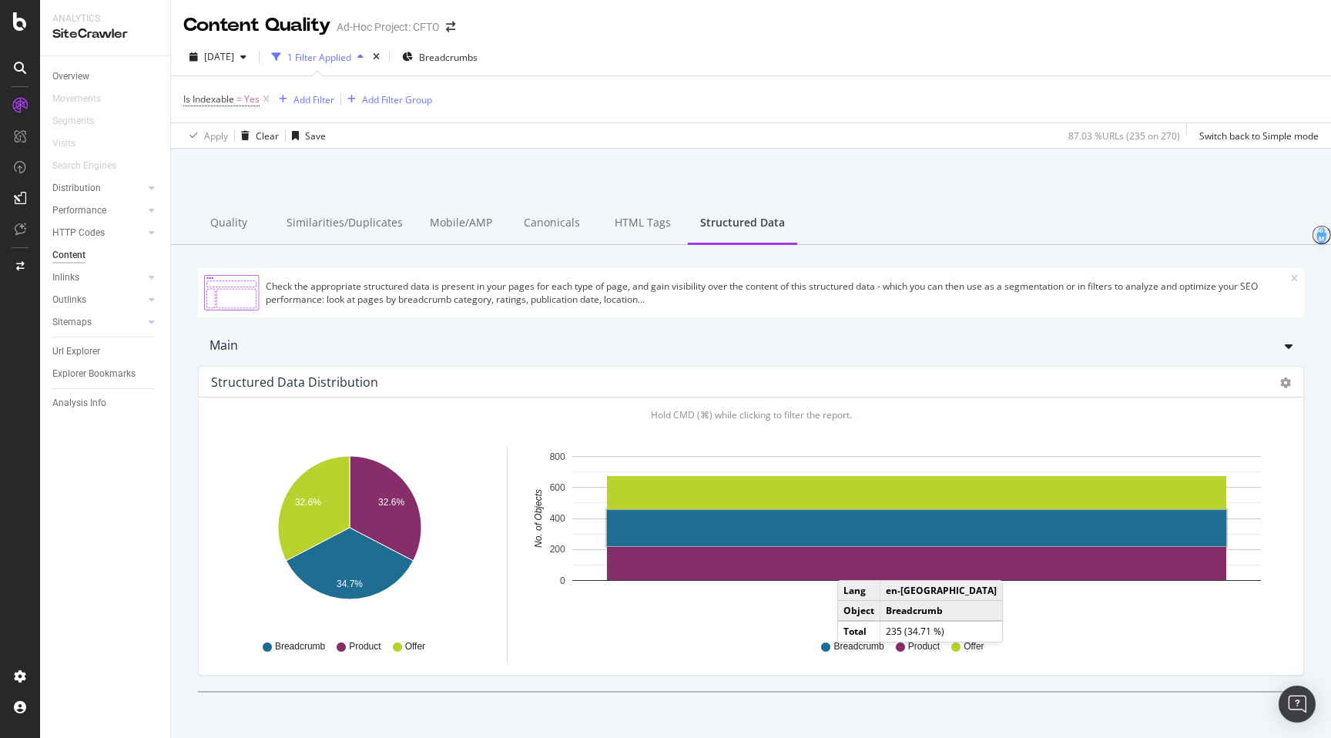
scroll to position [44, 0]
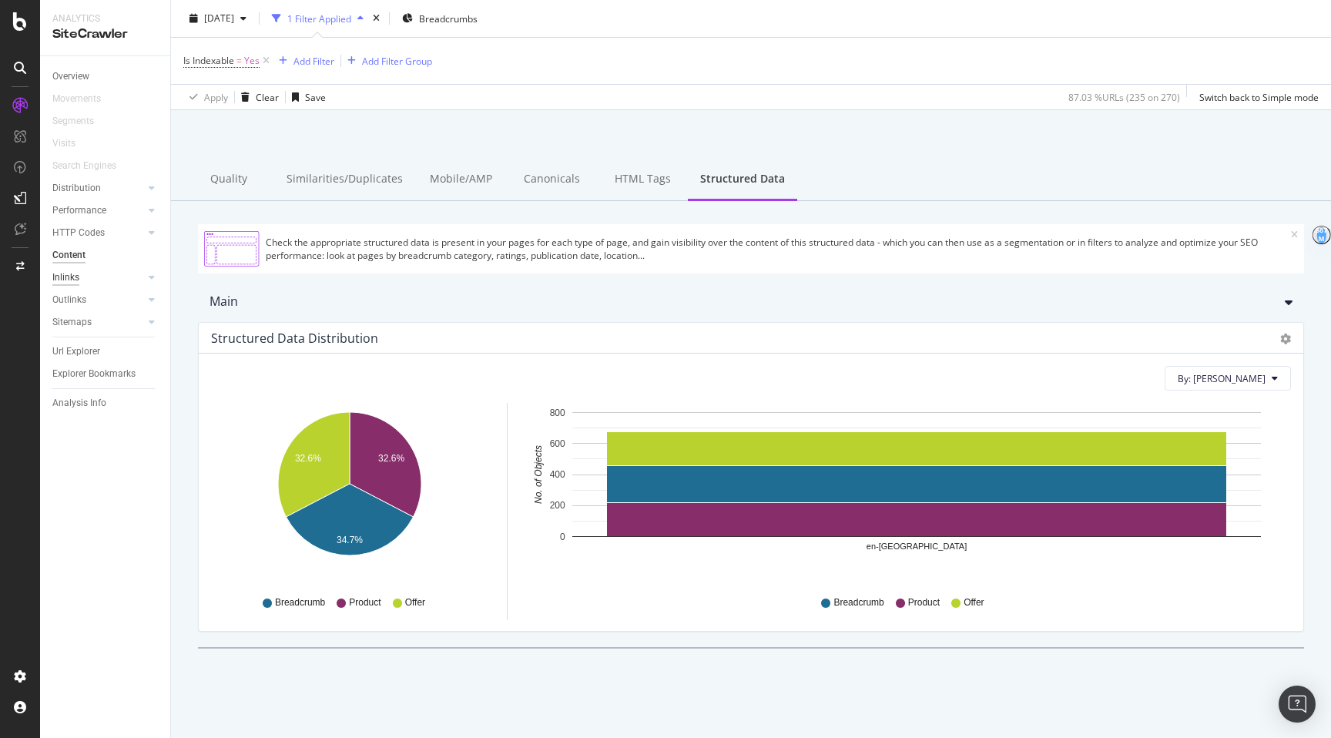
click at [68, 280] on div "Inlinks" at bounding box center [65, 278] width 27 height 16
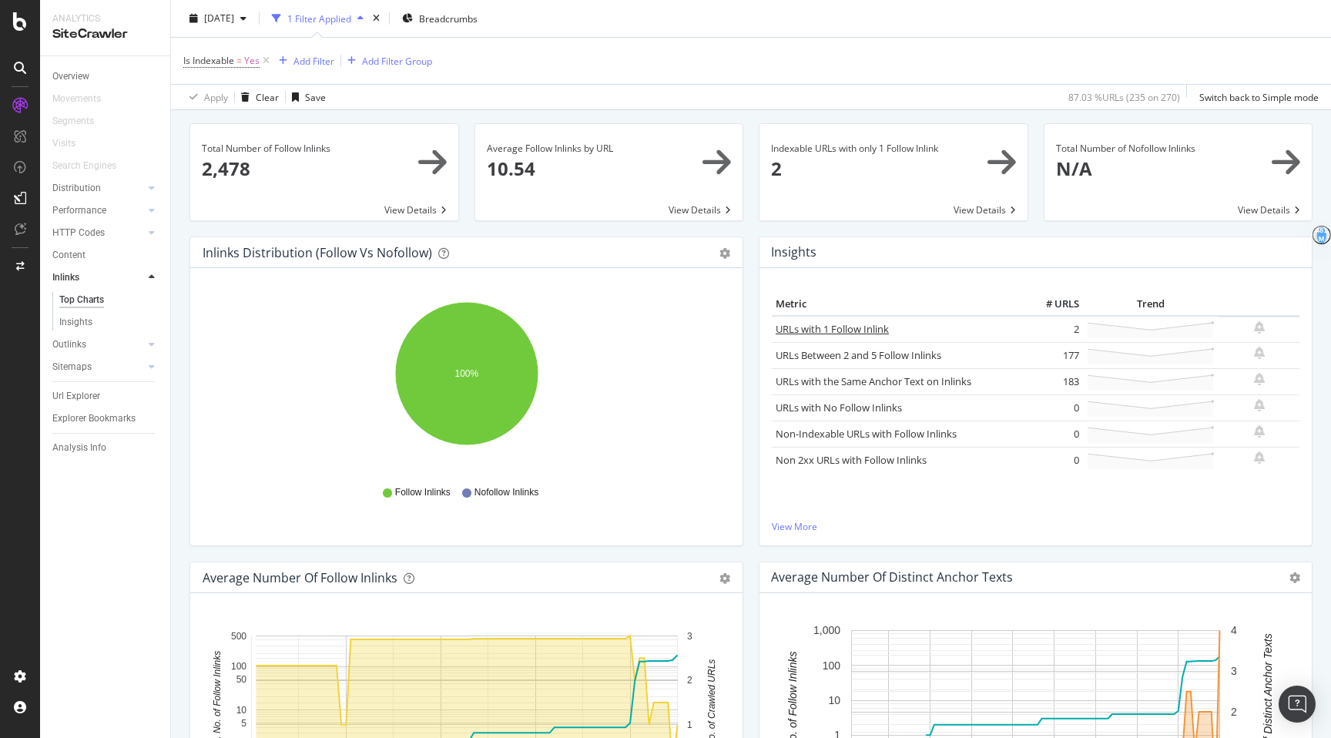
click at [845, 331] on link "URLs with 1 Follow Inlink" at bounding box center [831, 329] width 113 height 14
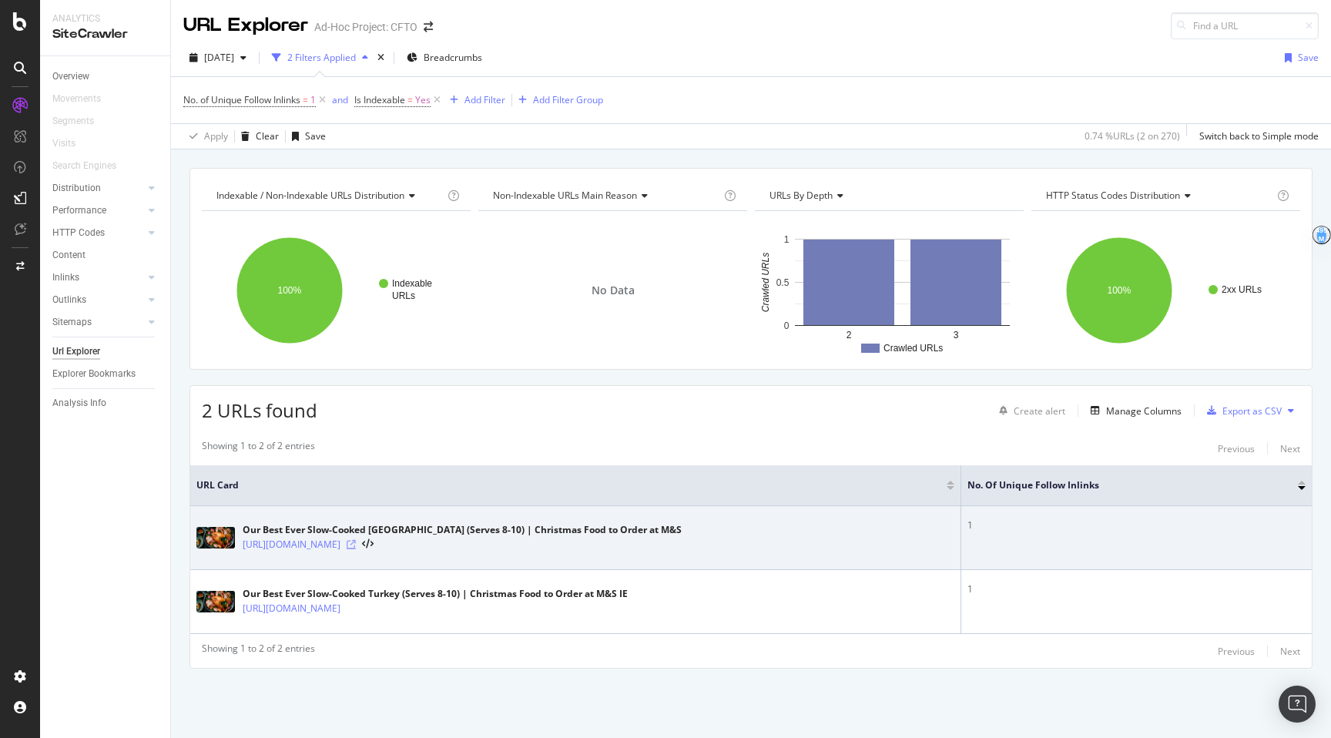
click at [356, 545] on icon at bounding box center [351, 544] width 9 height 9
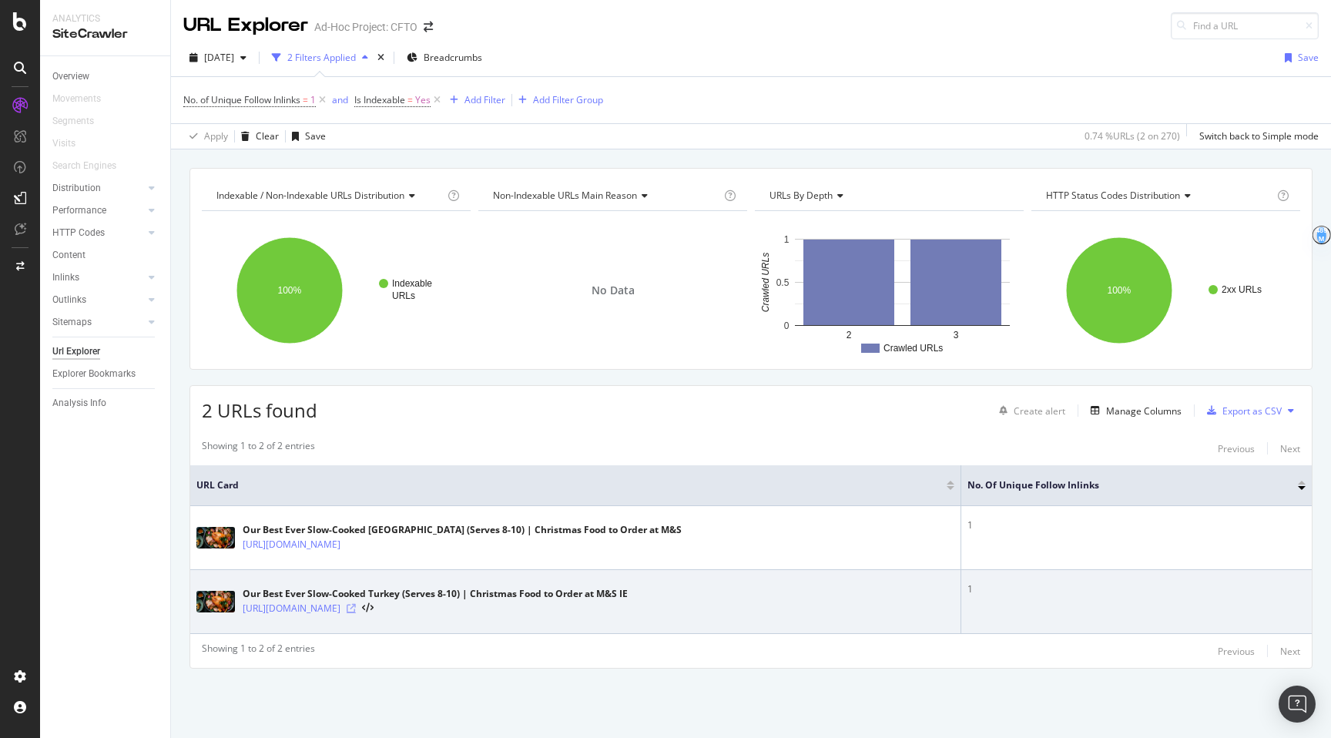
click at [356, 605] on icon at bounding box center [351, 608] width 9 height 9
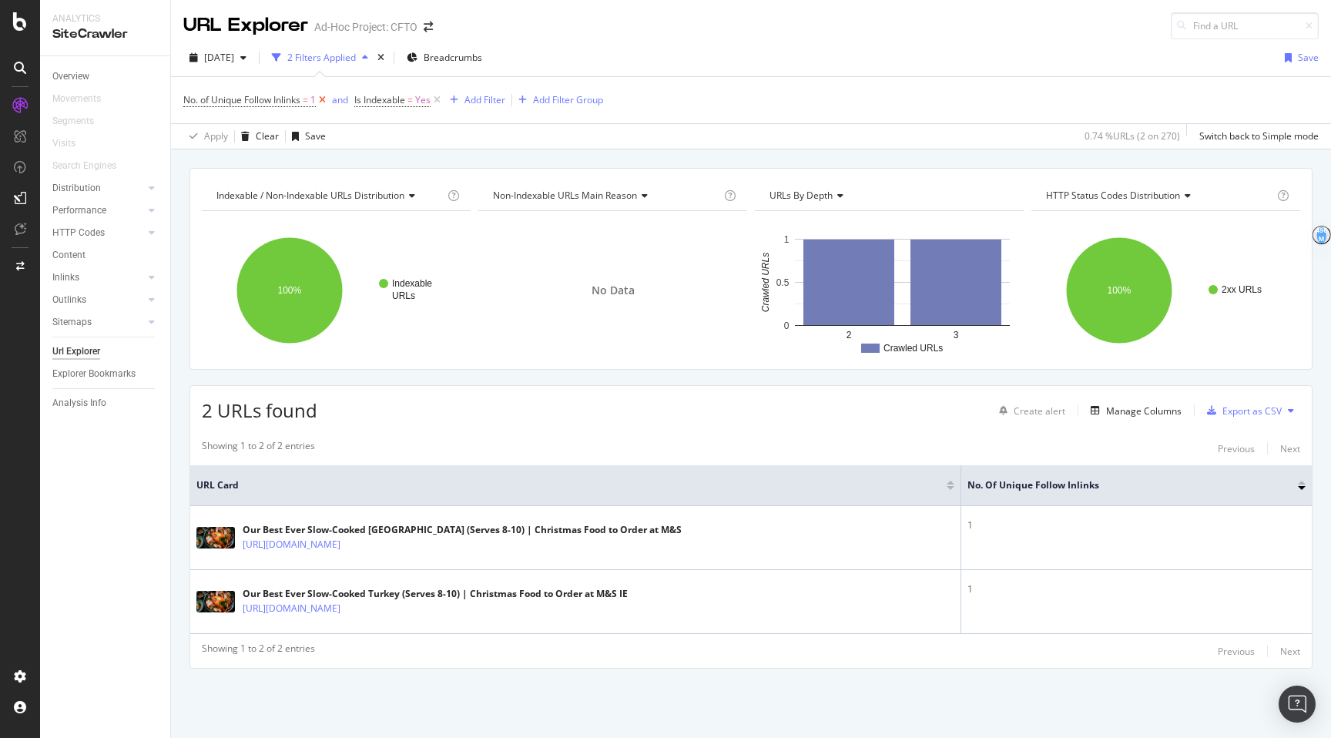
click at [327, 103] on icon at bounding box center [322, 99] width 13 height 15
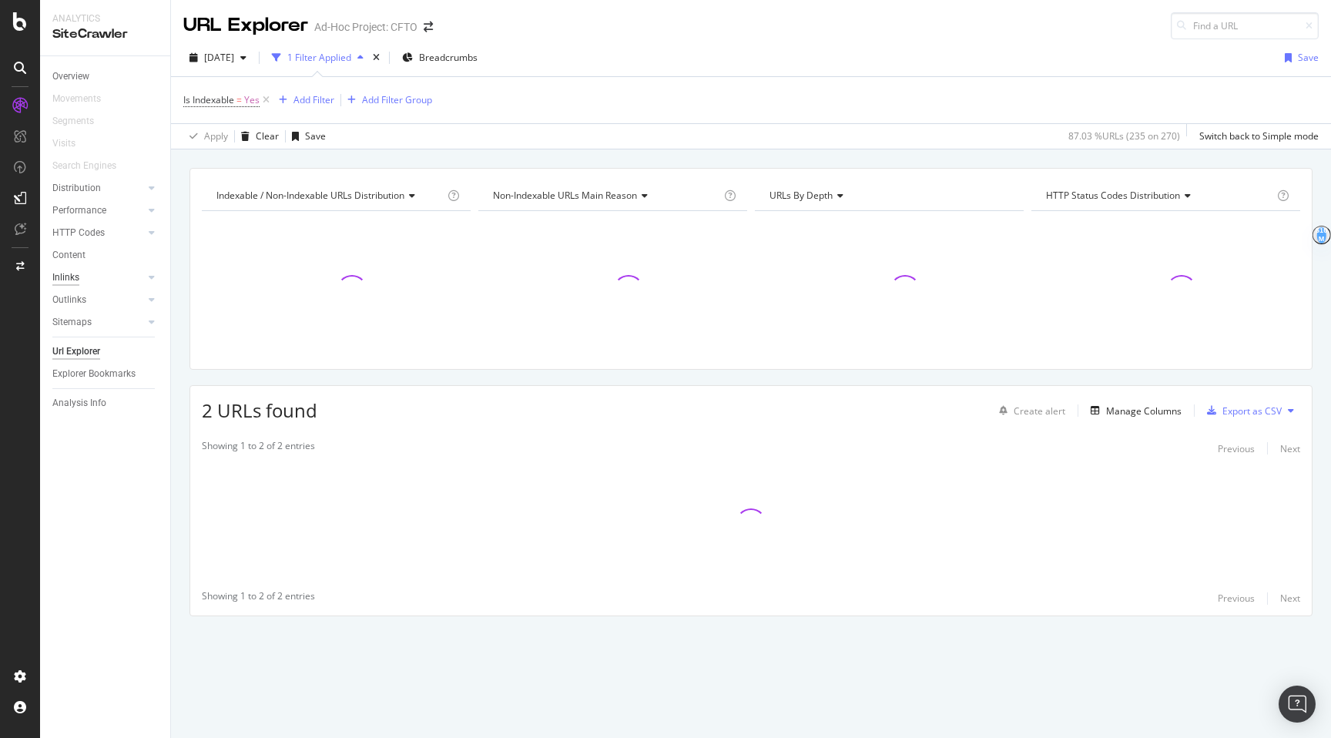
click at [73, 281] on div "Inlinks" at bounding box center [65, 278] width 27 height 16
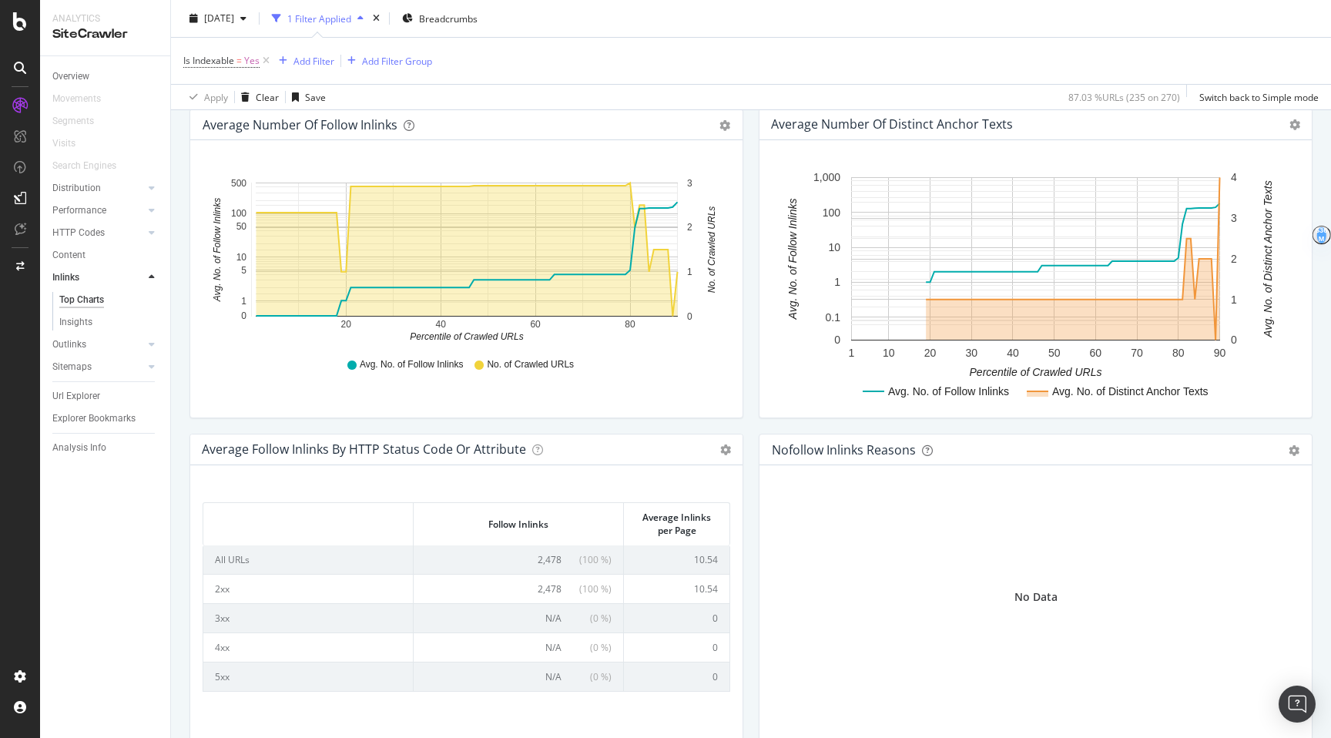
scroll to position [572, 0]
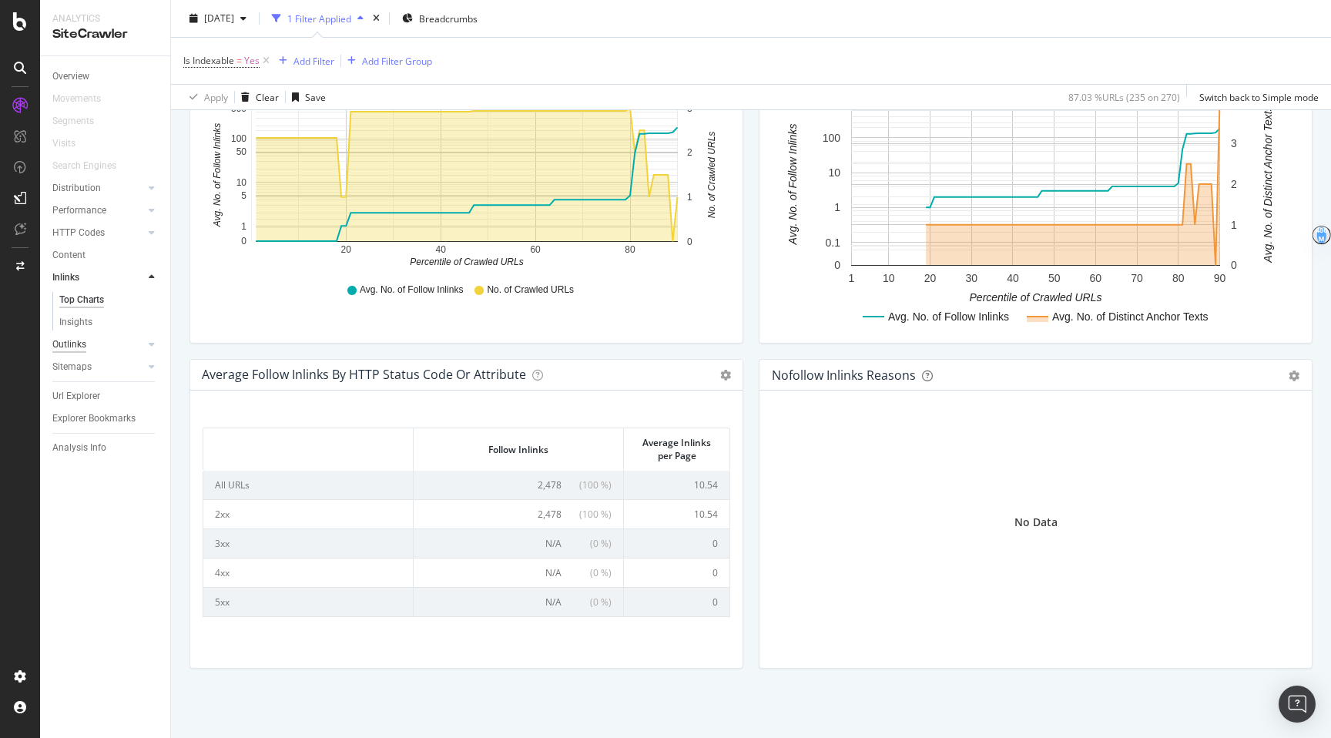
click at [73, 346] on div "Outlinks" at bounding box center [69, 345] width 34 height 16
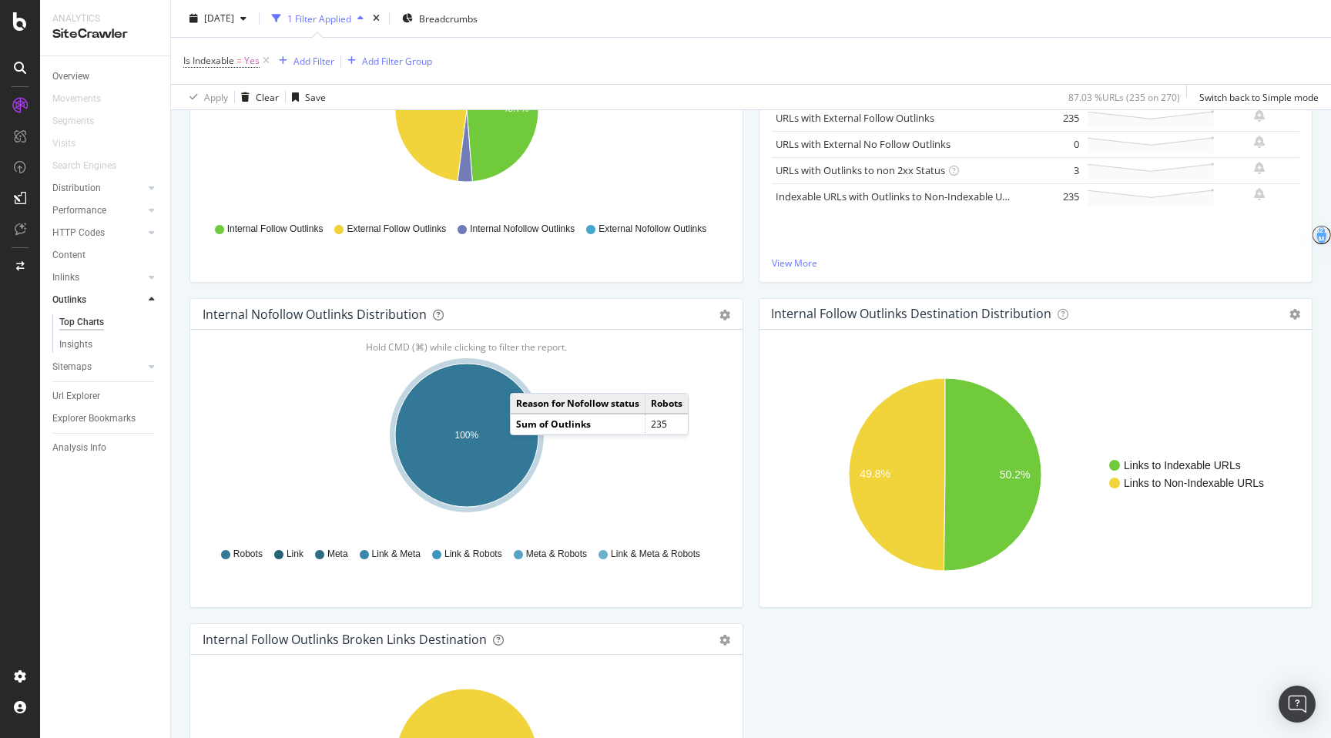
scroll to position [305, 0]
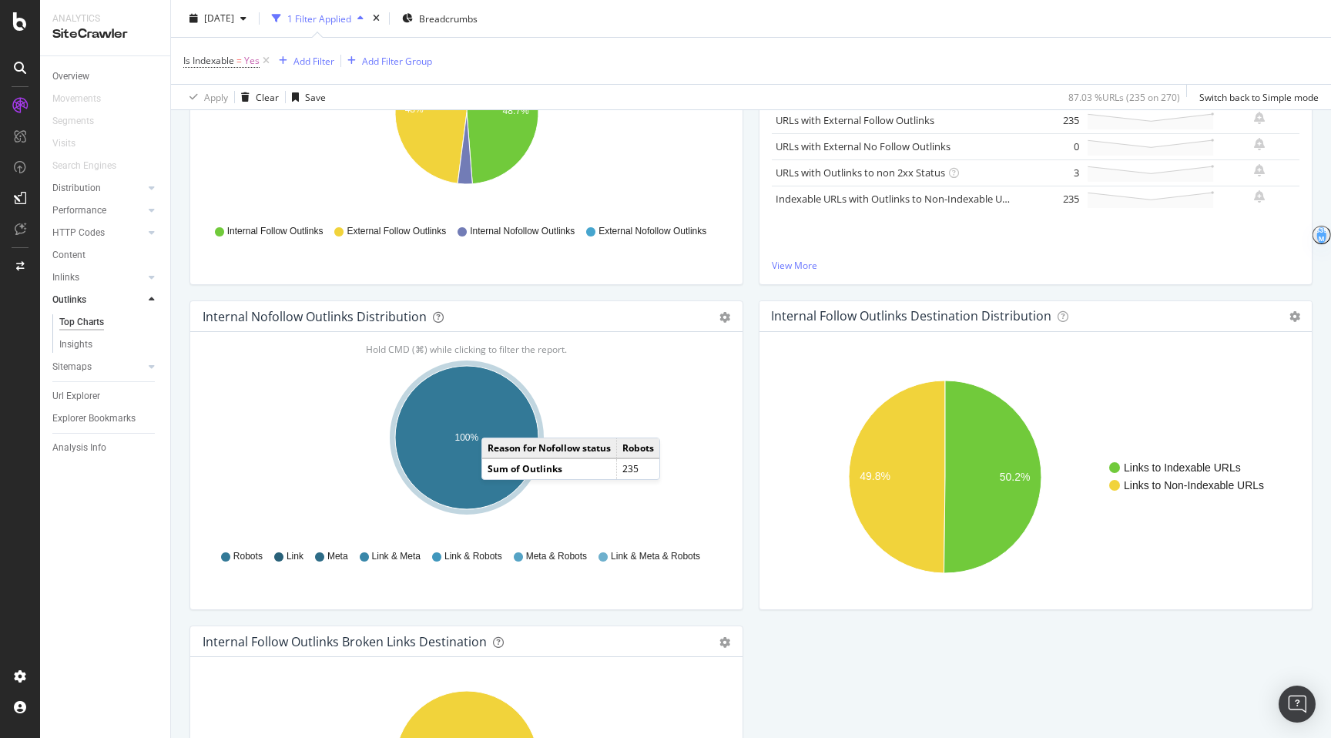
click at [497, 423] on ellipse "A chart." at bounding box center [466, 437] width 143 height 143
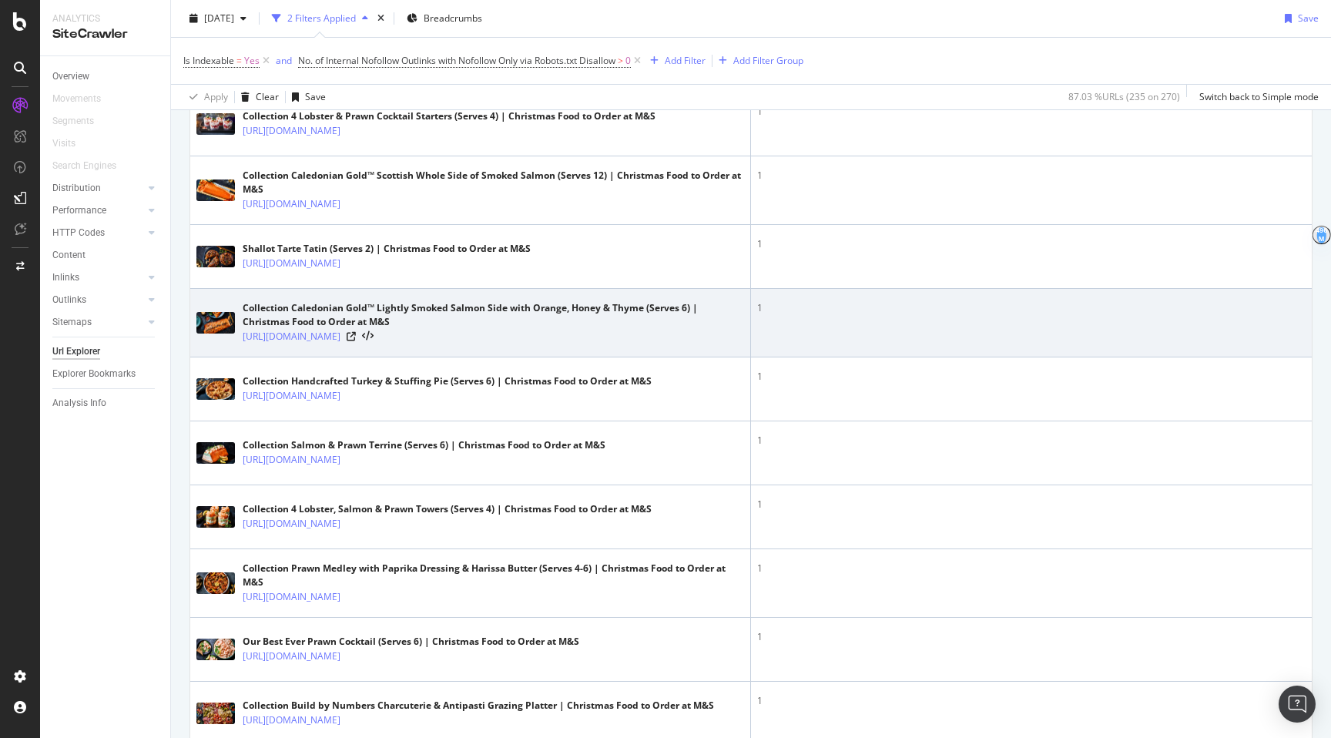
scroll to position [961, 0]
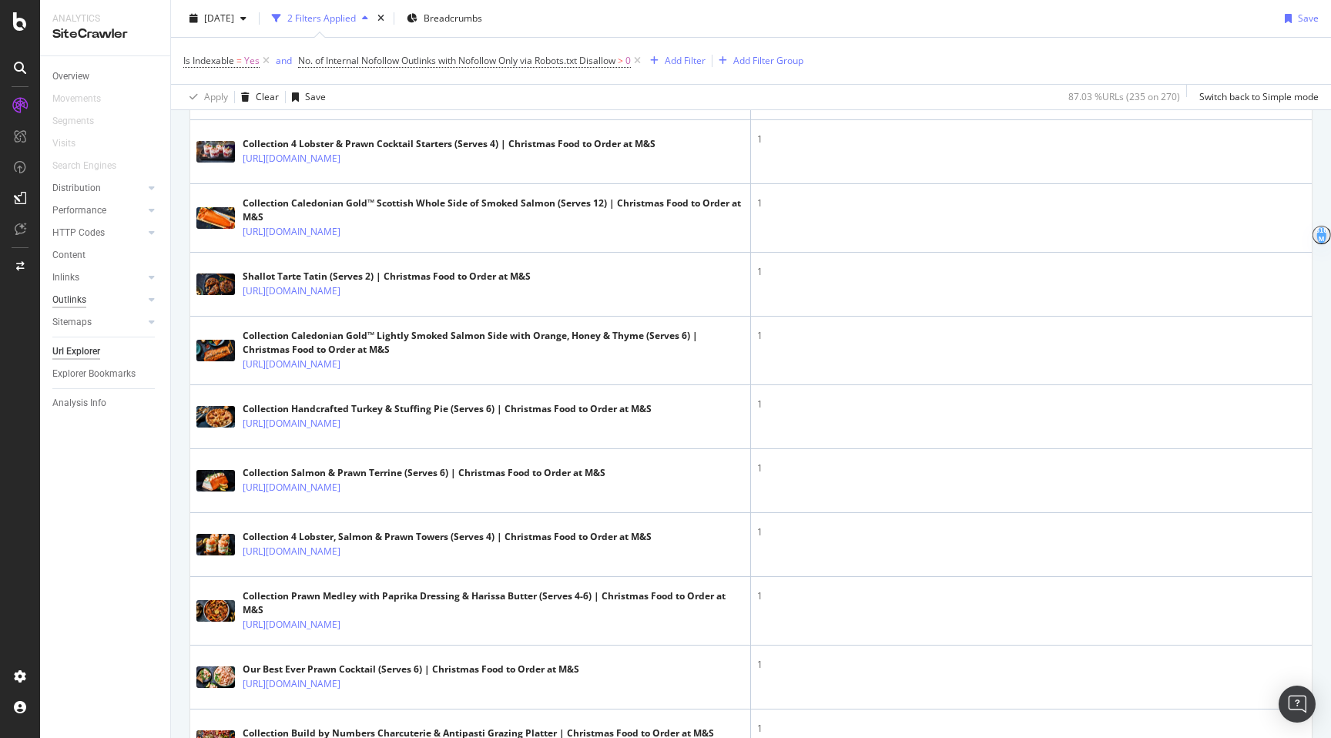
click at [76, 304] on div "Outlinks" at bounding box center [69, 300] width 34 height 16
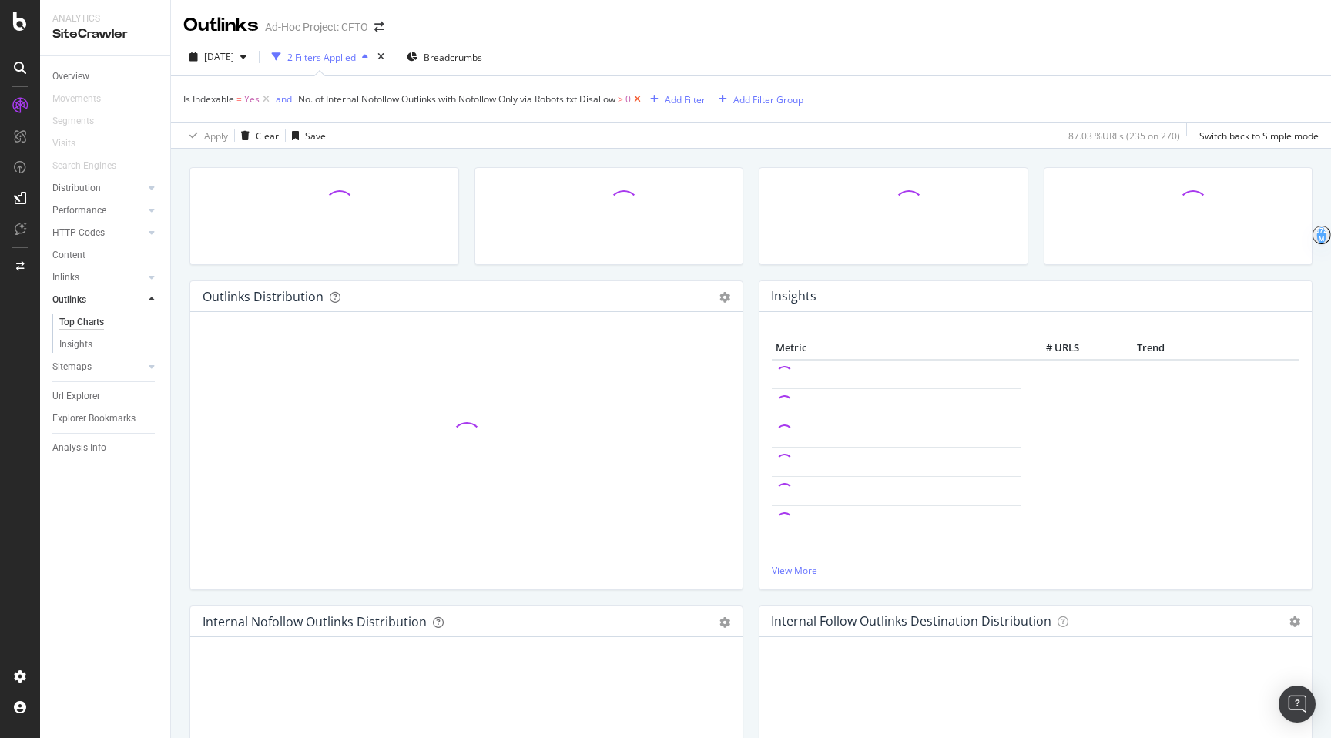
click at [644, 93] on icon at bounding box center [637, 99] width 13 height 15
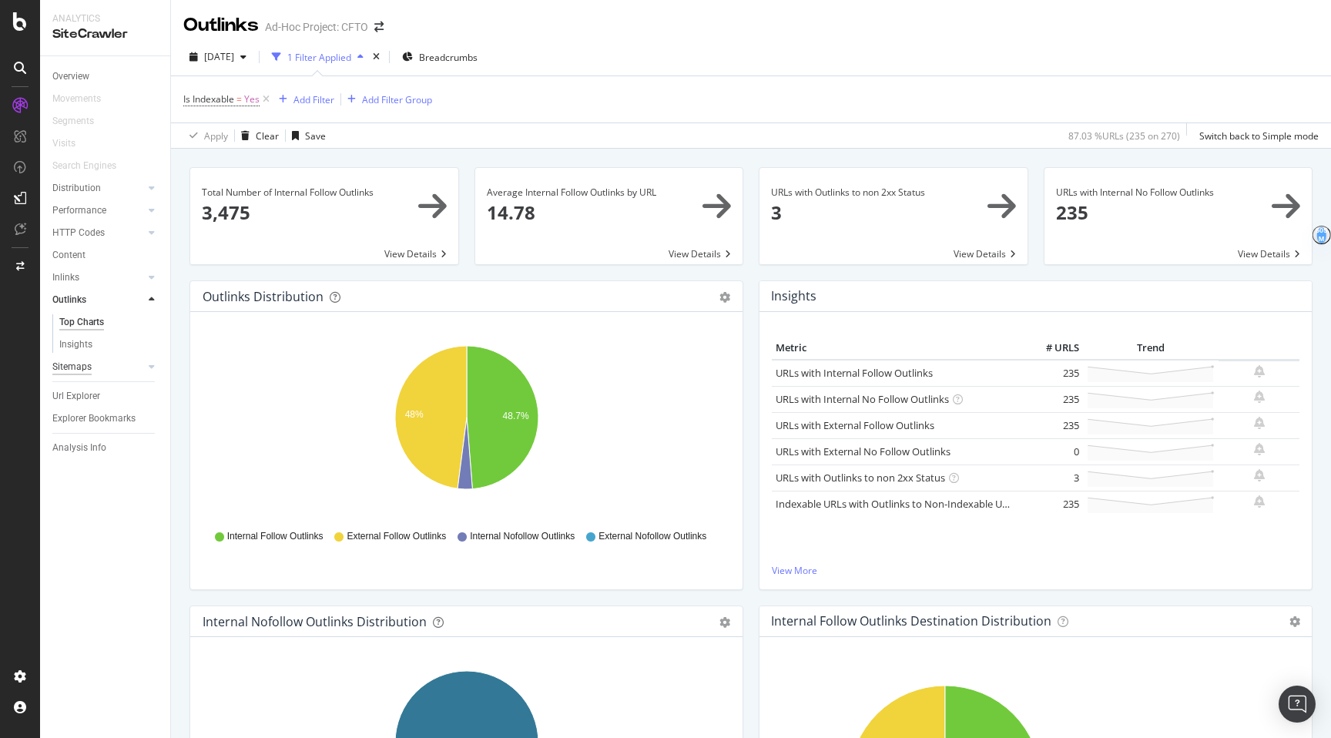
click at [78, 369] on div "Sitemaps" at bounding box center [71, 367] width 39 height 16
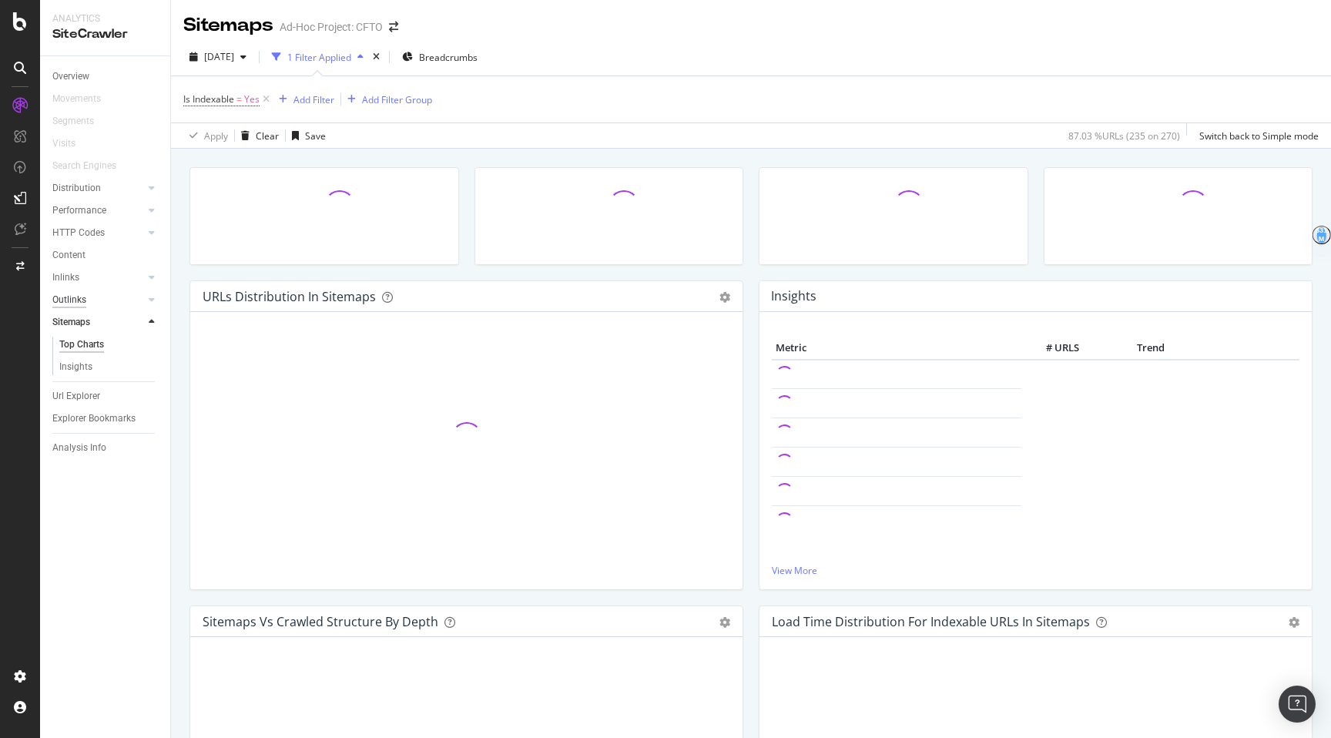
click at [75, 306] on div "Outlinks" at bounding box center [69, 300] width 34 height 16
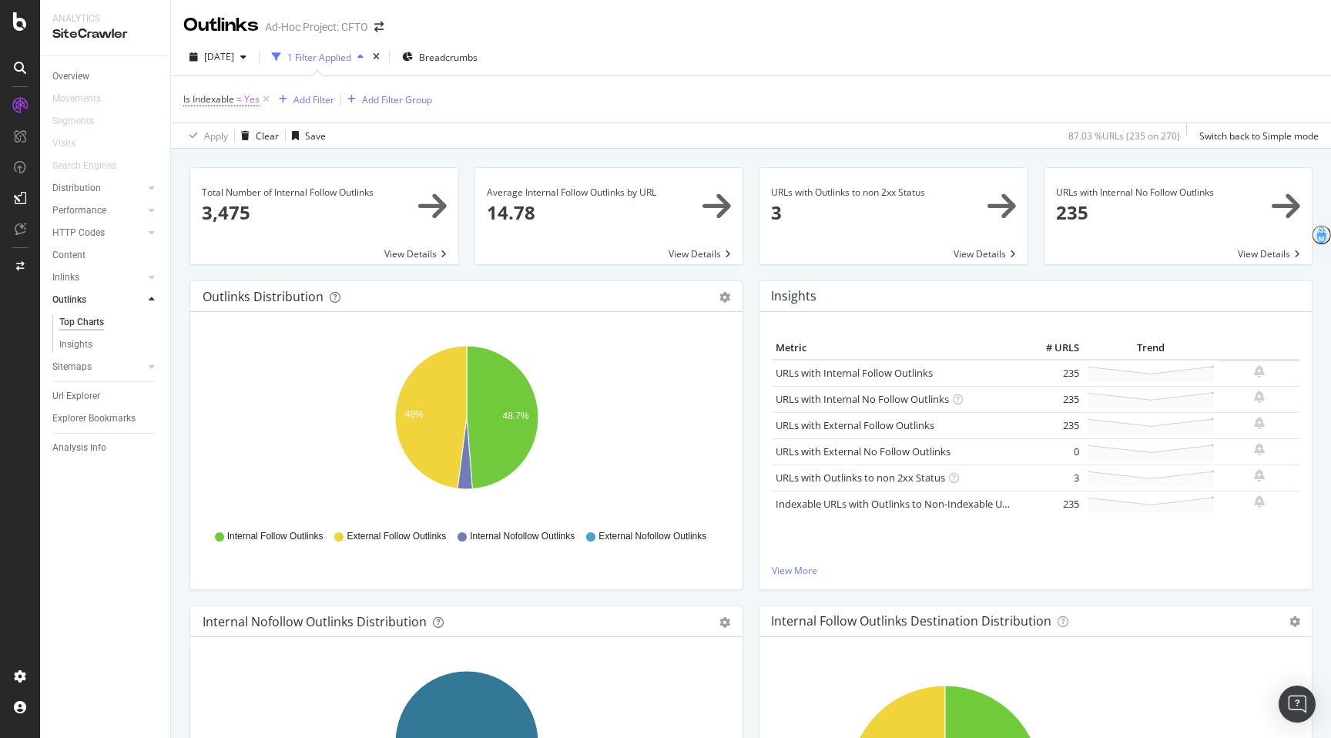
click at [280, 236] on span at bounding box center [324, 216] width 268 height 96
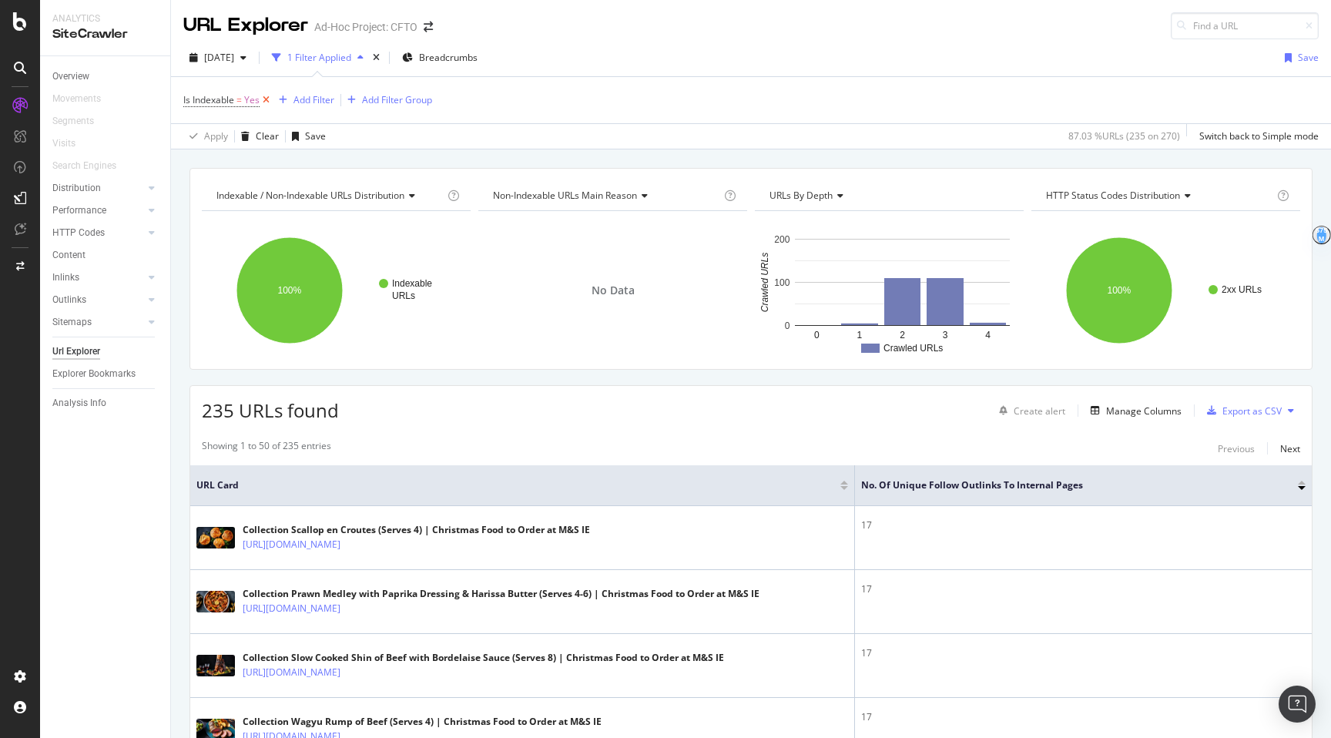
click at [270, 100] on icon at bounding box center [266, 99] width 13 height 15
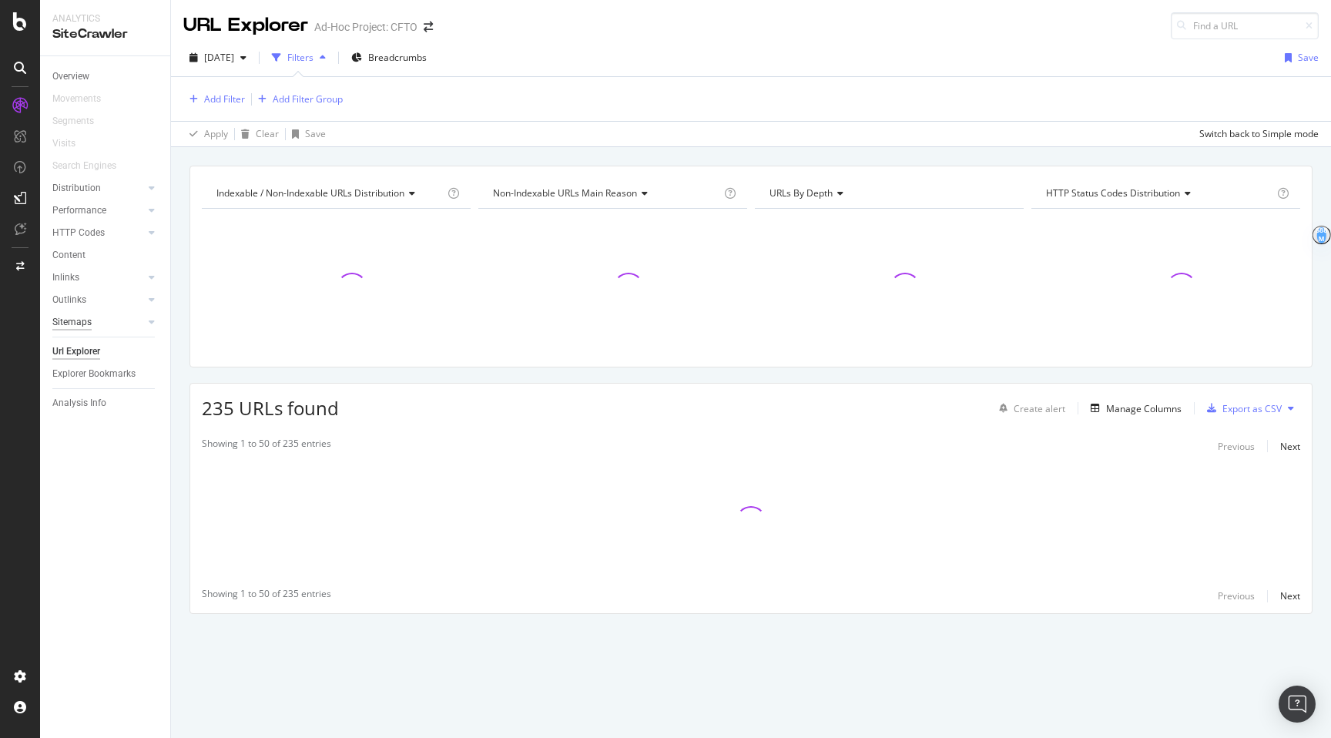
click at [62, 322] on div "Sitemaps" at bounding box center [71, 322] width 39 height 16
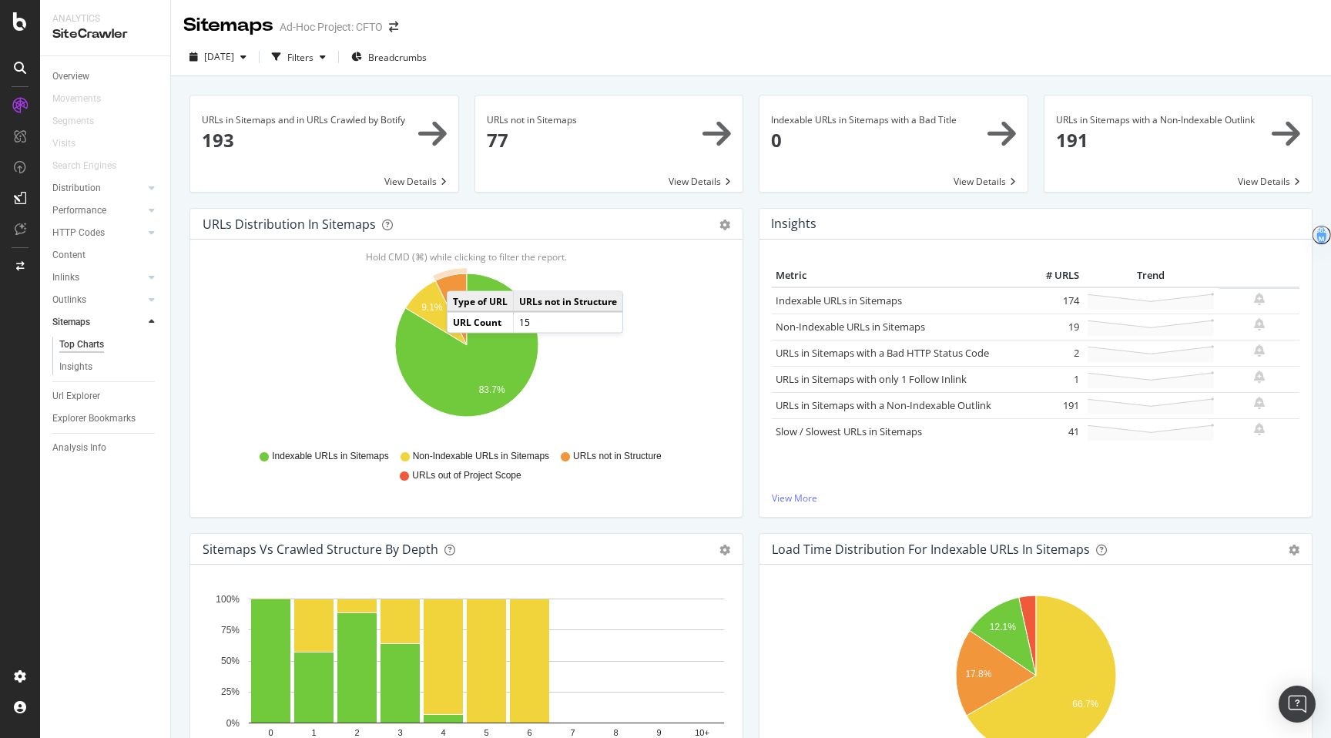
click at [637, 138] on span at bounding box center [609, 143] width 268 height 96
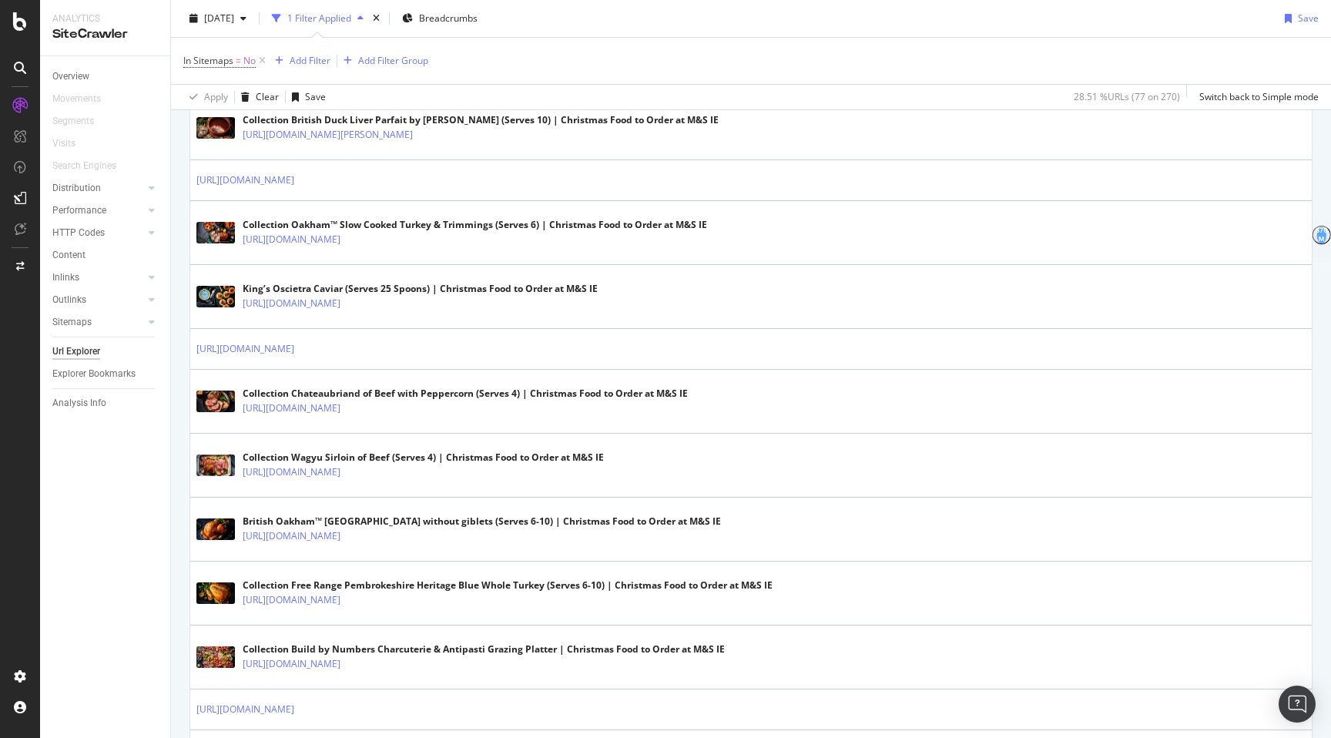
scroll to position [2280, 0]
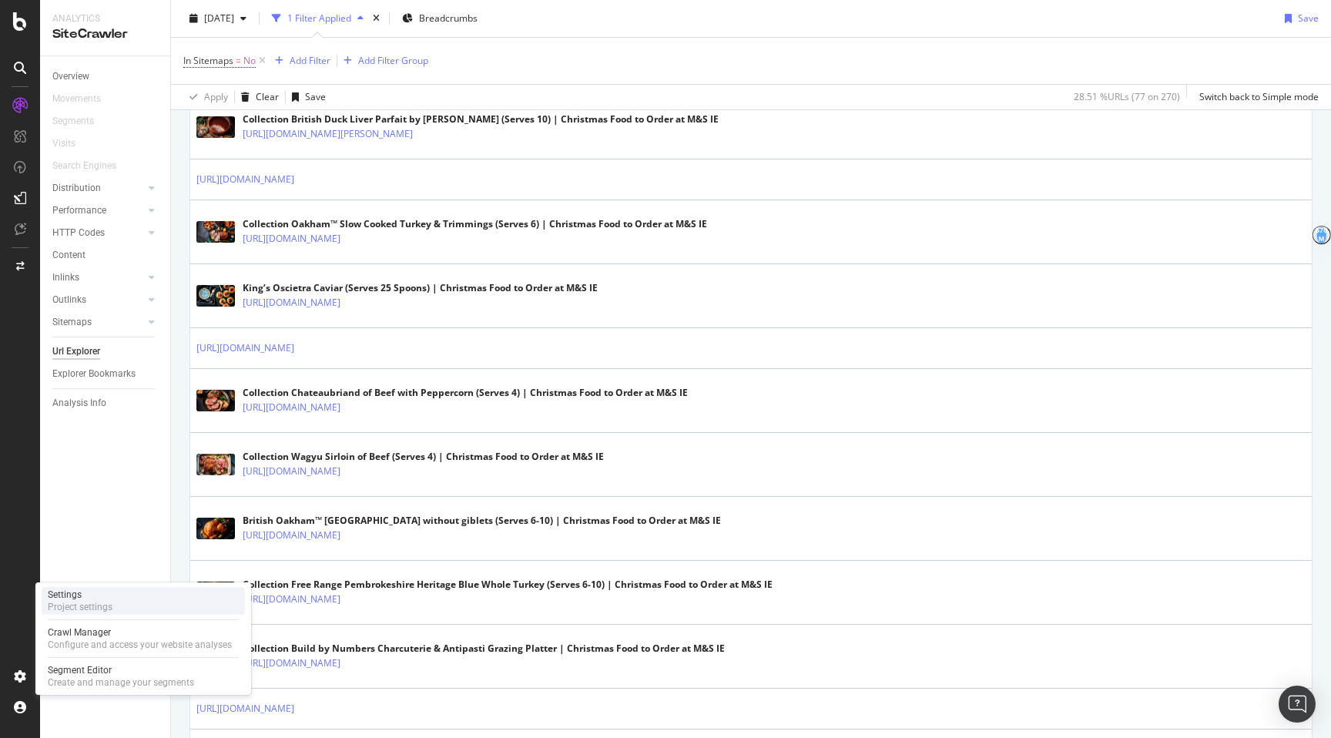
click at [92, 599] on div "Settings" at bounding box center [80, 594] width 65 height 12
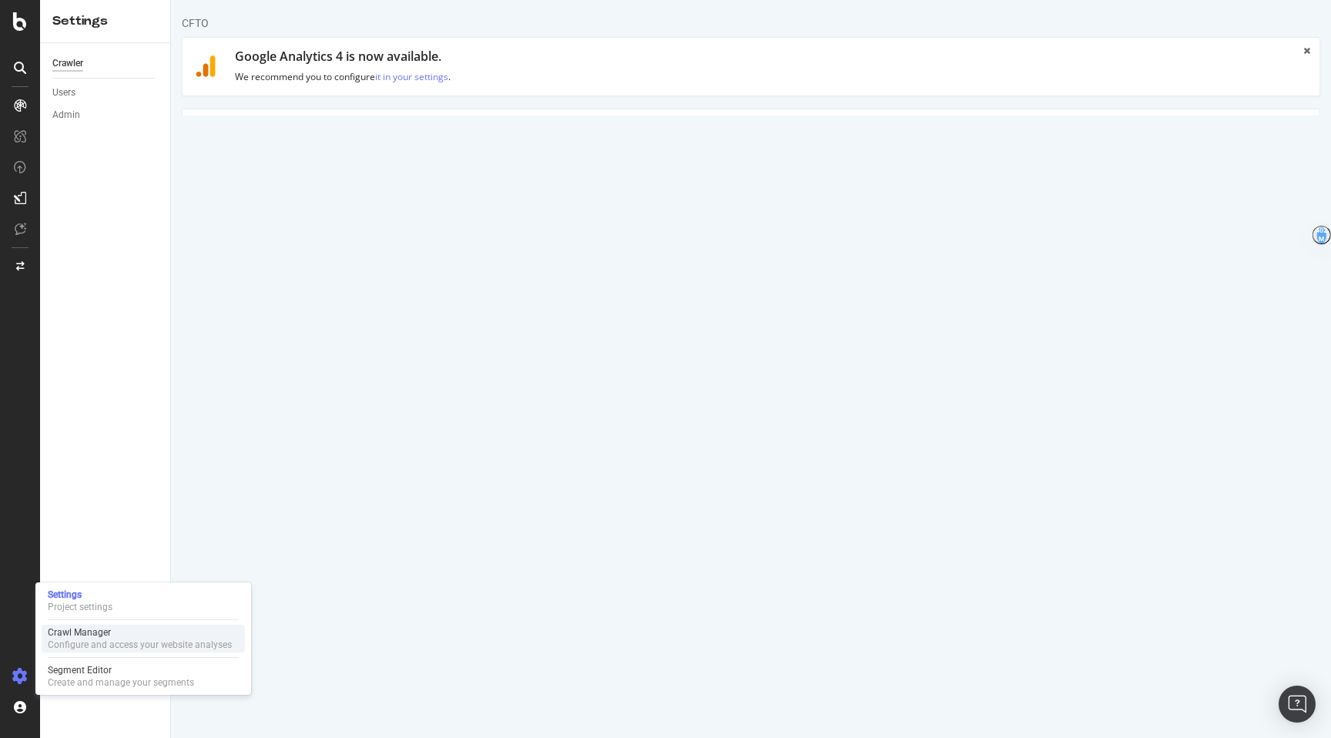
click at [126, 638] on div "Configure and access your website analyses" at bounding box center [140, 644] width 184 height 12
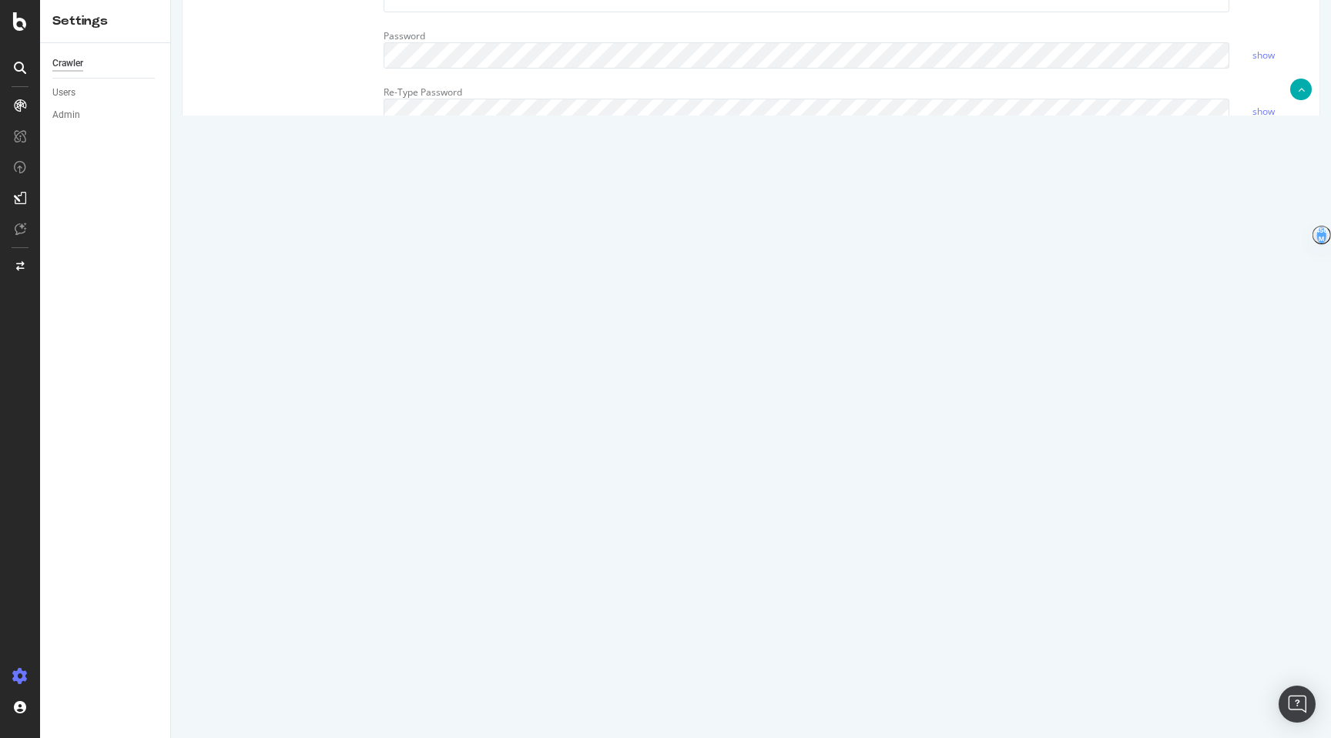
scroll to position [513, 0]
click at [645, 303] on textarea "# robots.txt for [URL][DOMAIN_NAME] User-agent: * # Block crawlers from URLs co…" at bounding box center [846, 303] width 924 height 142
drag, startPoint x: 478, startPoint y: 315, endPoint x: 369, endPoint y: 291, distance: 111.9
click at [369, 292] on div "Virtual Robots.txt # robots.txt for [URL][DOMAIN_NAME] User-agent: * # Block cr…" at bounding box center [751, 303] width 1137 height 142
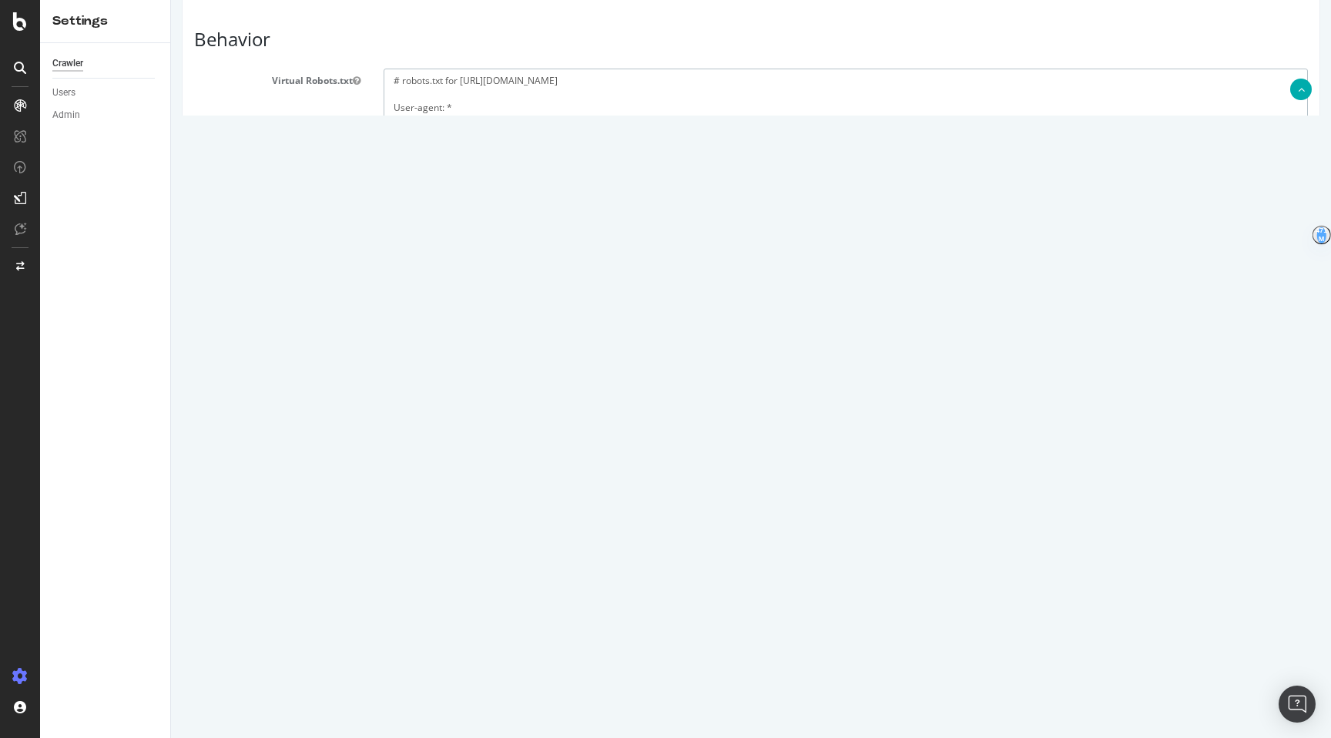
type textarea "# robots.txt for [URL][DOMAIN_NAME] User-agent: * # Sitemaps Sitemap: [URL][DOM…"
click at [761, 638] on input "Save & Back to Project" at bounding box center [770, 687] width 112 height 23
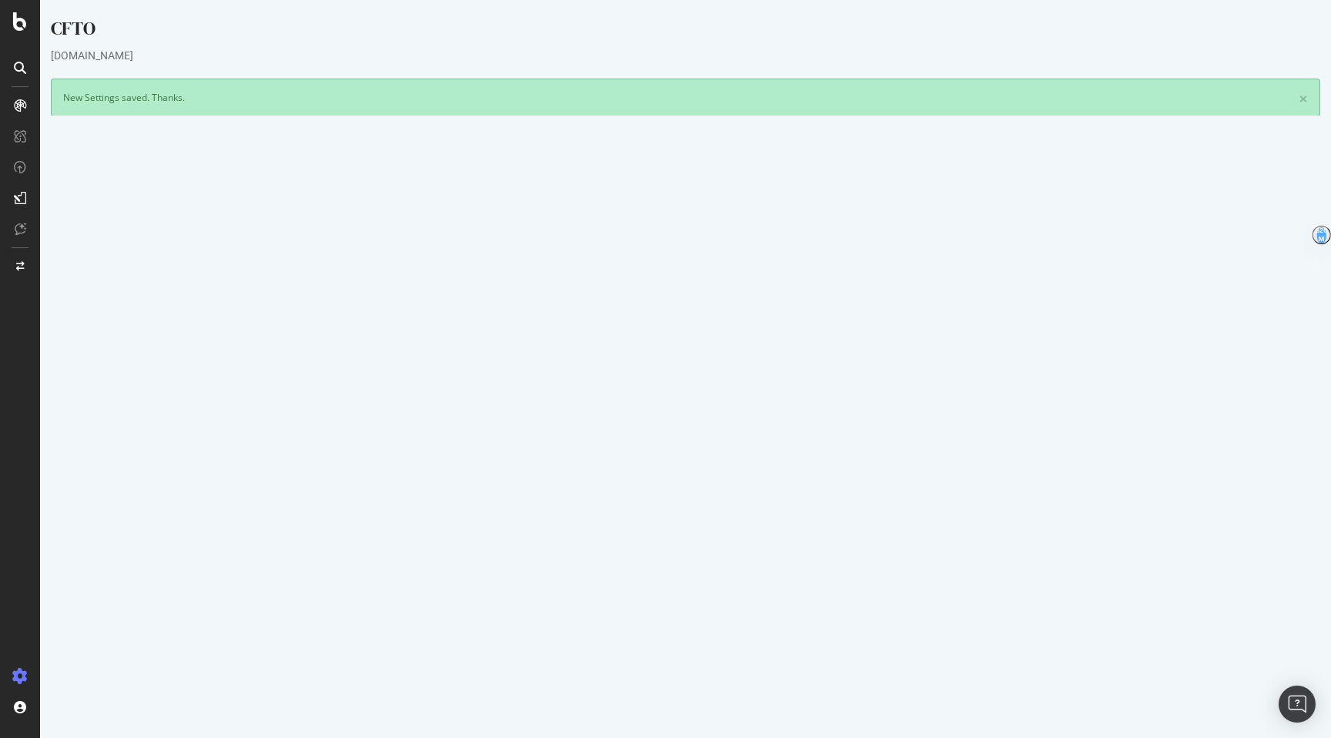
click at [658, 493] on button "Yes! Start Now" at bounding box center [665, 500] width 95 height 25
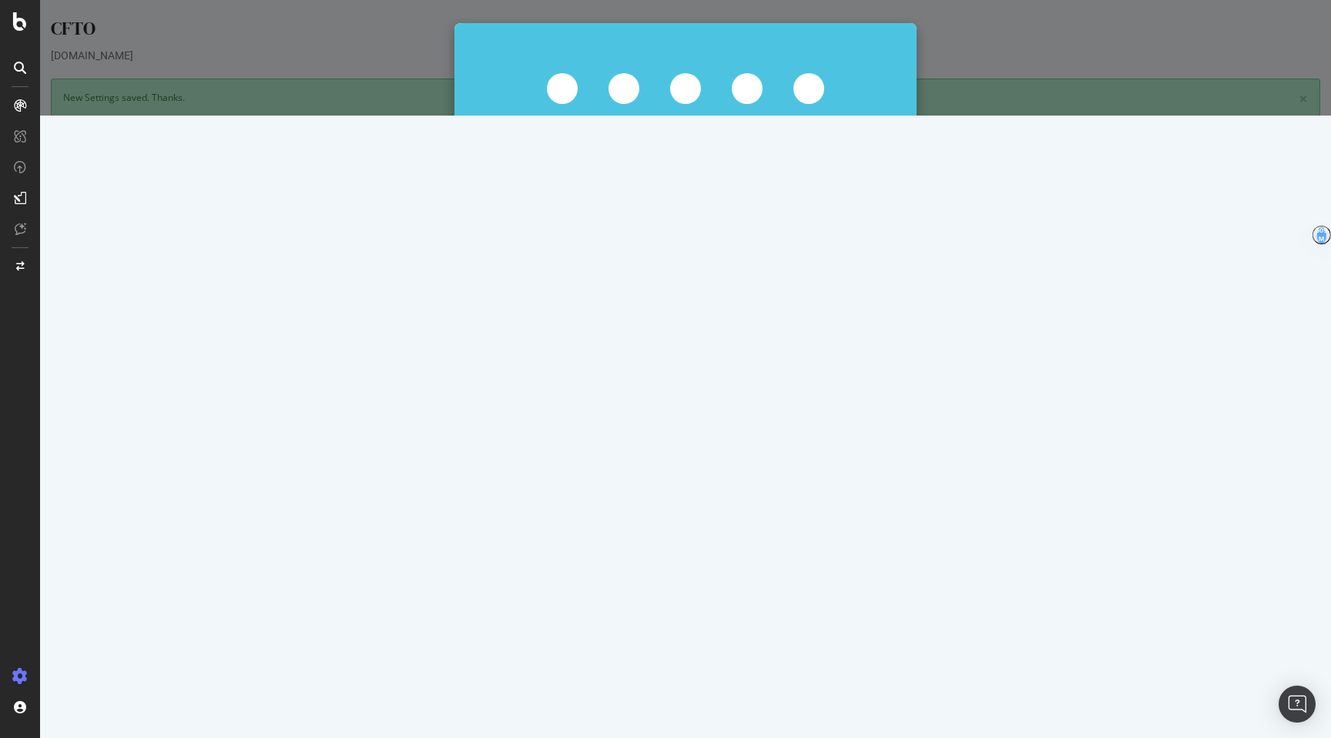
click at [744, 270] on button "Start Now Anyway" at bounding box center [714, 266] width 106 height 26
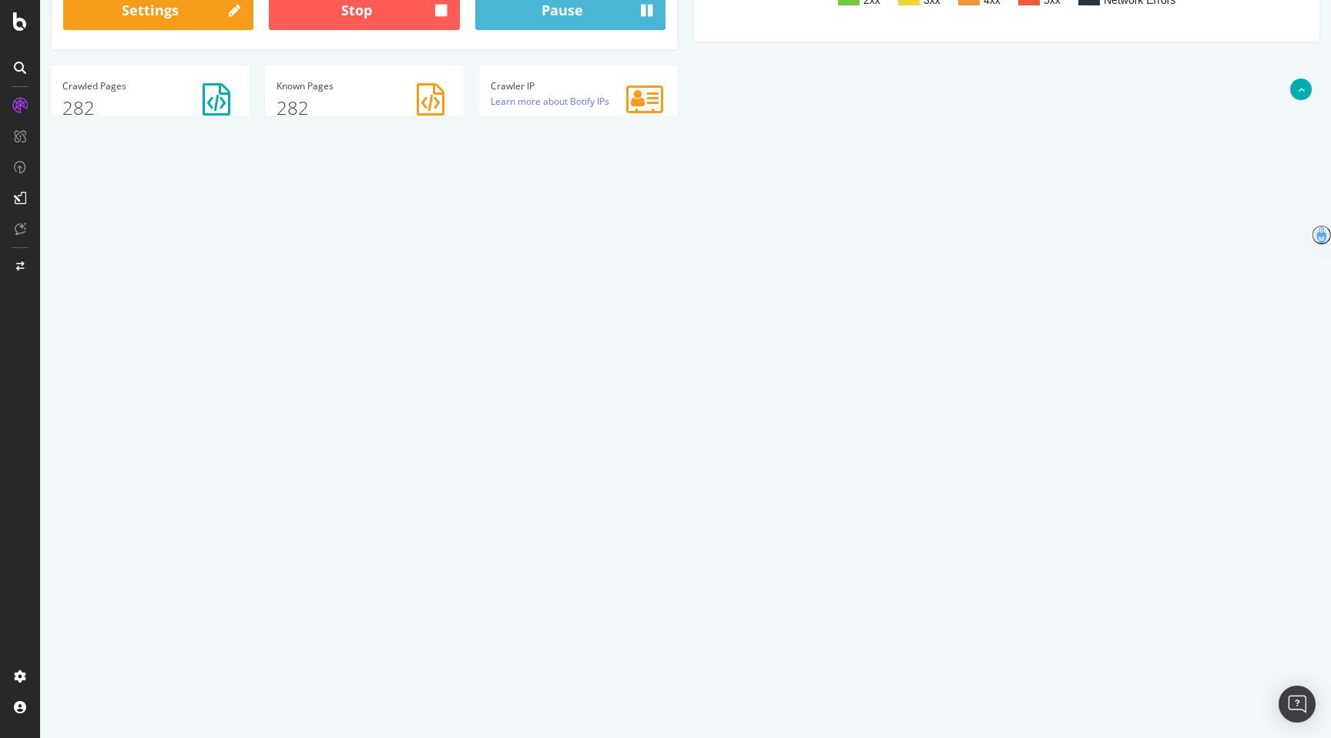
scroll to position [452, 0]
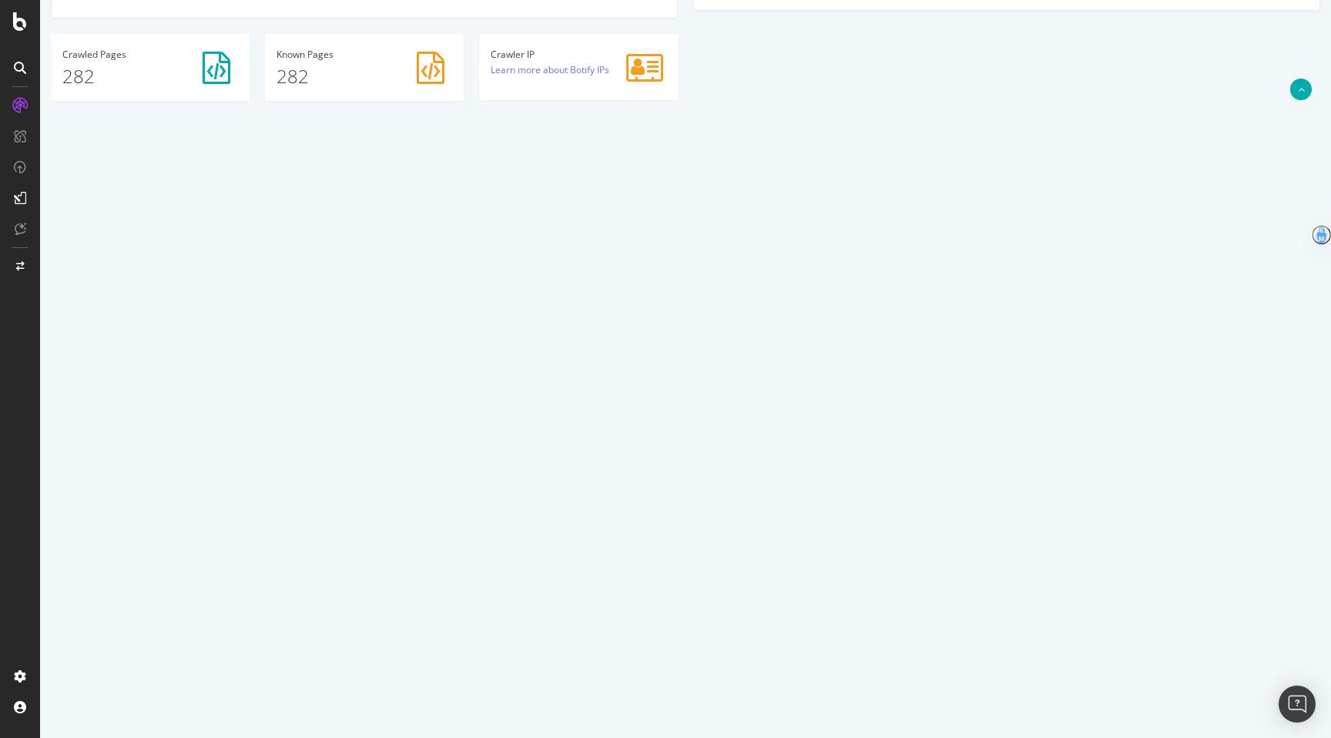
click at [257, 175] on button "Refresh" at bounding box center [224, 172] width 66 height 26
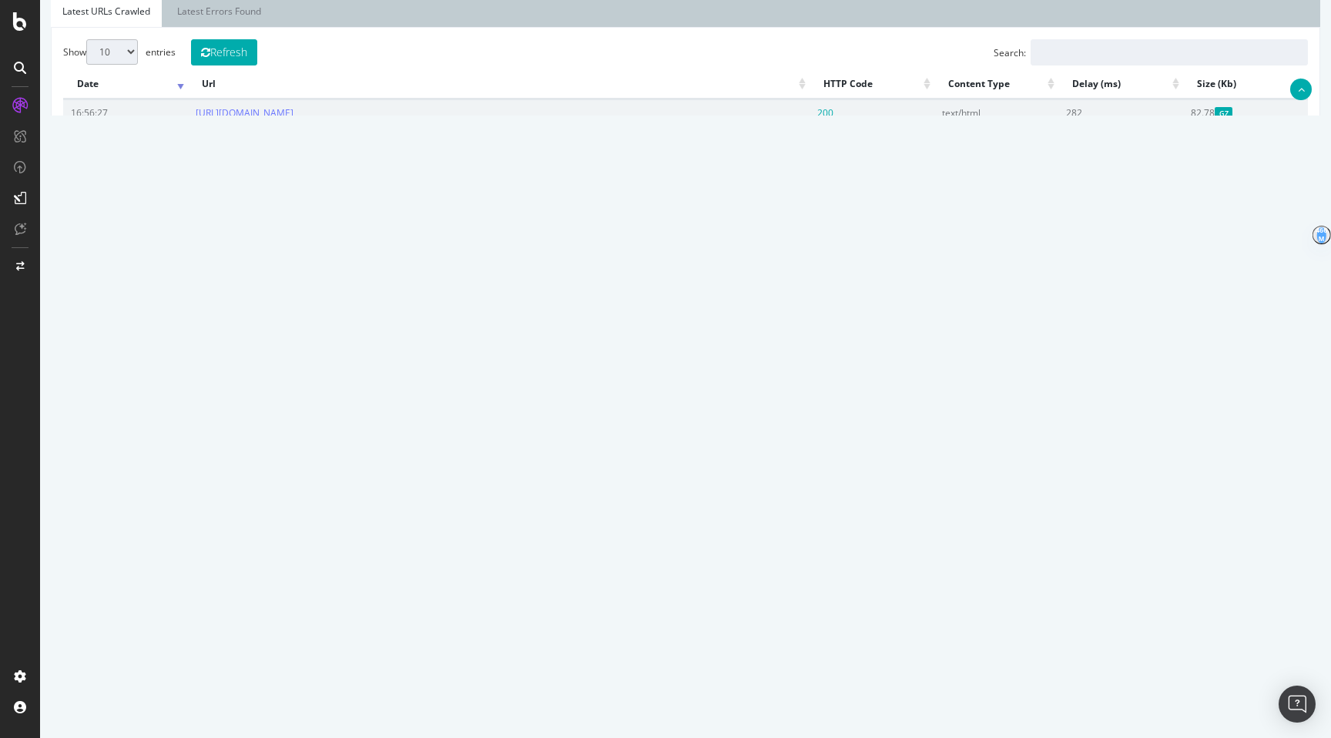
scroll to position [585, 0]
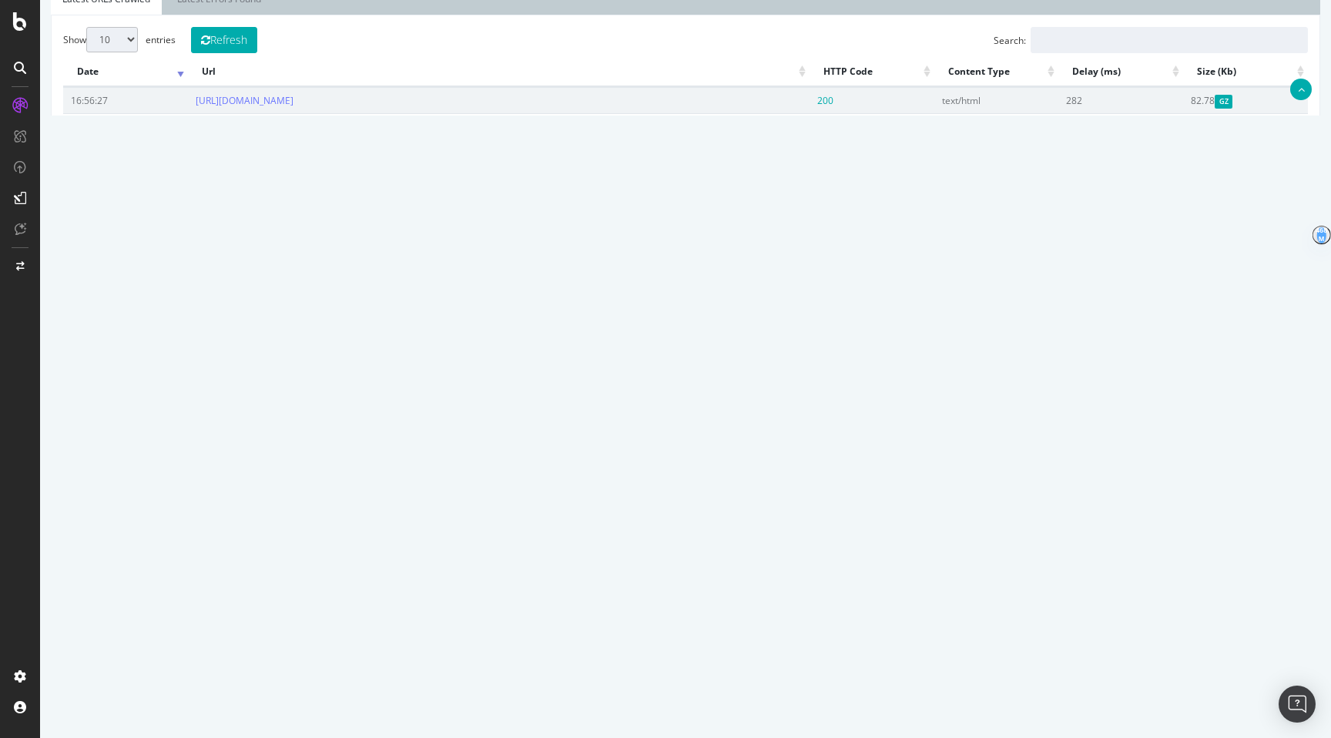
click at [924, 377] on link "2" at bounding box center [1114, 365] width 25 height 24
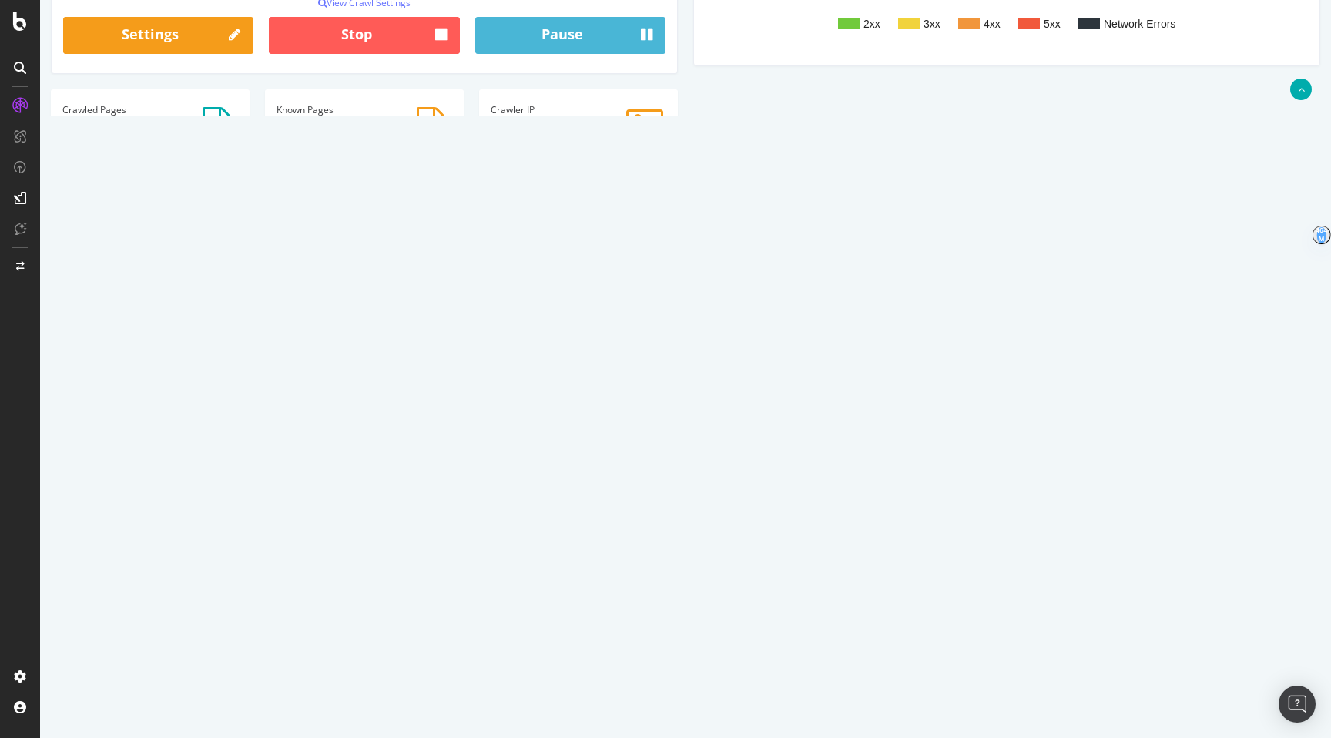
scroll to position [397, 0]
click at [924, 616] on link "Next" at bounding box center [1288, 604] width 40 height 24
click at [924, 562] on link "4" at bounding box center [1168, 552] width 25 height 24
click at [293, 415] on link "[URL][DOMAIN_NAME]" at bounding box center [245, 419] width 98 height 13
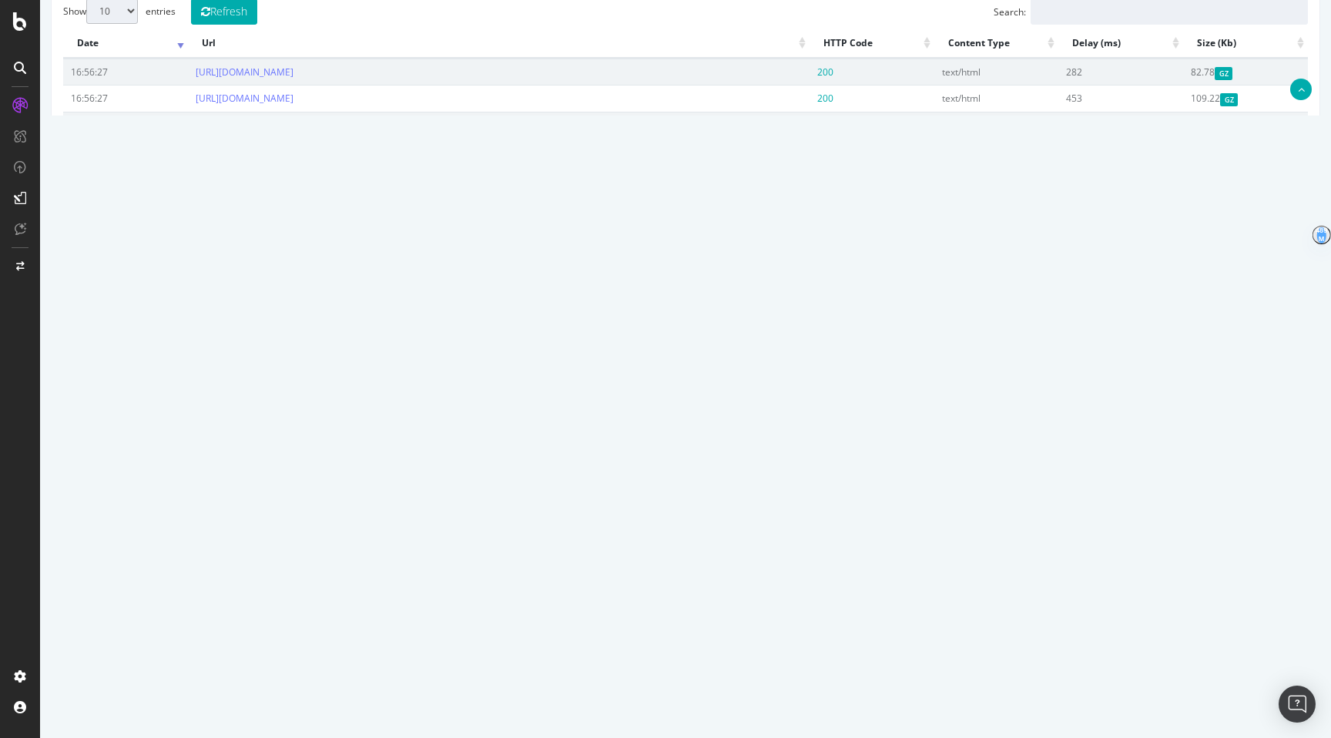
scroll to position [595, 0]
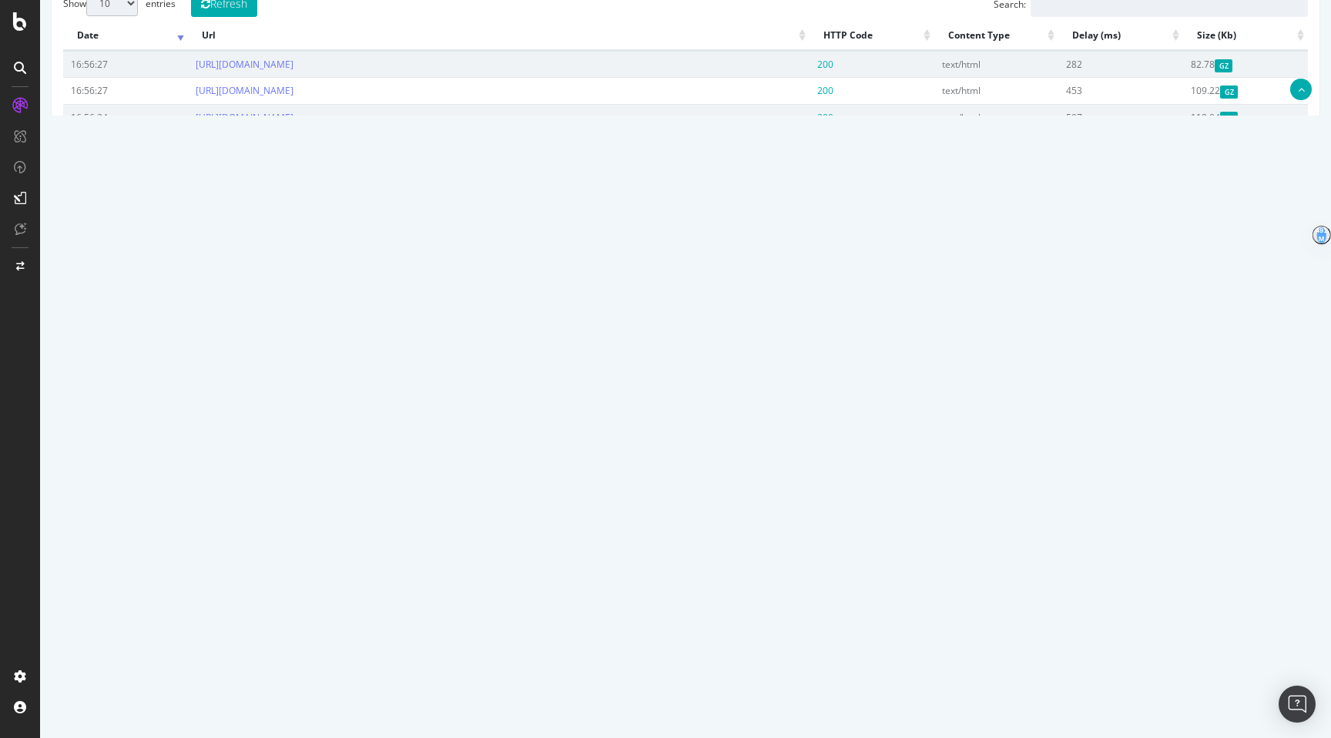
click at [924, 340] on link "5" at bounding box center [1195, 329] width 25 height 24
click at [924, 353] on link "6" at bounding box center [1195, 342] width 25 height 24
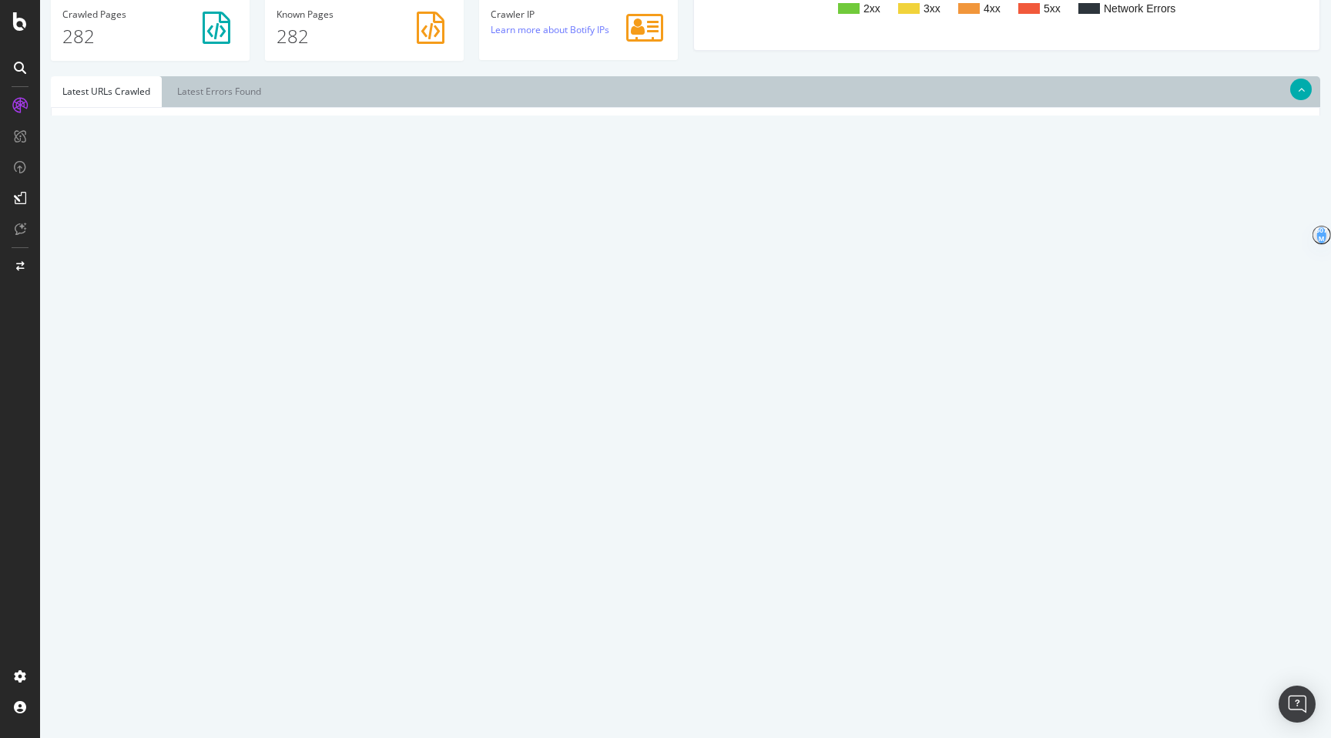
scroll to position [437, 0]
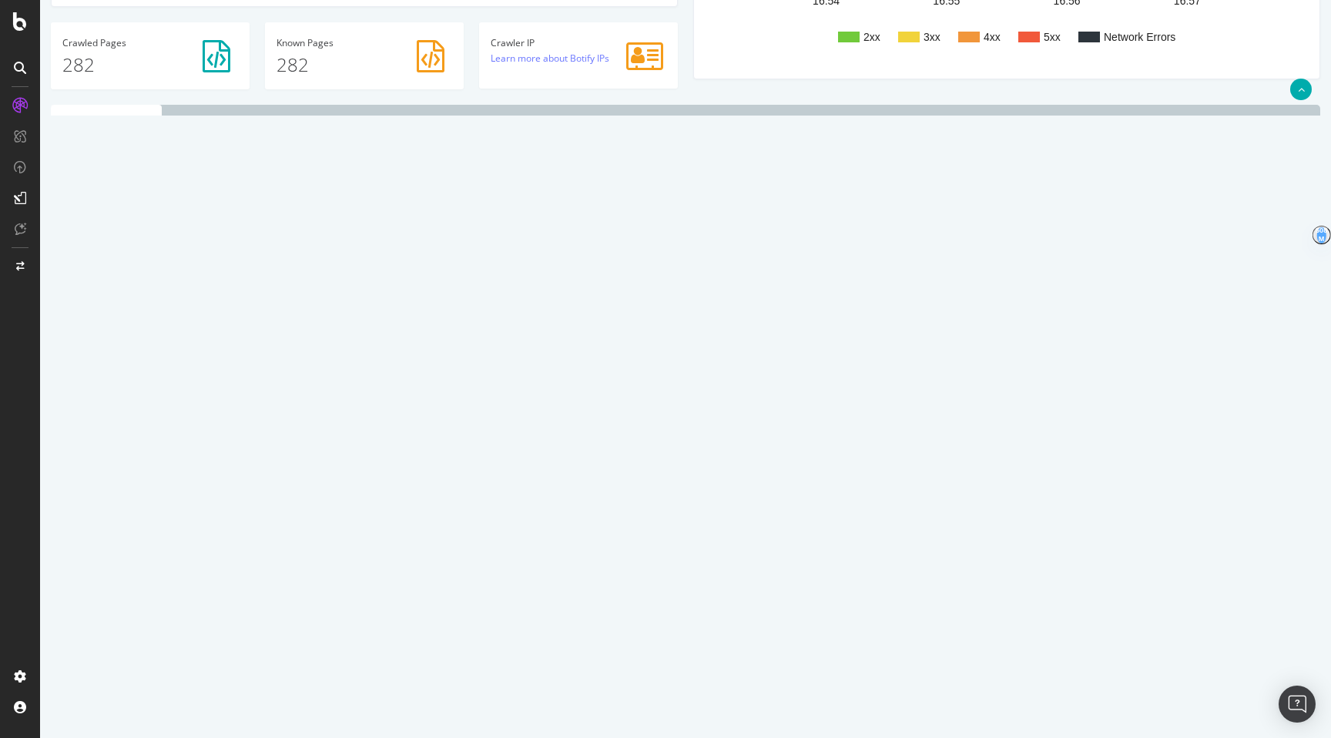
click at [924, 494] on link "7" at bounding box center [1195, 486] width 25 height 24
click at [924, 497] on link "8" at bounding box center [1195, 486] width 25 height 24
click at [924, 483] on link "9" at bounding box center [1195, 486] width 25 height 24
click at [924, 497] on link "10" at bounding box center [1192, 486] width 31 height 24
click at [924, 491] on link "11" at bounding box center [1192, 486] width 31 height 24
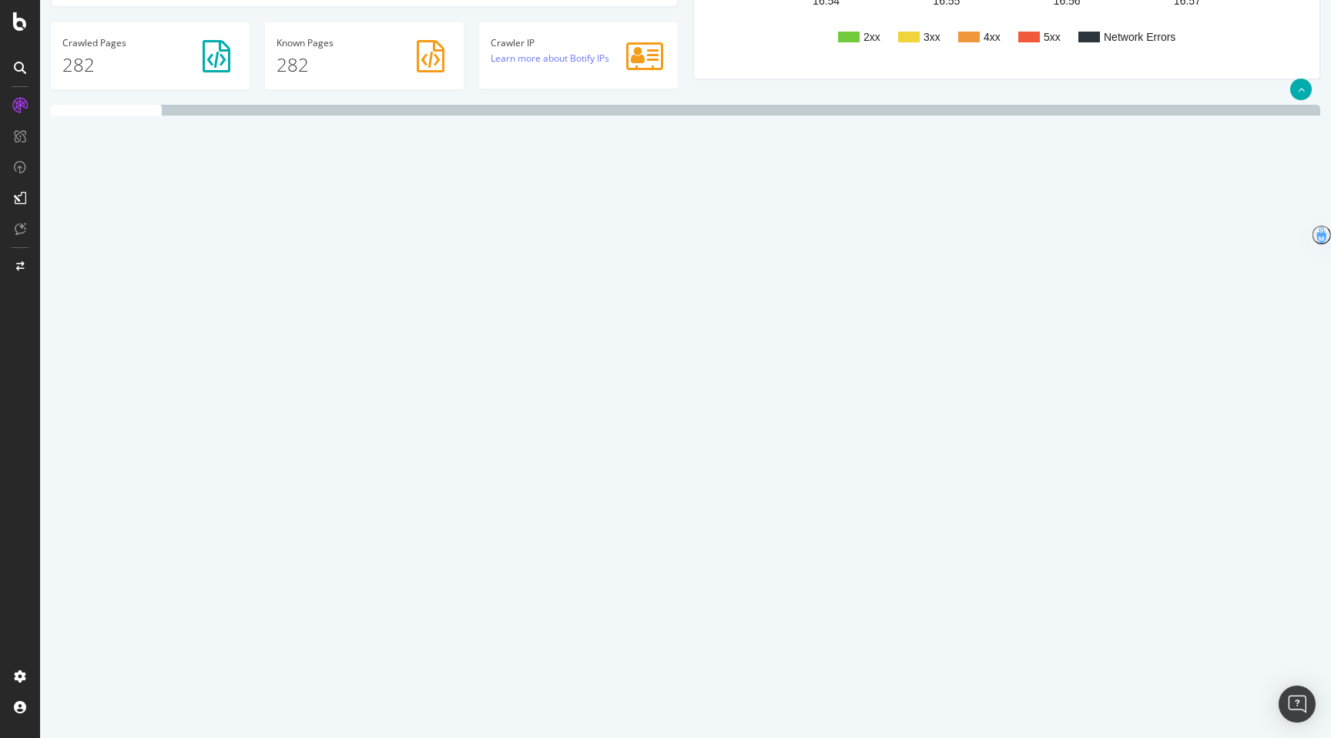
click at [924, 497] on link "12" at bounding box center [1192, 486] width 31 height 24
click at [924, 482] on link "28" at bounding box center [1250, 486] width 31 height 24
click at [924, 291] on link "27" at bounding box center [1218, 288] width 31 height 24
click at [924, 497] on link "26" at bounding box center [1186, 486] width 31 height 24
click at [924, 517] on link "25" at bounding box center [1153, 512] width 31 height 24
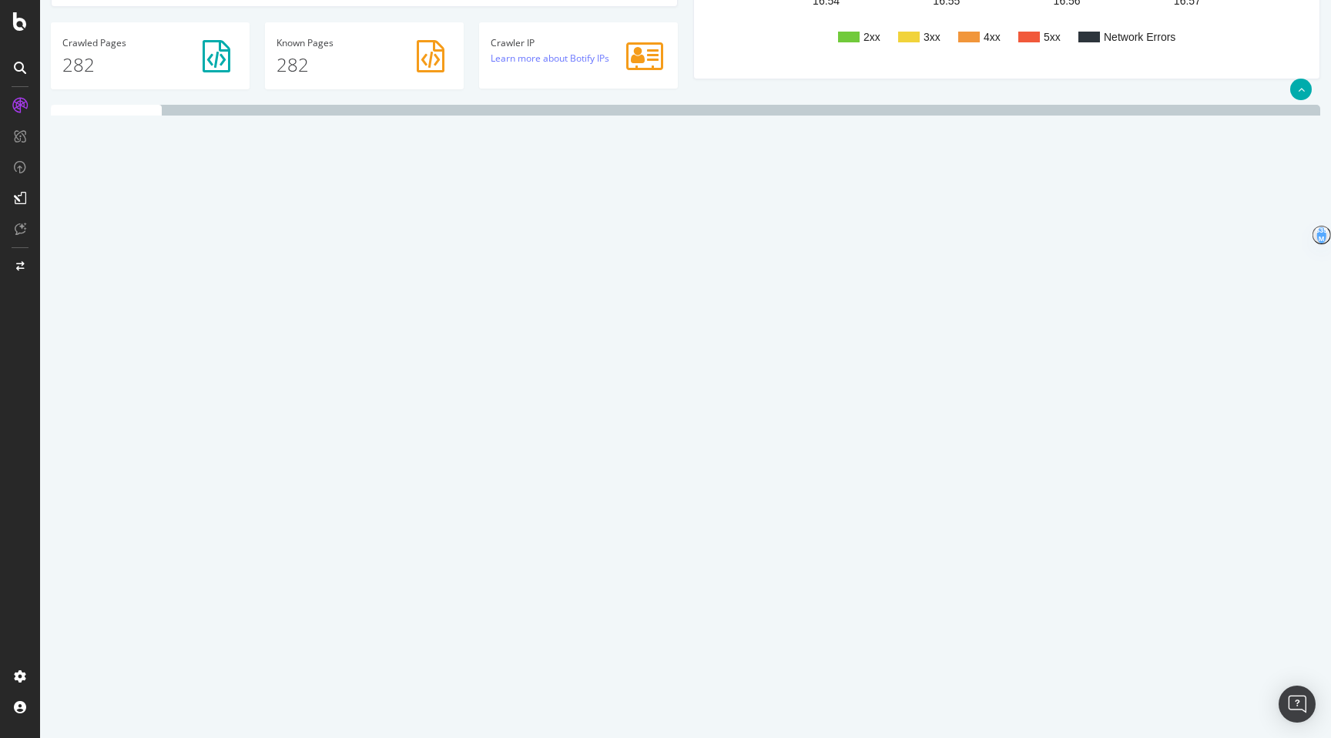
click at [924, 483] on link "24" at bounding box center [1121, 486] width 31 height 24
click at [924, 497] on link "23" at bounding box center [1128, 486] width 31 height 24
click at [924, 484] on link "22" at bounding box center [1128, 486] width 31 height 24
click at [293, 456] on link "[URL][DOMAIN_NAME]" at bounding box center [245, 458] width 98 height 13
click at [924, 487] on link "21" at bounding box center [1128, 486] width 31 height 24
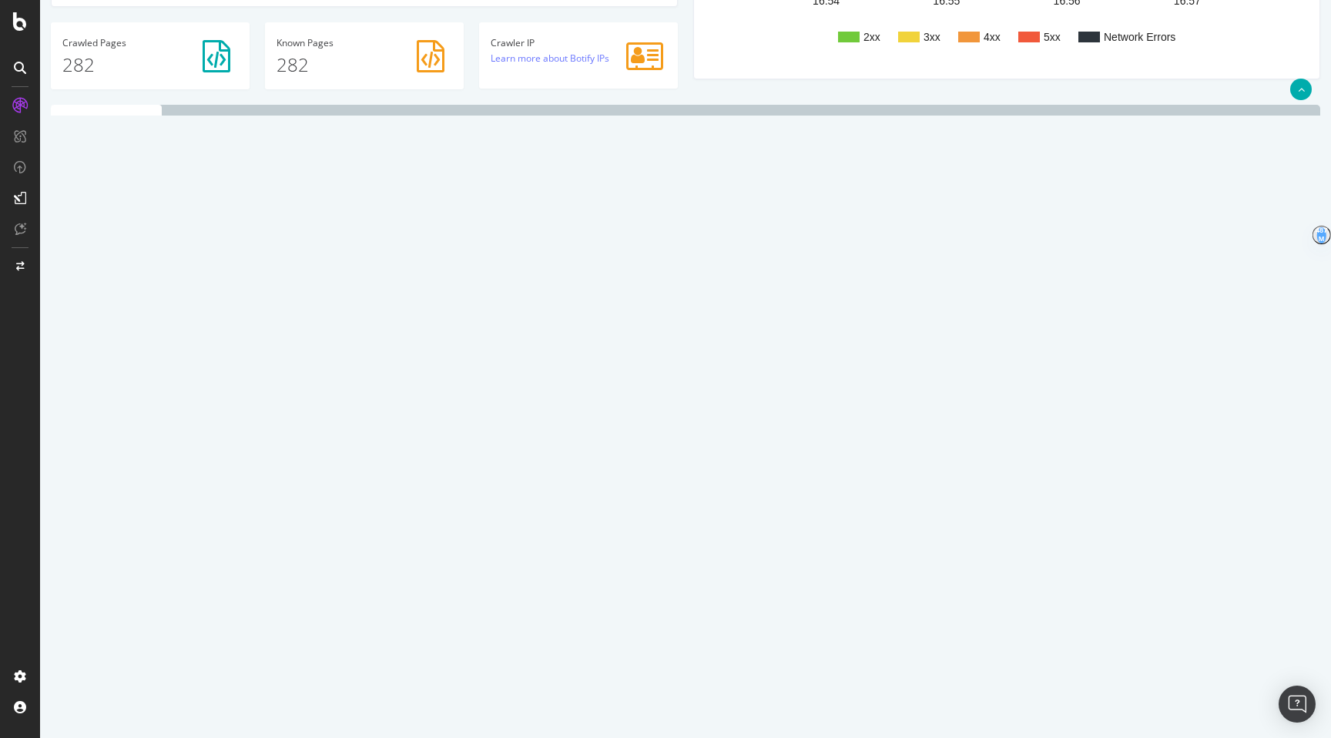
click at [924, 511] on link "20" at bounding box center [1128, 499] width 31 height 24
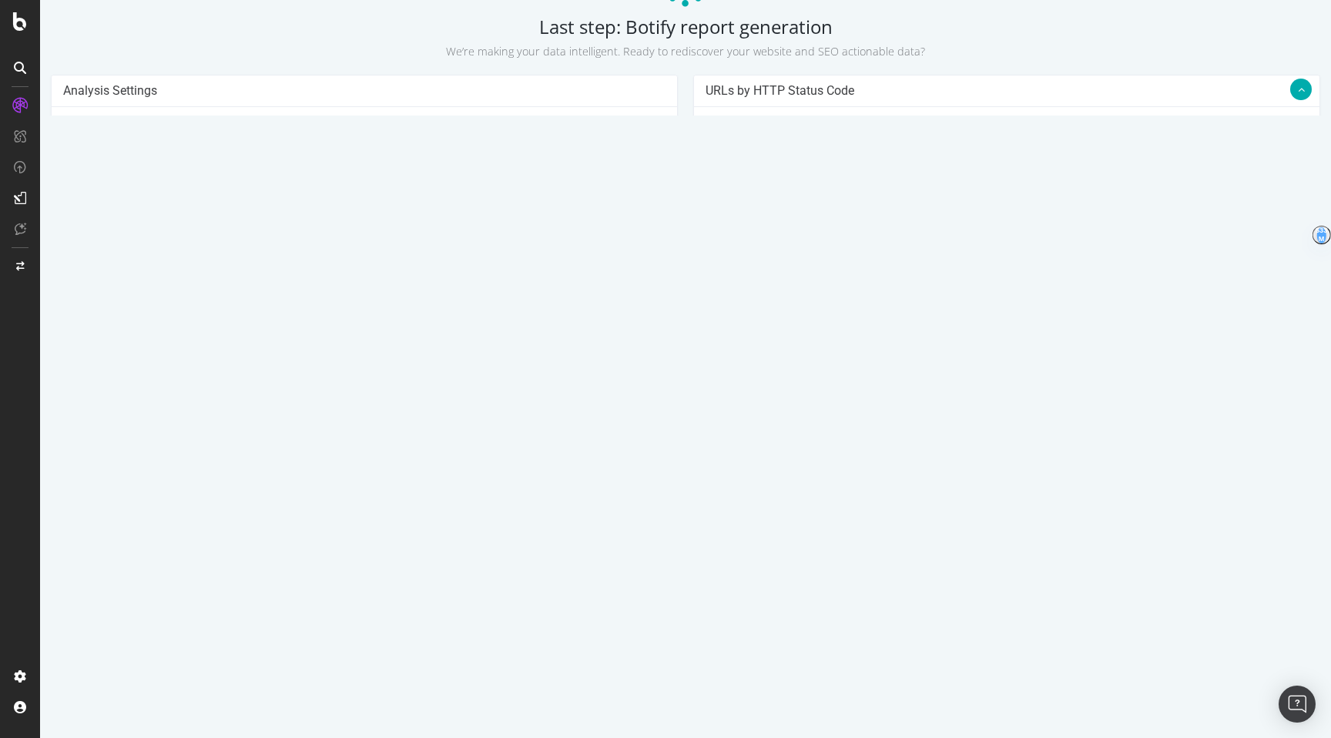
scroll to position [270, 0]
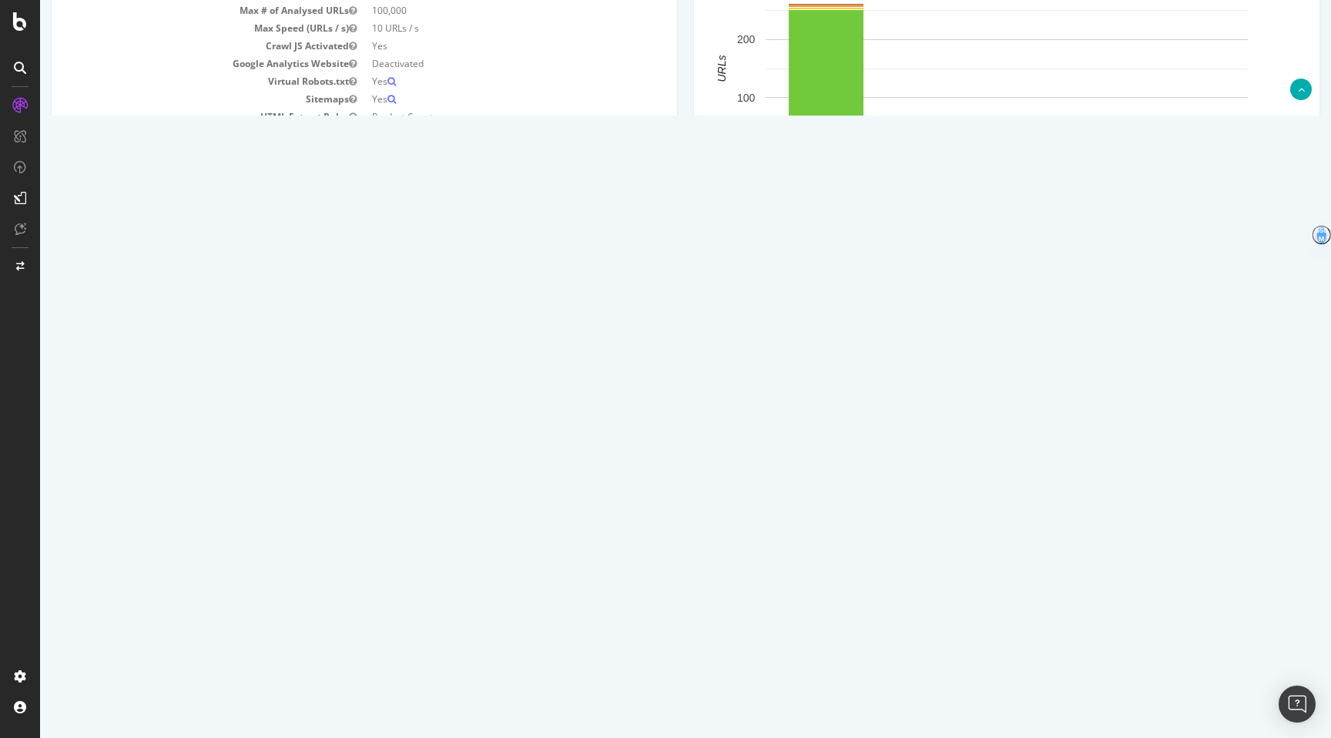
click at [924, 638] on link "21" at bounding box center [1192, 653] width 31 height 24
click at [924, 638] on link "1" at bounding box center [1072, 667] width 25 height 24
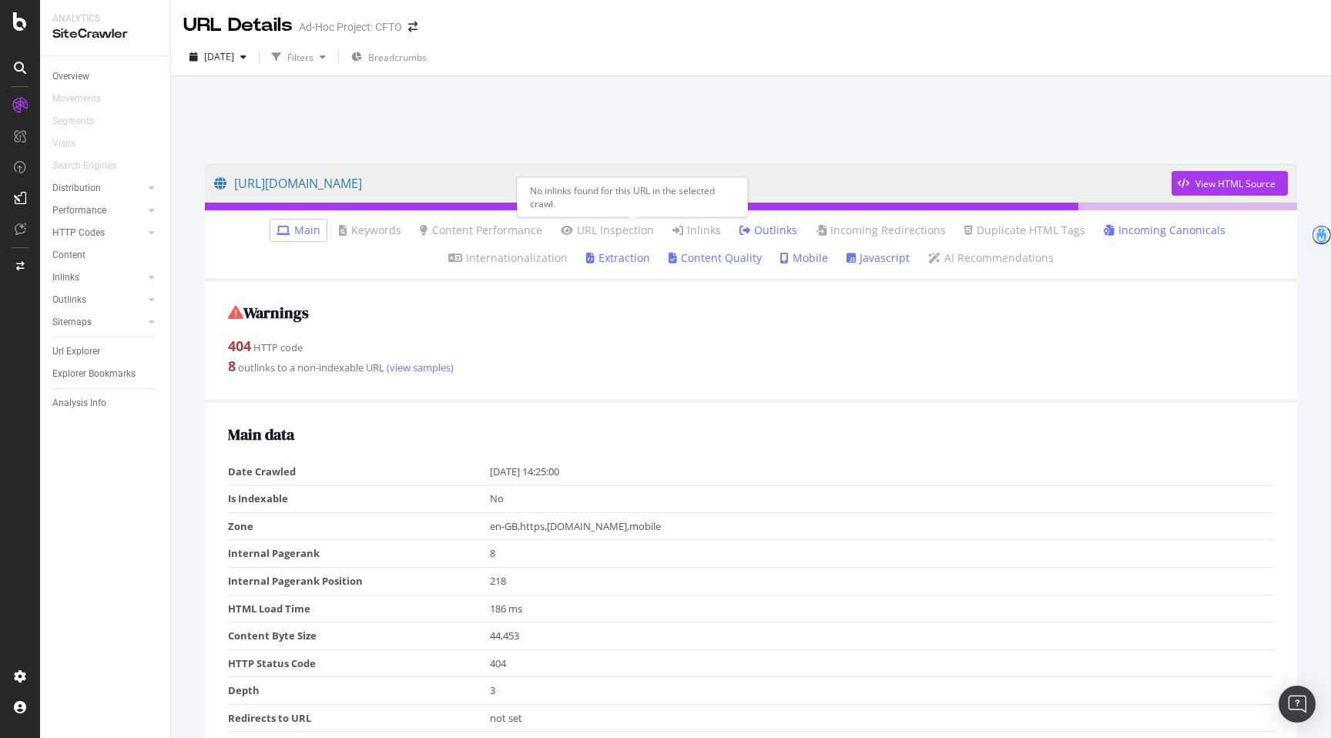
click at [672, 232] on link "Inlinks" at bounding box center [696, 230] width 49 height 15
click at [1104, 230] on link "Incoming Canonicals" at bounding box center [1165, 230] width 122 height 15
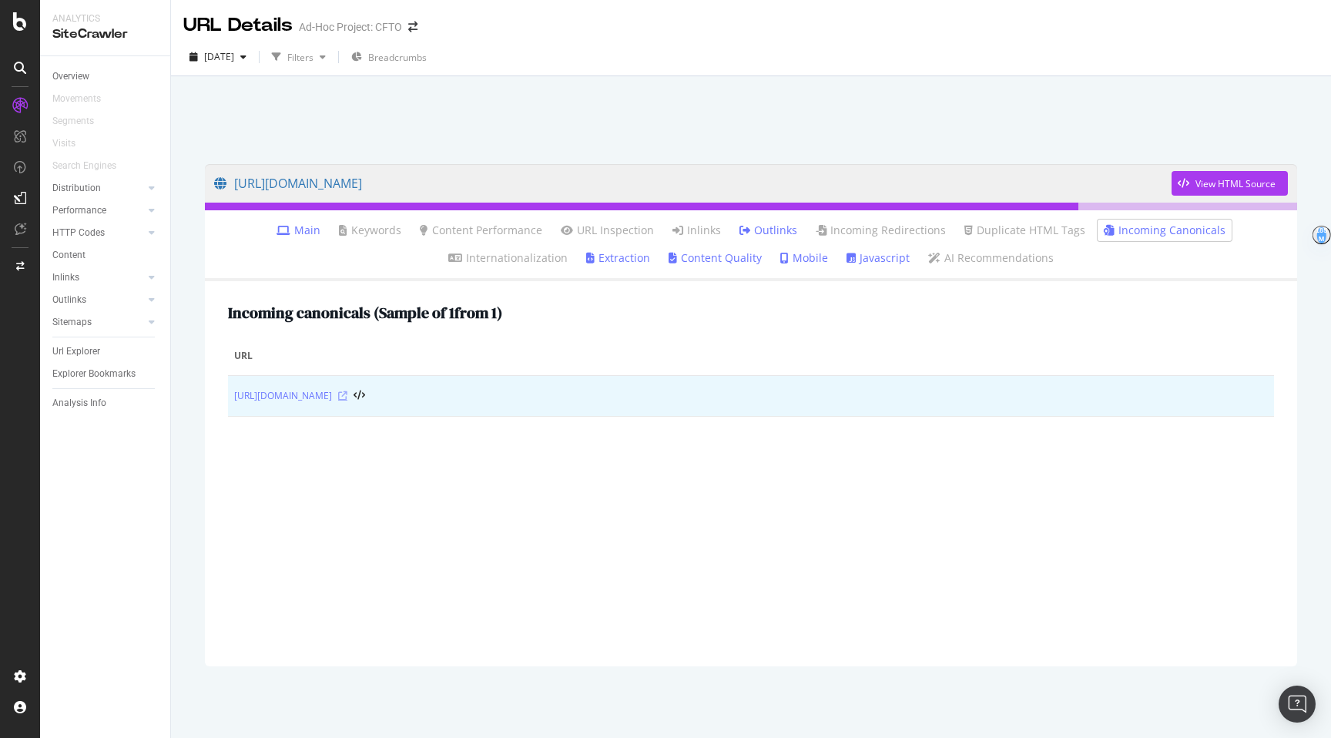
click at [347, 397] on icon at bounding box center [342, 395] width 9 height 9
